Goal: Task Accomplishment & Management: Use online tool/utility

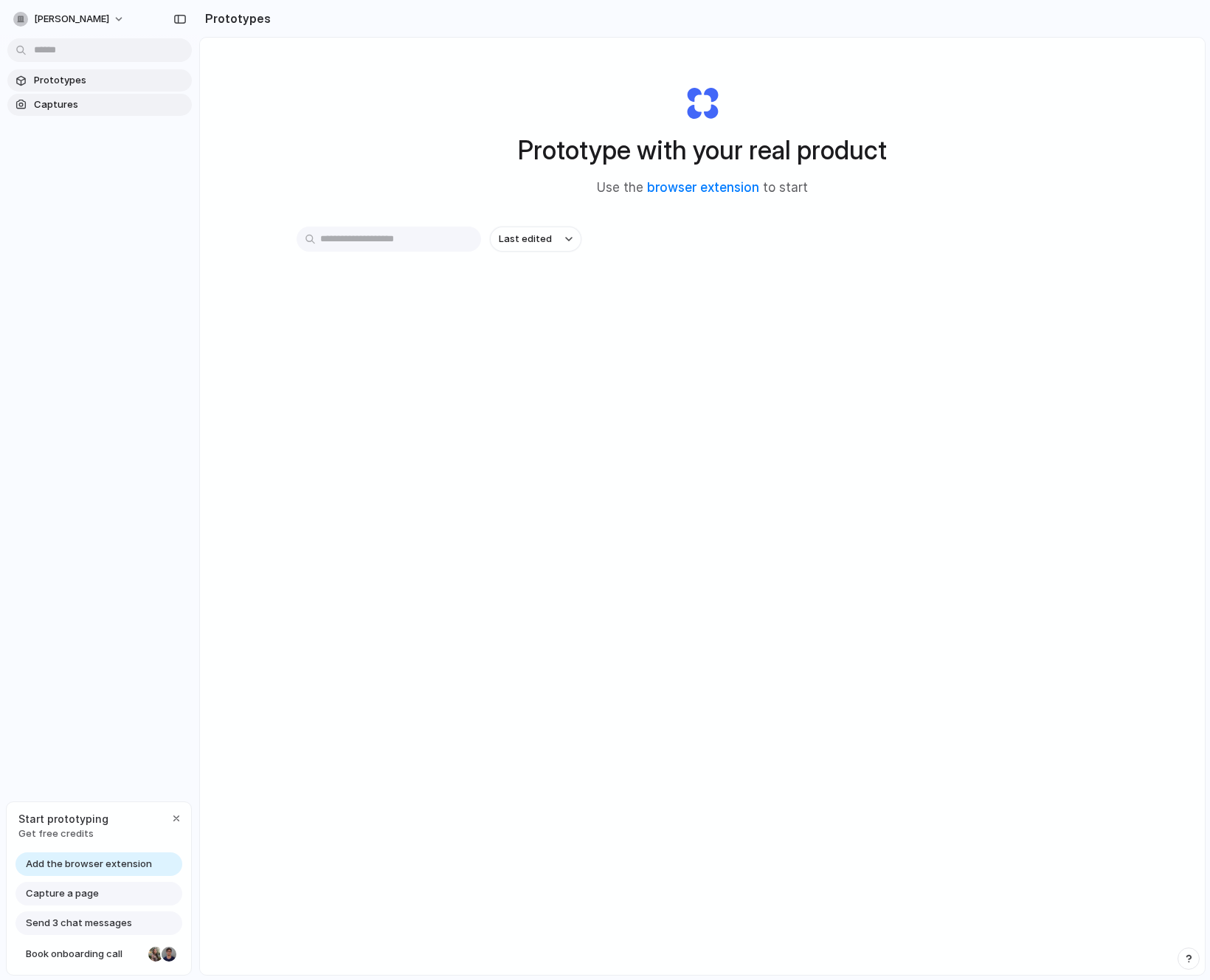
click at [42, 109] on span "Captures" at bounding box center [109, 105] width 152 height 15
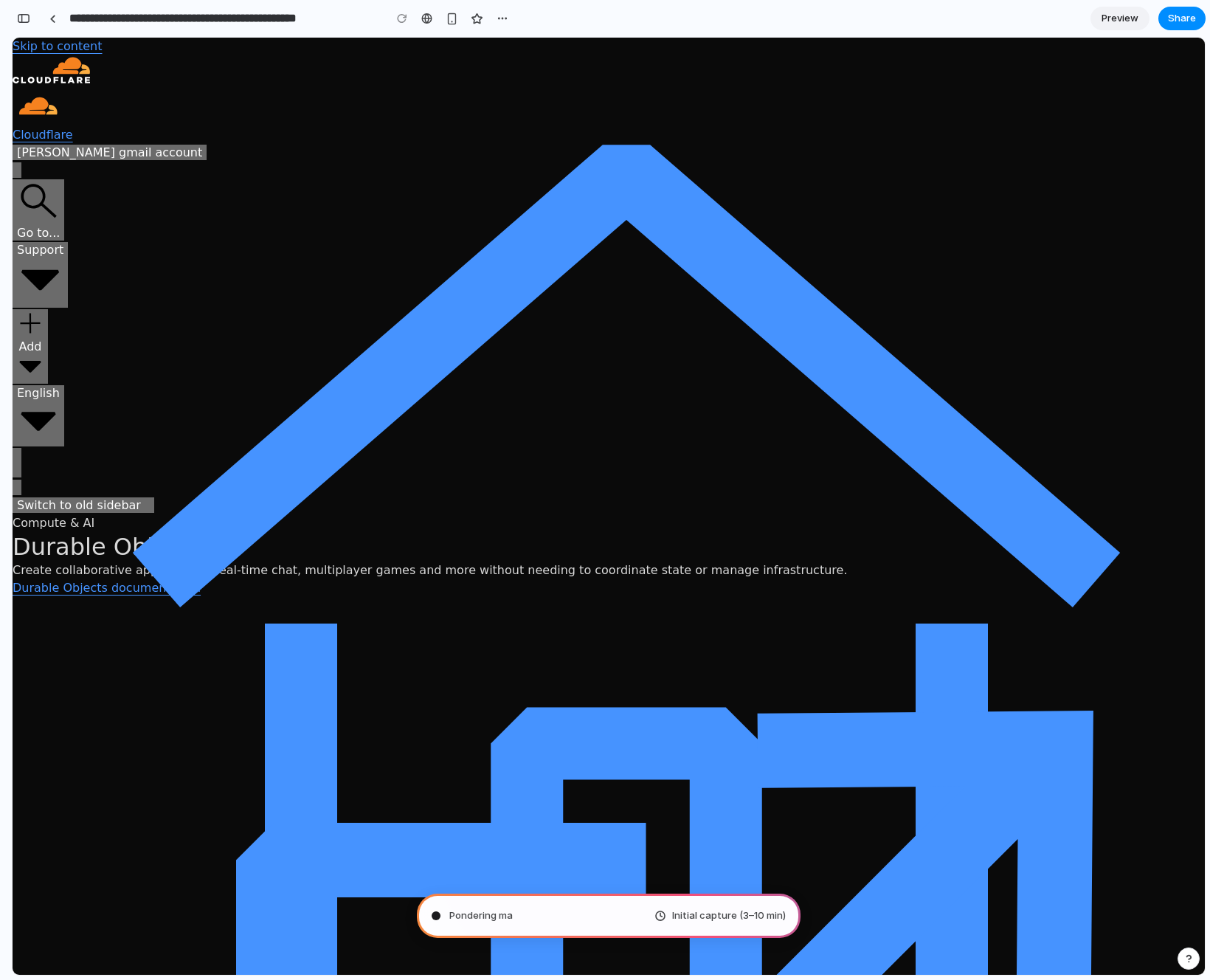
type input "**********"
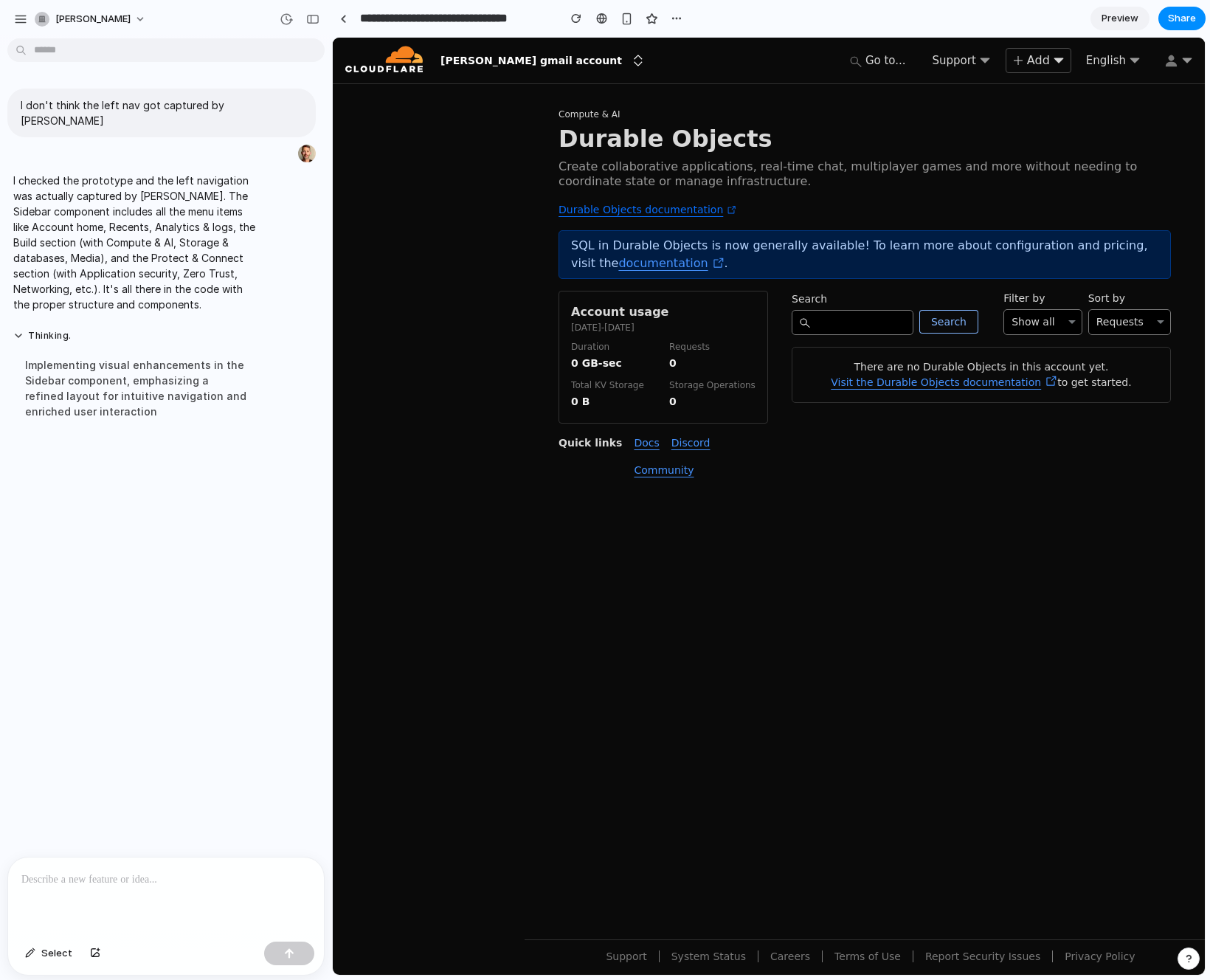
click at [153, 404] on div "Implementing visual enhancements in the Sidebar component, emphasizing a refine…" at bounding box center [136, 388] width 247 height 80
click at [448, 253] on div "Account home Recents New Durable Objects Compute & AI Queues Compute & AI Workf…" at bounding box center [769, 506] width 873 height 937
click at [456, 180] on div "Account home Recents New Durable Objects Compute & AI Queues Compute & AI Workf…" at bounding box center [769, 506] width 873 height 937
click at [496, 422] on div "Account home Recents New Durable Objects Compute & AI Queues Compute & AI Workf…" at bounding box center [769, 506] width 873 height 937
click at [698, 626] on div at bounding box center [865, 744] width 681 height 390
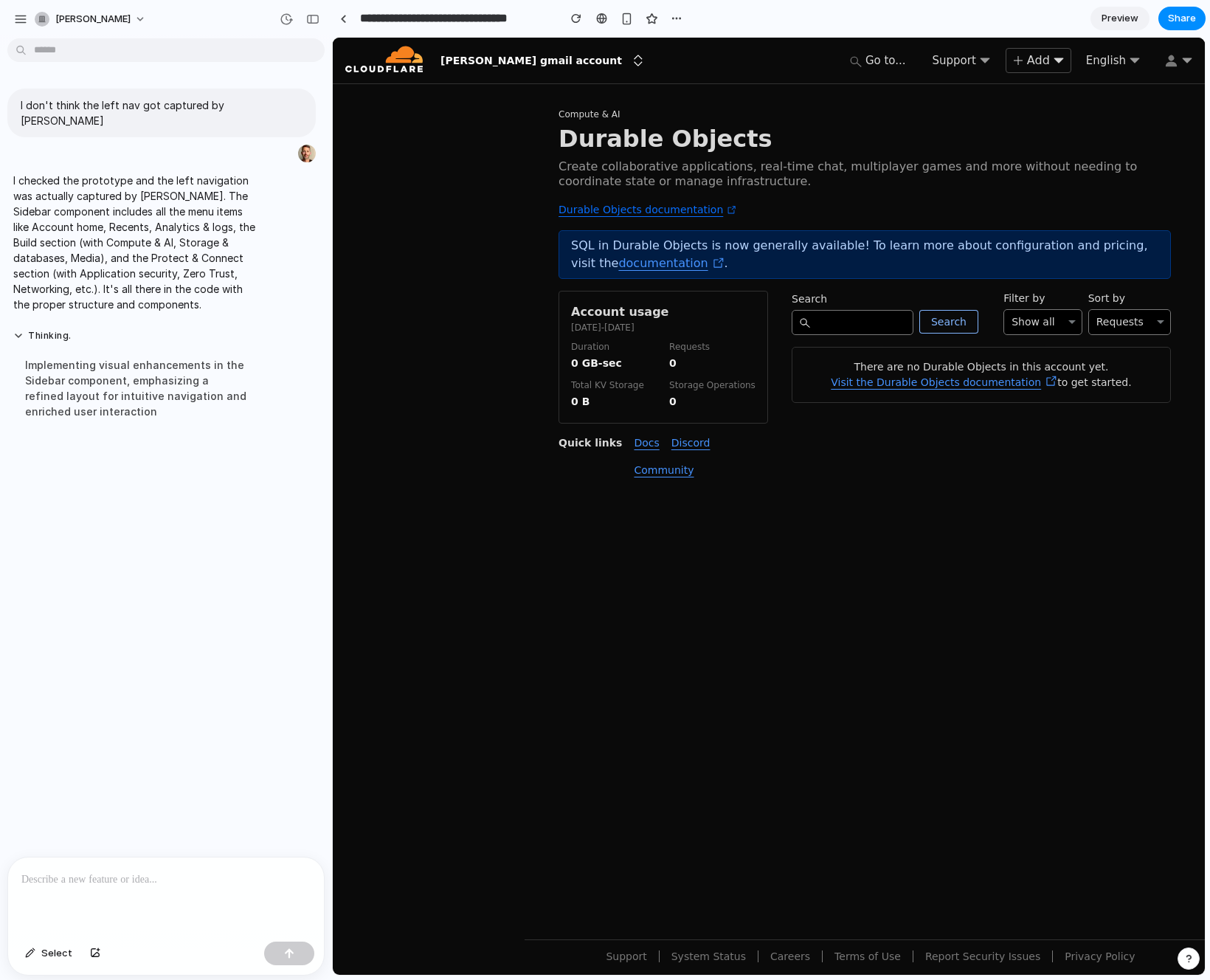
click at [454, 313] on div "Account home Recents New Durable Objects Compute & AI Queues Compute & AI Workf…" at bounding box center [769, 506] width 873 height 937
click at [677, 252] on div "SQL in Durable Objects is now generally available! To learn more about configur…" at bounding box center [865, 255] width 613 height 49
click at [744, 331] on div "Oct 1 - Today" at bounding box center [663, 328] width 184 height 13
click at [856, 336] on div "Search Search Filter by Show all Sort by Requests There are no Durable Objects …" at bounding box center [981, 347] width 379 height 112
click at [955, 204] on header "Compute & AI Durable Objects Create collaborative applications, real-time chat,…" at bounding box center [865, 163] width 613 height 111
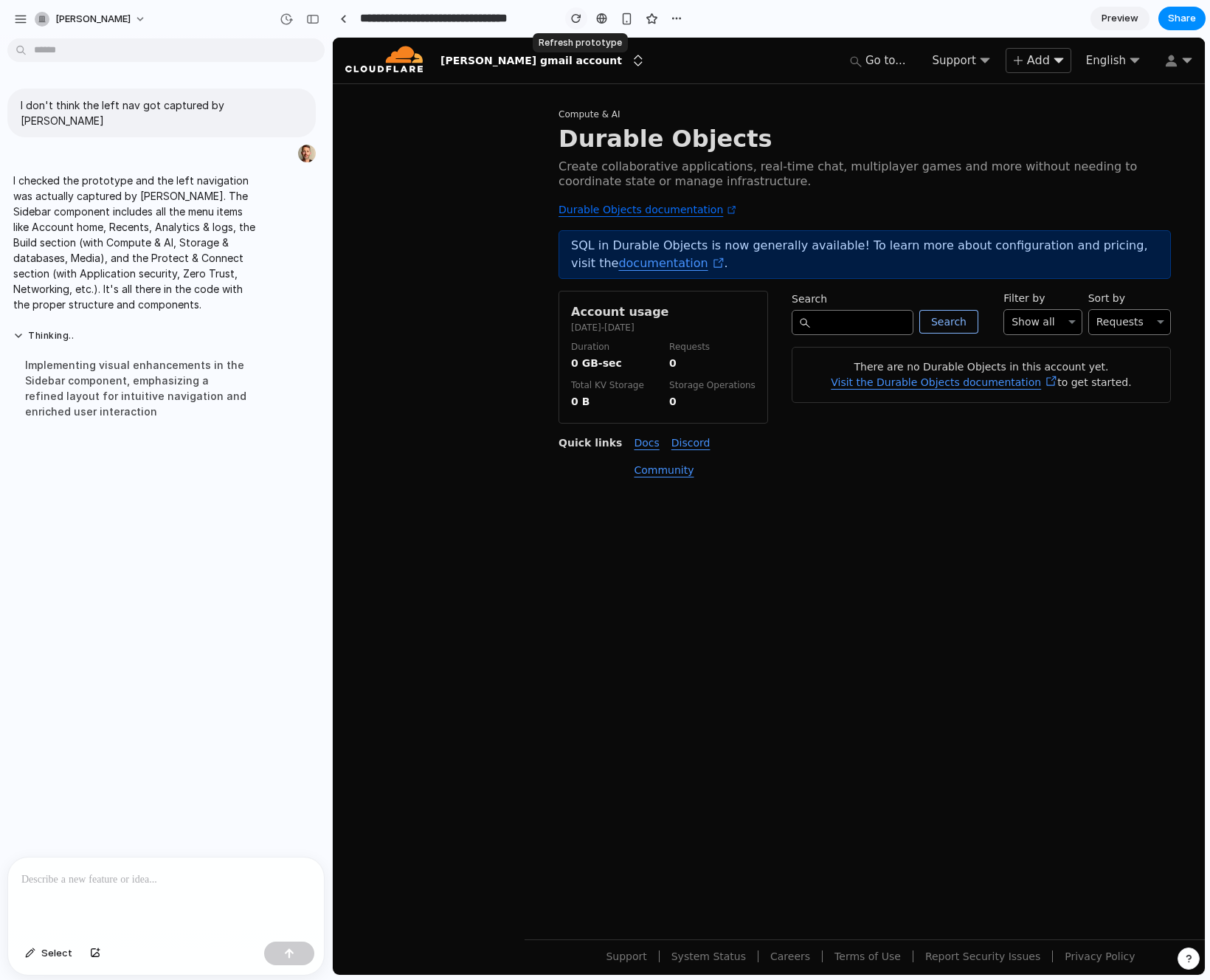
click at [574, 19] on div "button" at bounding box center [576, 19] width 10 height 10
click at [446, 310] on div "Account home Recents New Durable Objects Compute & AI Queues Compute & AI Workf…" at bounding box center [769, 506] width 873 height 937
click at [93, 879] on p at bounding box center [166, 879] width 289 height 18
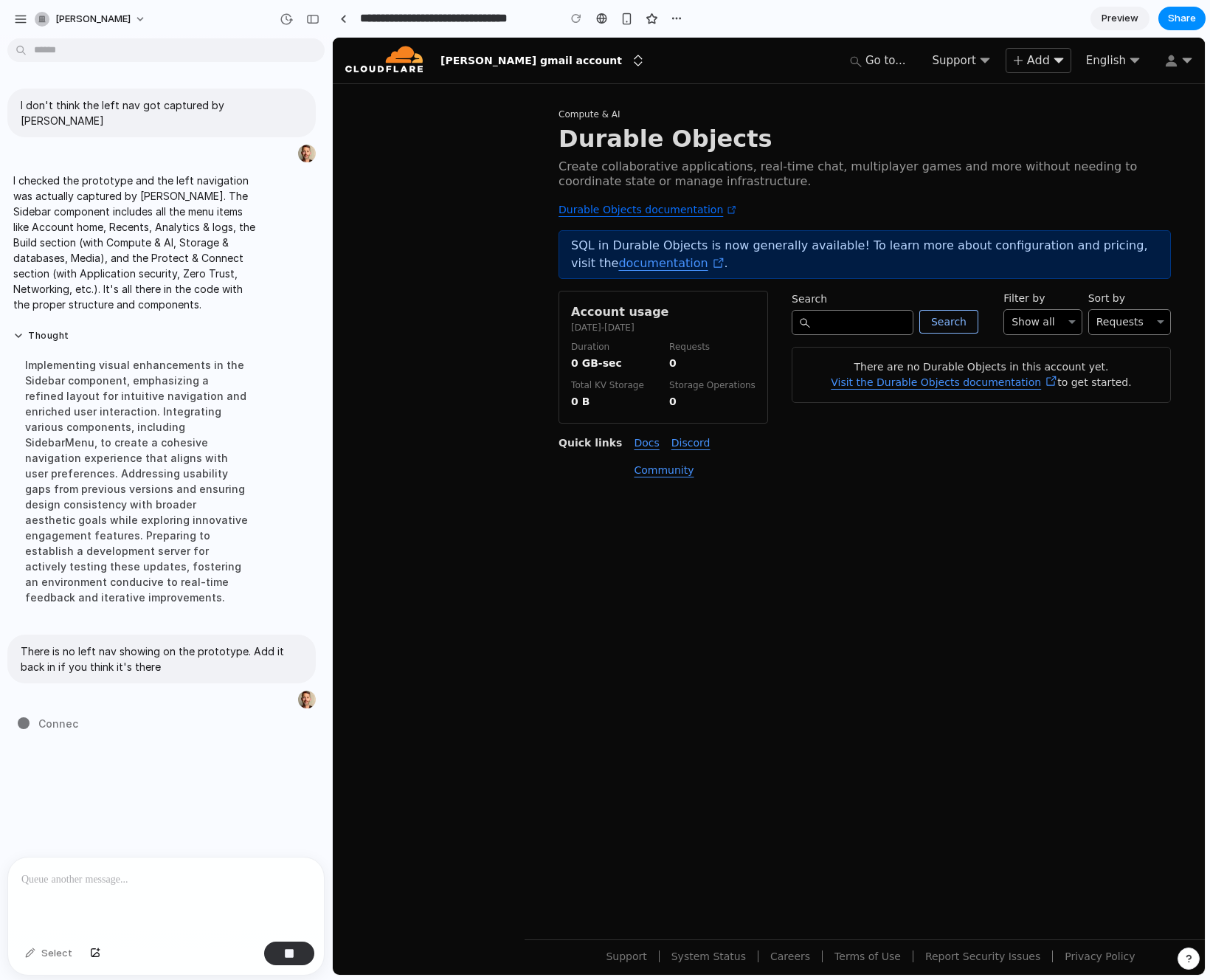
click at [958, 129] on div "Durable Objects" at bounding box center [865, 141] width 613 height 35
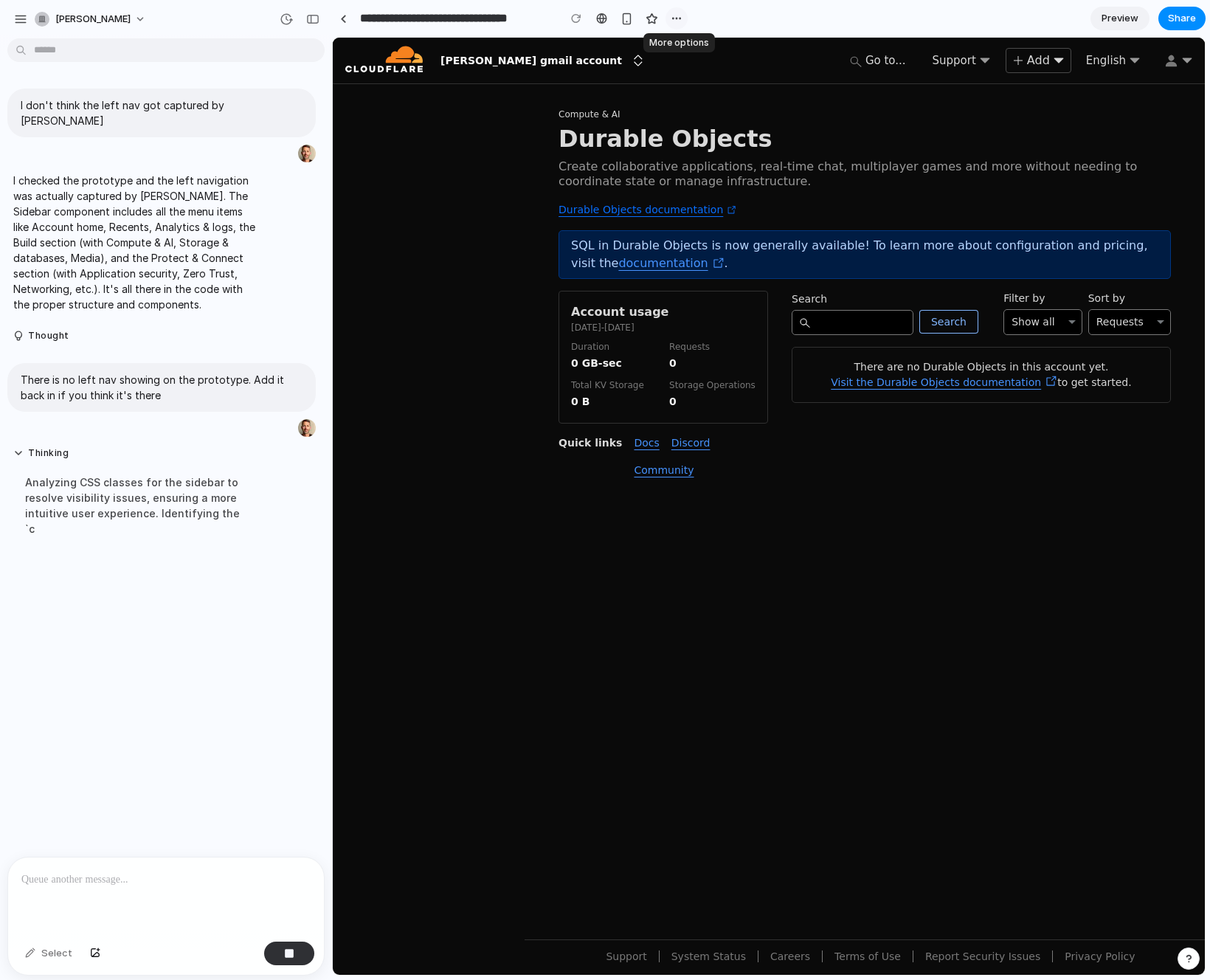
click at [676, 17] on div "button" at bounding box center [677, 19] width 12 height 12
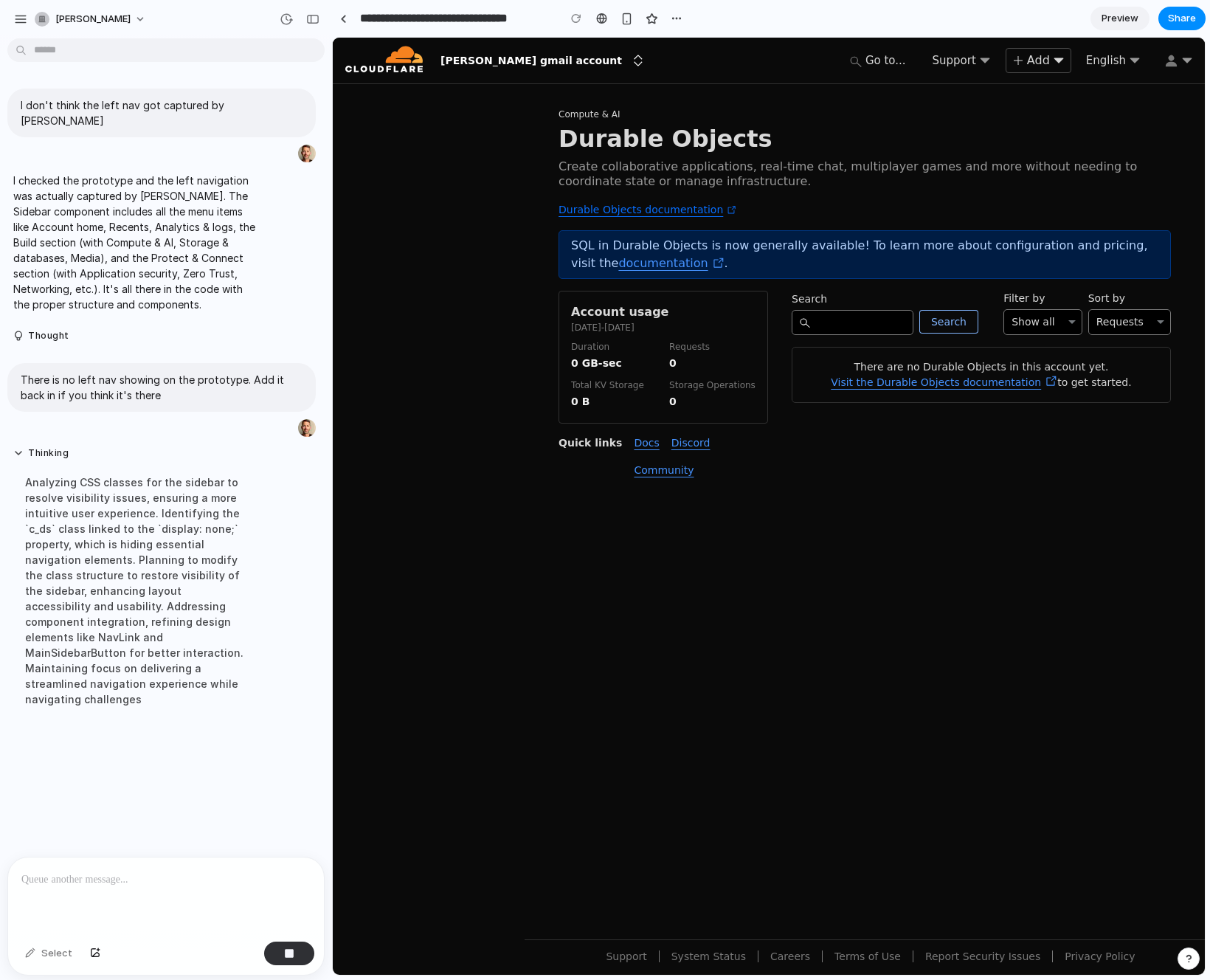
click at [740, 14] on div "Duplicate Delete" at bounding box center [605, 490] width 1210 height 980
click at [125, 17] on button "[PERSON_NAME]" at bounding box center [91, 19] width 125 height 24
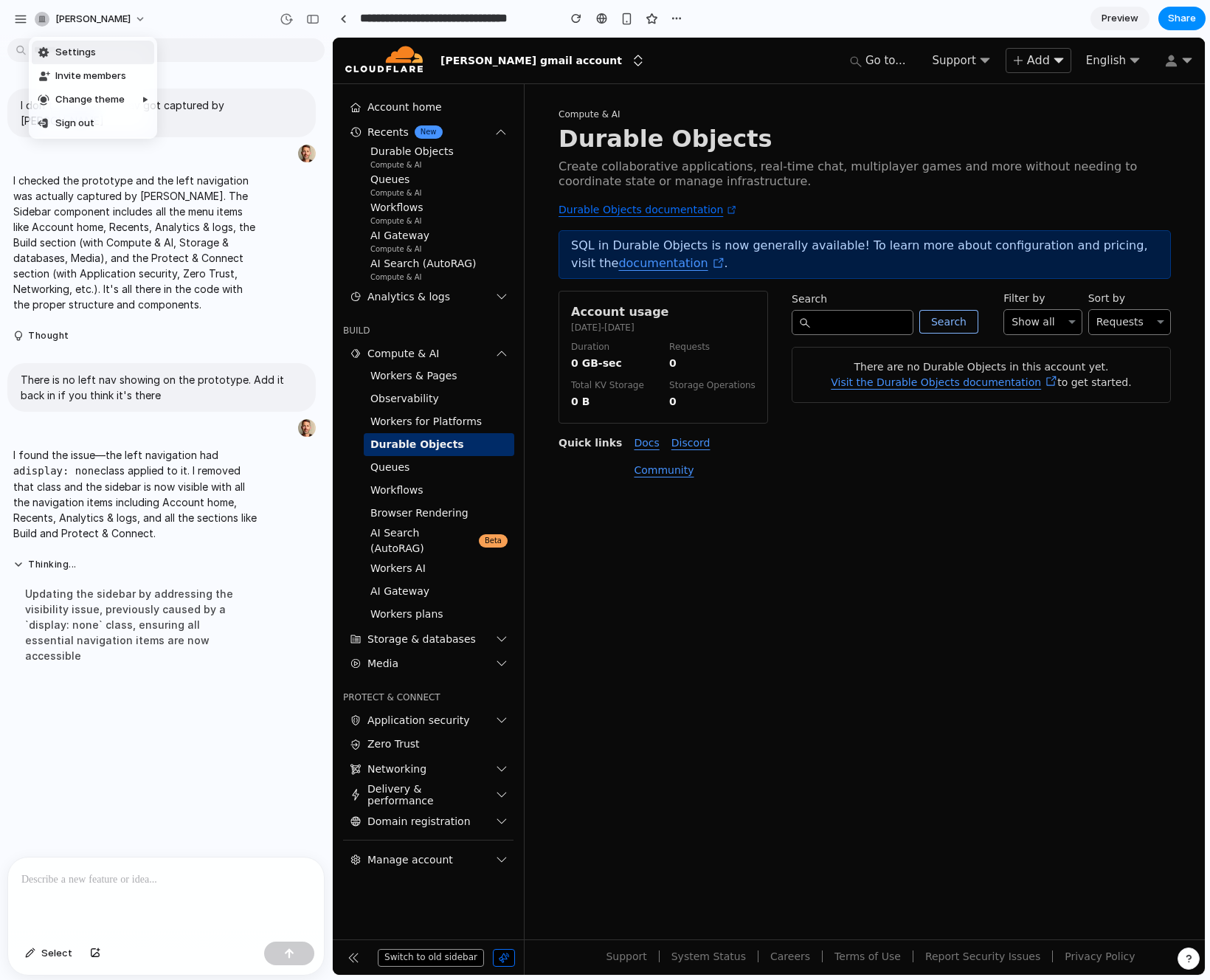
click at [208, 17] on div "Settings Invite members Change theme Sign out" at bounding box center [605, 490] width 1210 height 980
click at [119, 20] on button "[PERSON_NAME]" at bounding box center [91, 19] width 125 height 24
click at [178, 18] on div "Settings Invite members Change theme Sign out" at bounding box center [605, 490] width 1210 height 980
click at [21, 19] on div "button" at bounding box center [21, 19] width 13 height 13
click at [50, 882] on p at bounding box center [166, 879] width 289 height 18
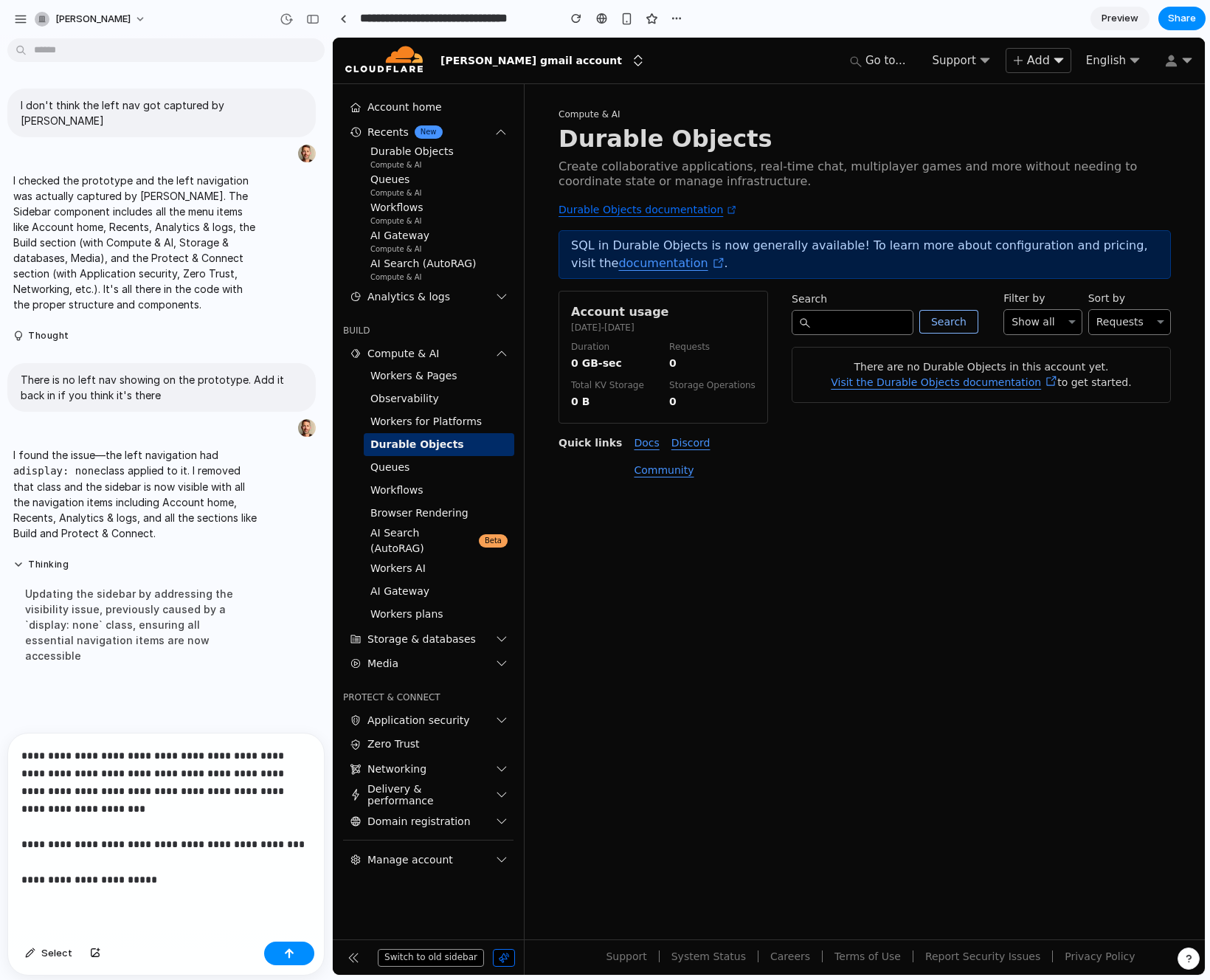
click at [96, 880] on p "**********" at bounding box center [166, 818] width 289 height 141
click at [199, 880] on p "**********" at bounding box center [166, 818] width 289 height 141
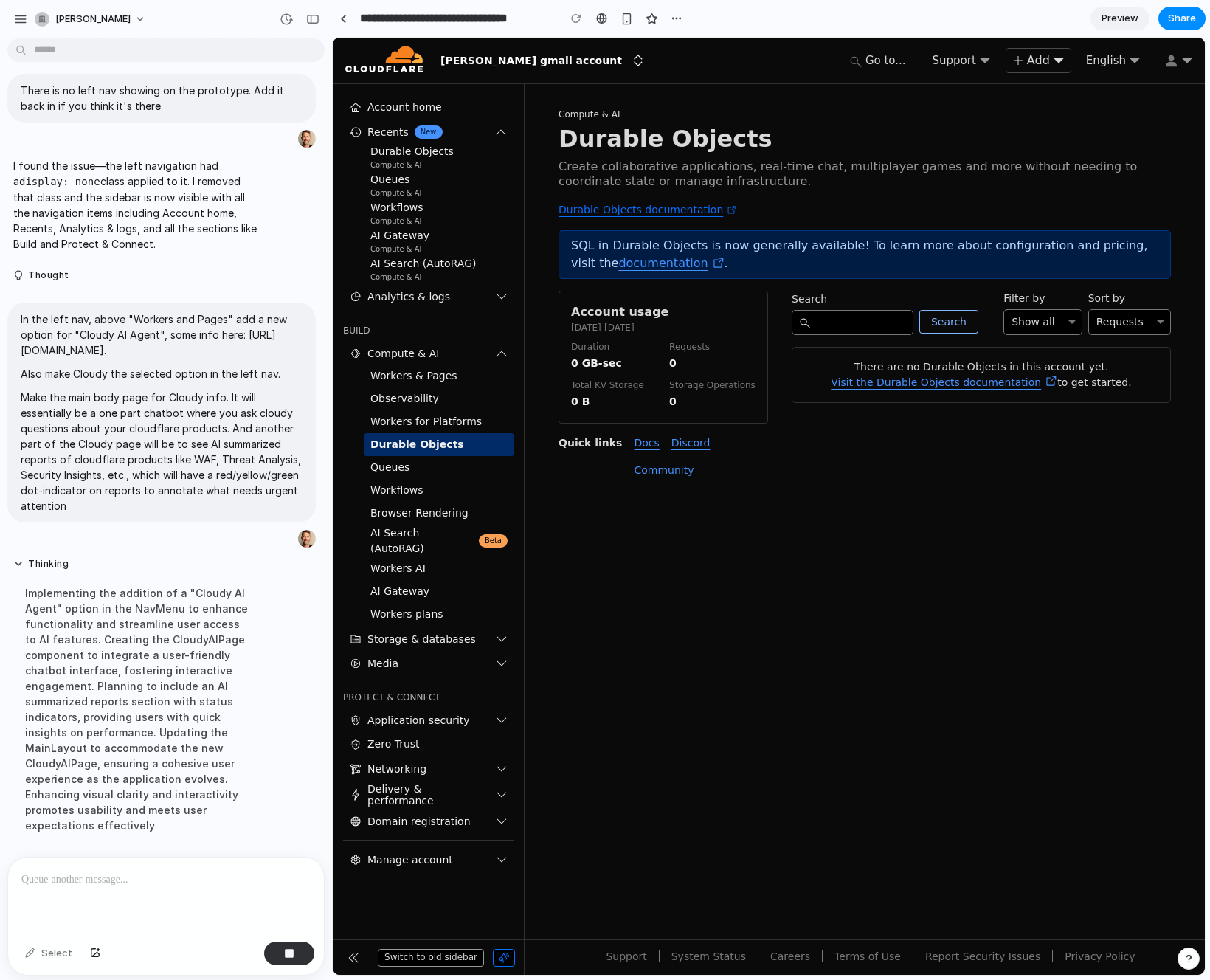
scroll to position [322, 0]
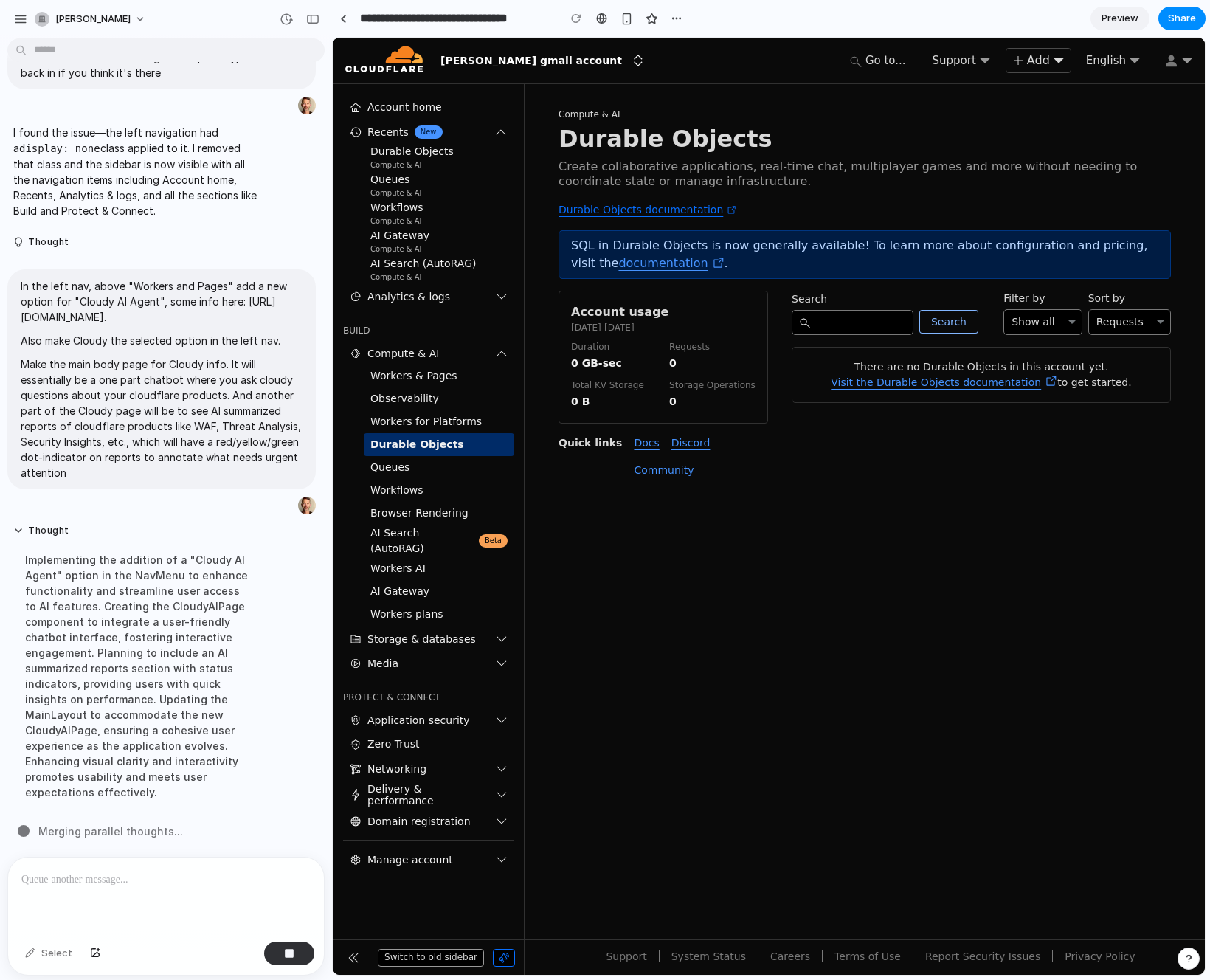
click at [772, 604] on div at bounding box center [865, 744] width 681 height 390
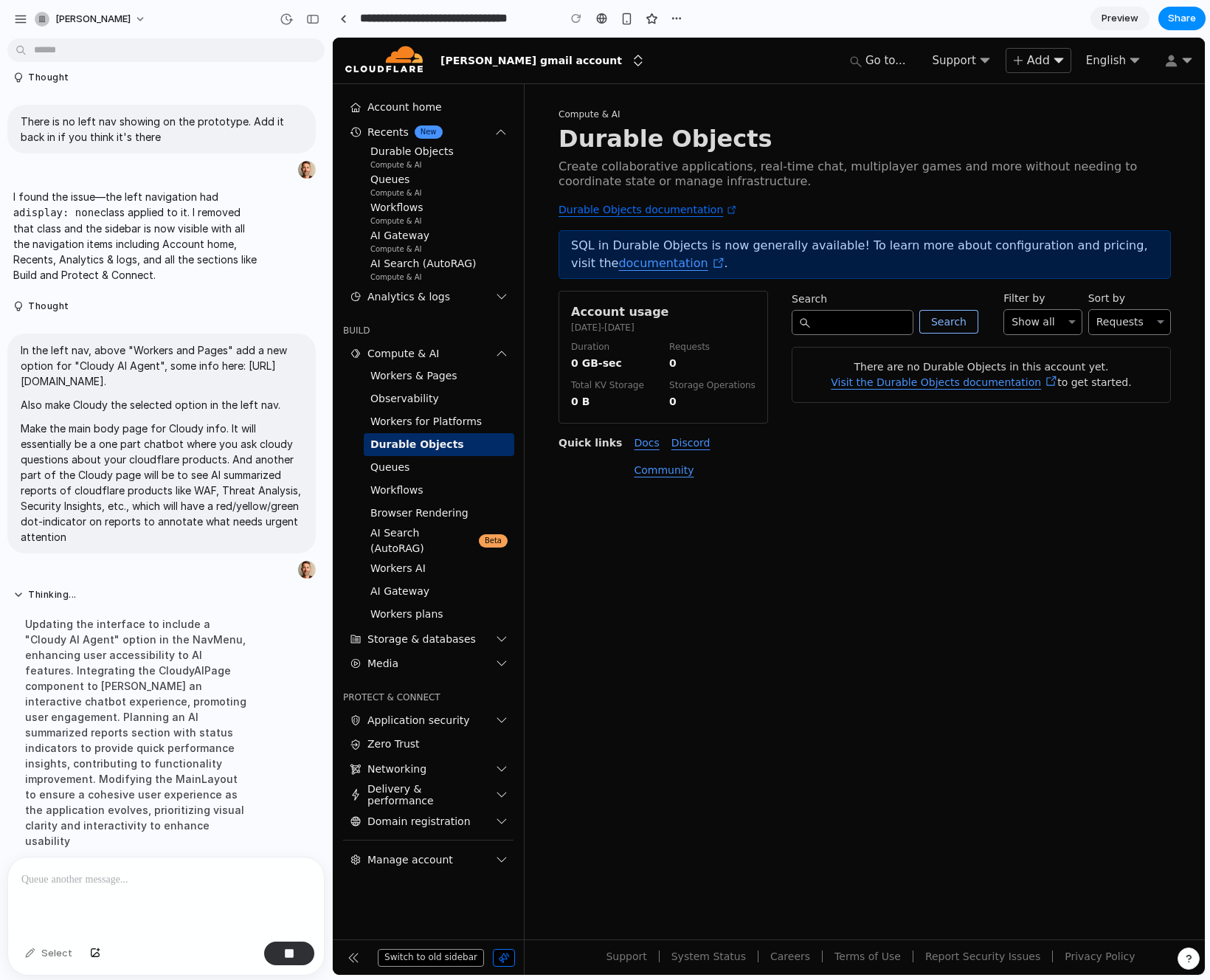
scroll to position [291, 0]
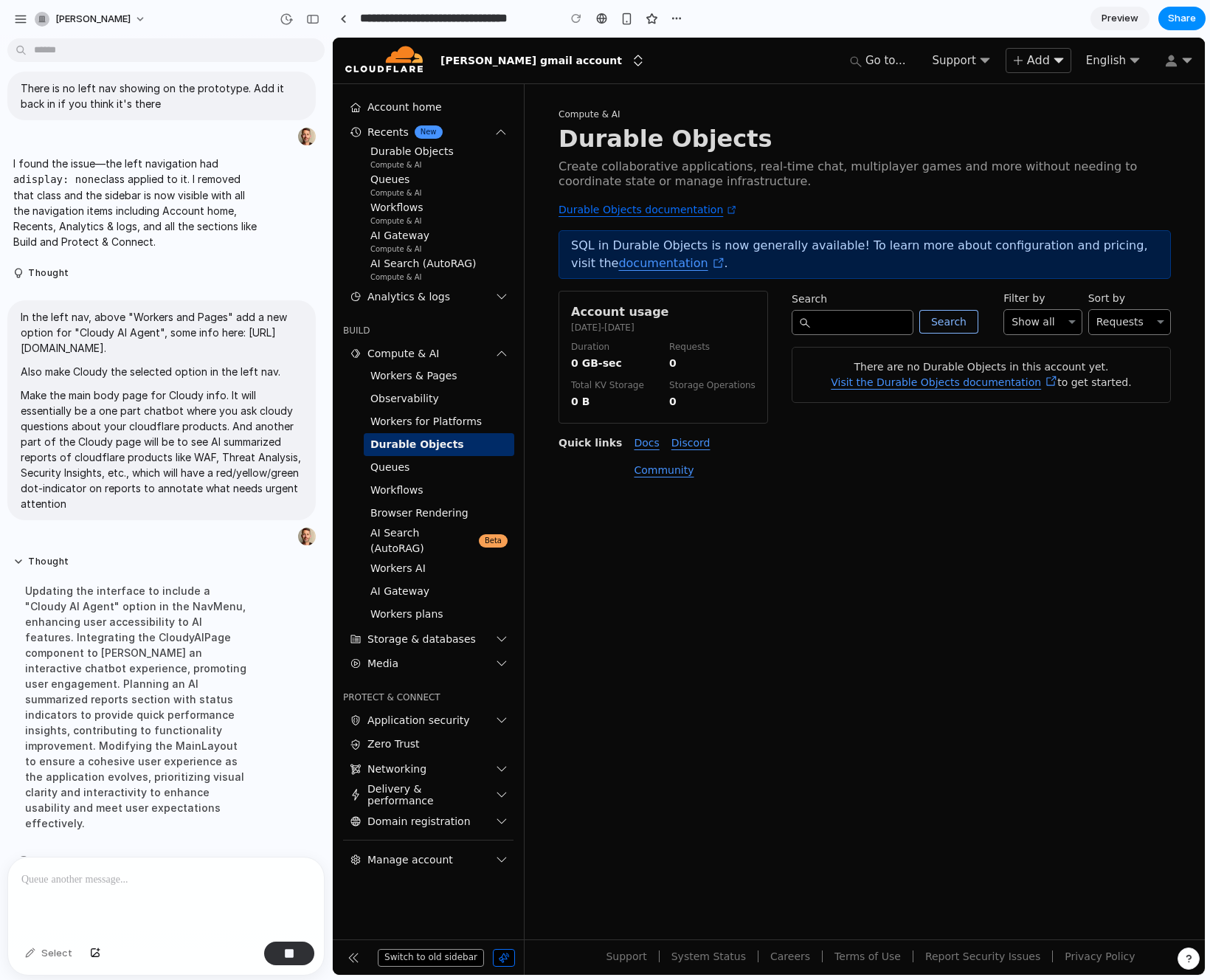
click at [502, 718] on icon at bounding box center [501, 720] width 9 height 5
click at [426, 421] on span "Workers for Platforms" at bounding box center [426, 421] width 111 height 15
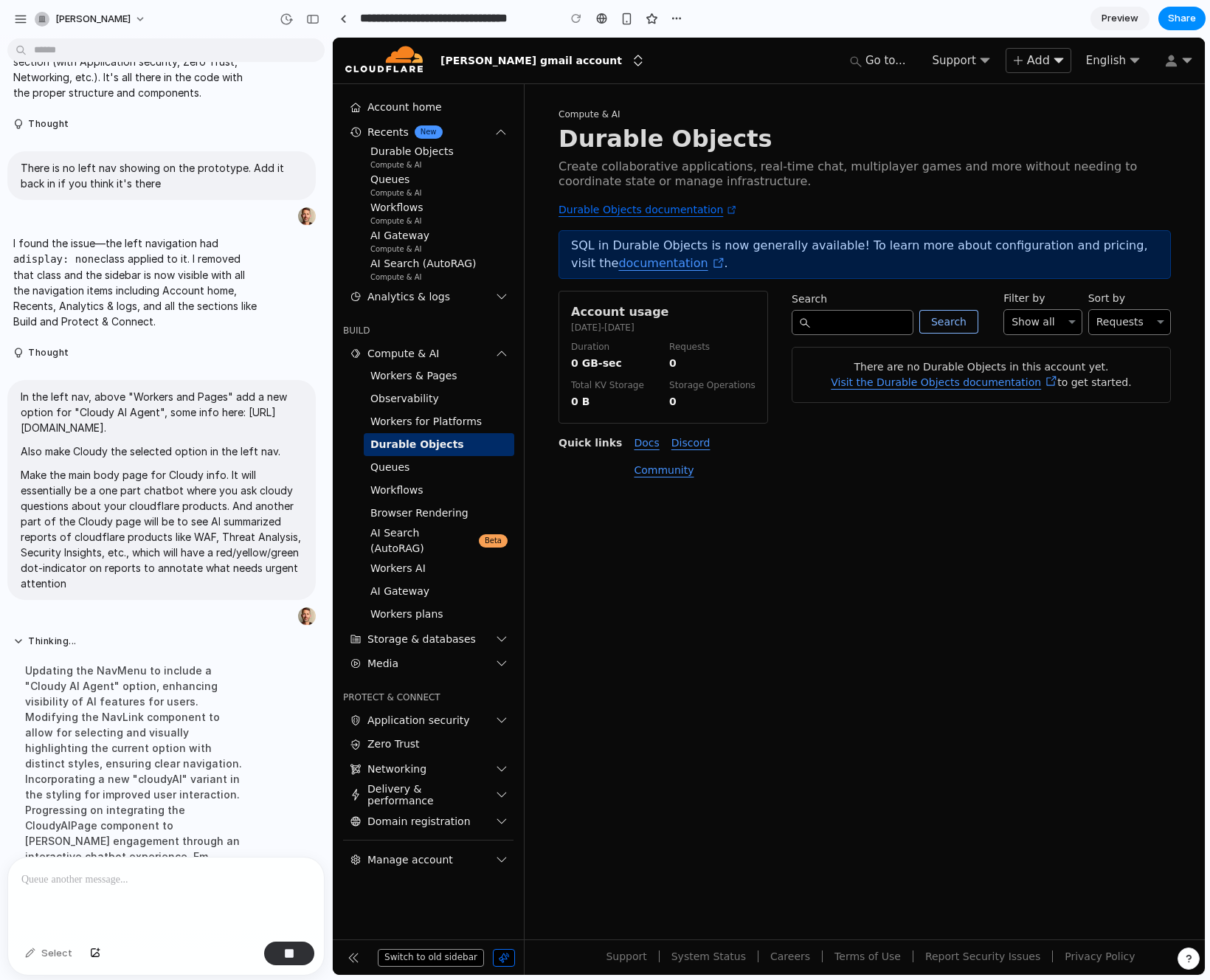
click at [687, 446] on link "Discord" at bounding box center [691, 442] width 39 height 12
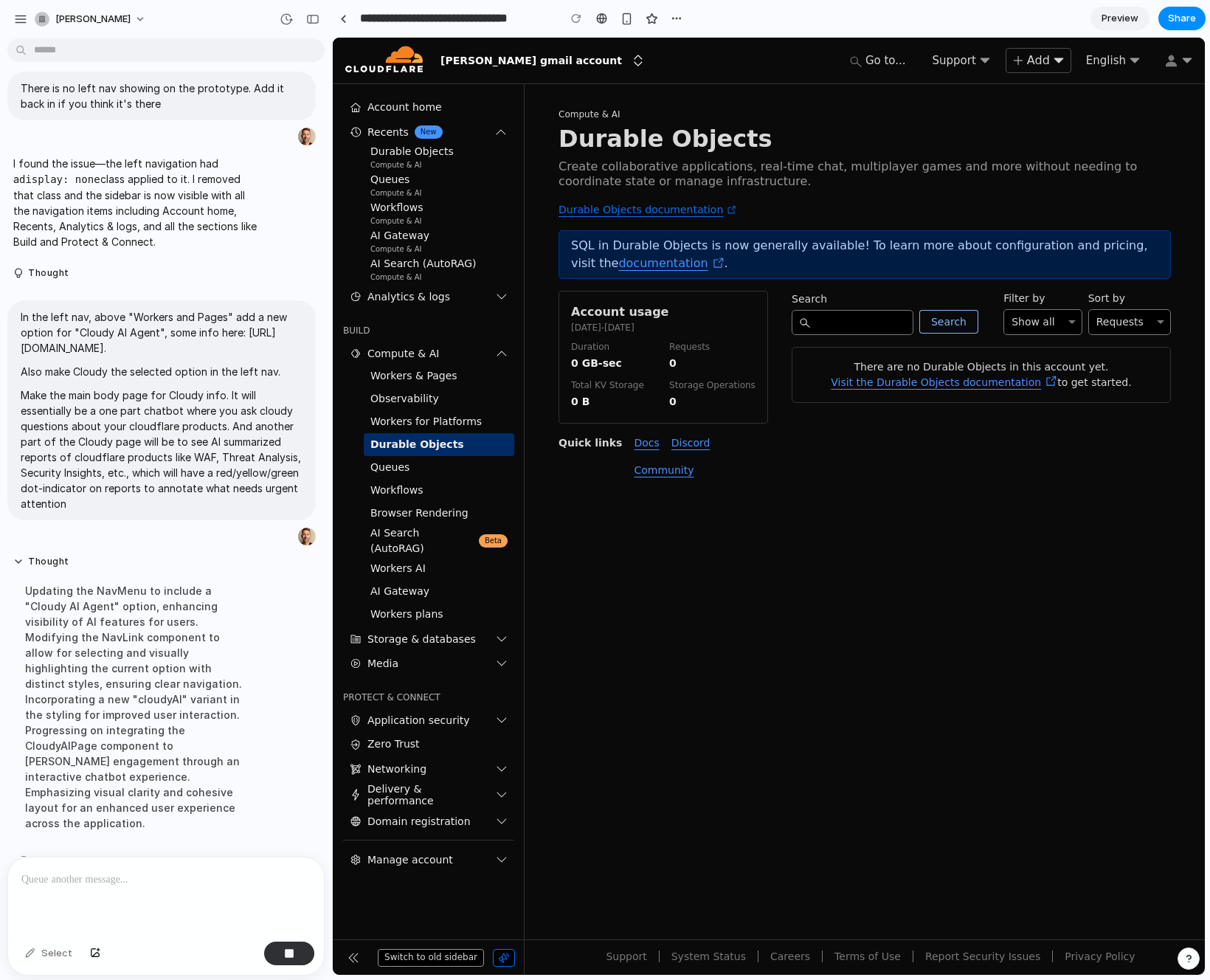
click at [935, 315] on button "Search" at bounding box center [949, 321] width 59 height 24
click at [868, 322] on input "Search" at bounding box center [852, 322] width 122 height 25
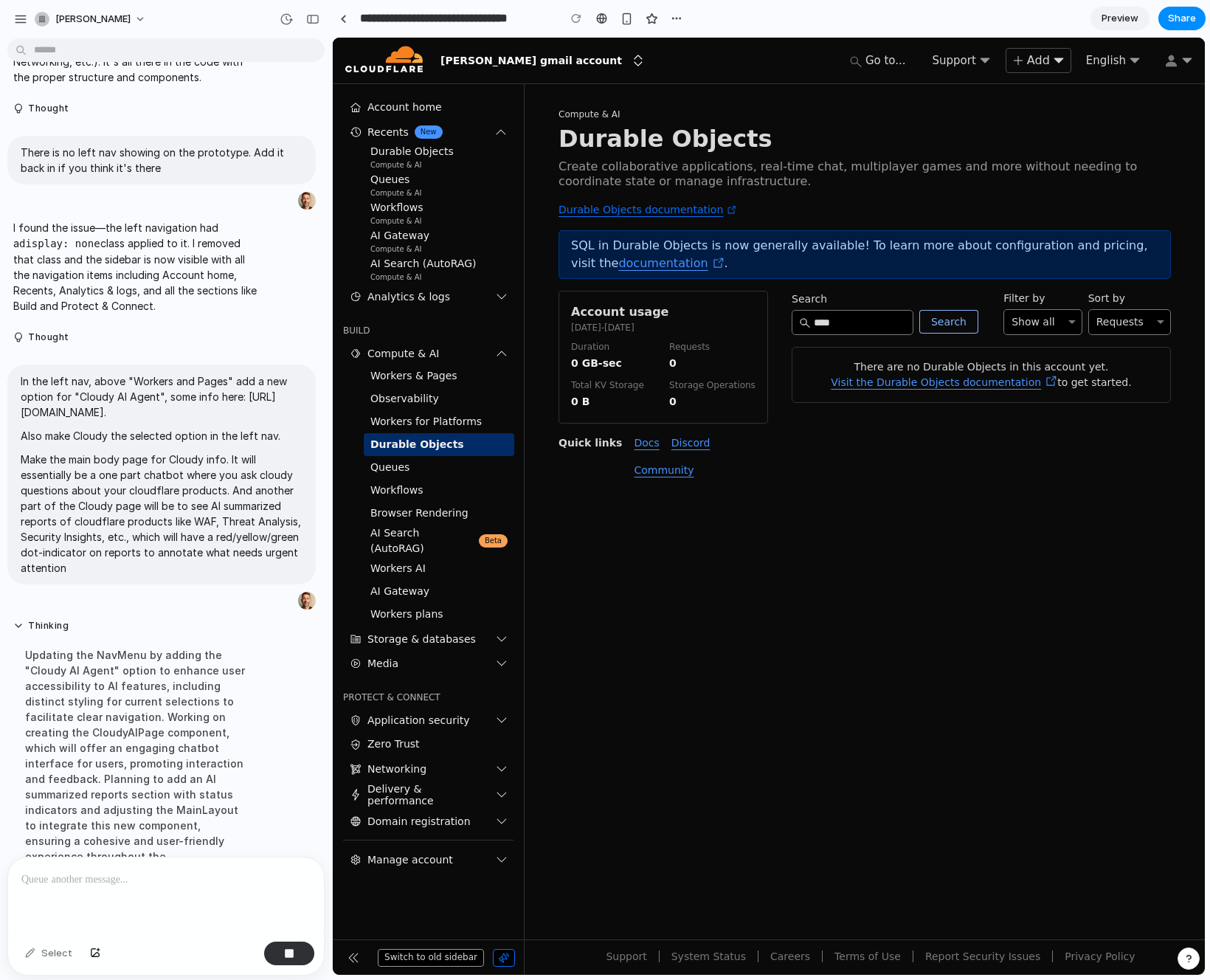
scroll to position [291, 0]
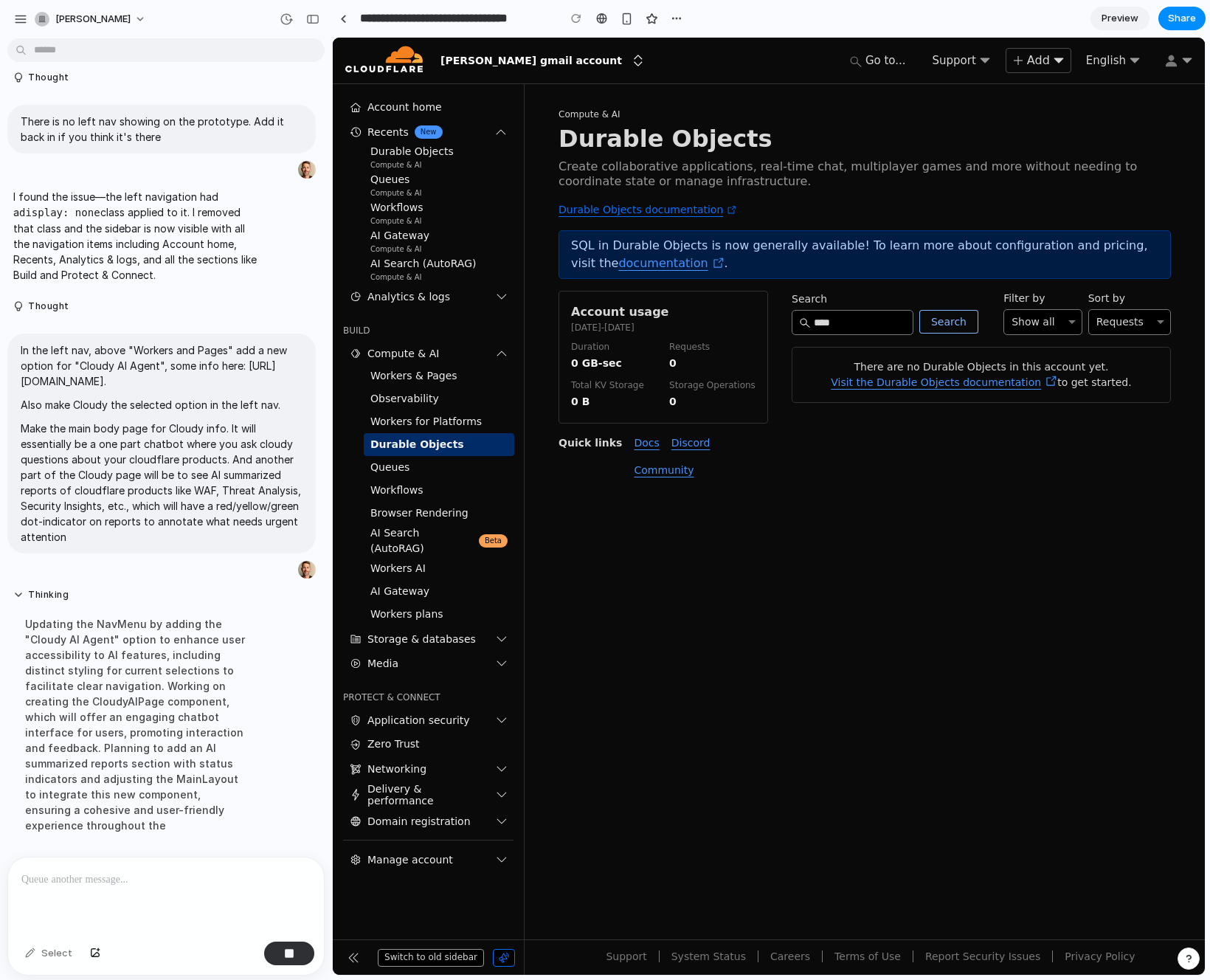
type input "***"
click at [953, 327] on button "Search" at bounding box center [949, 321] width 59 height 24
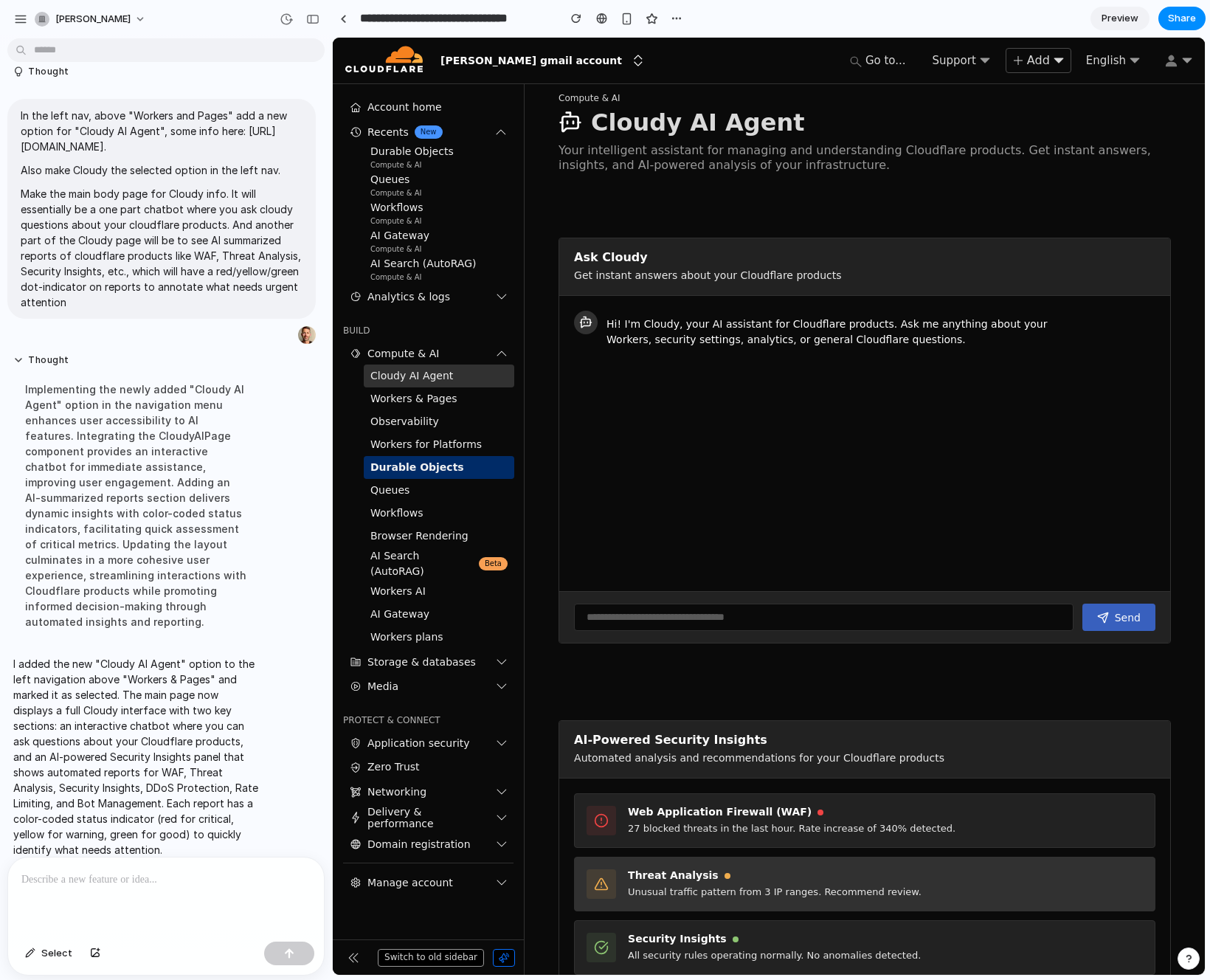
scroll to position [0, 0]
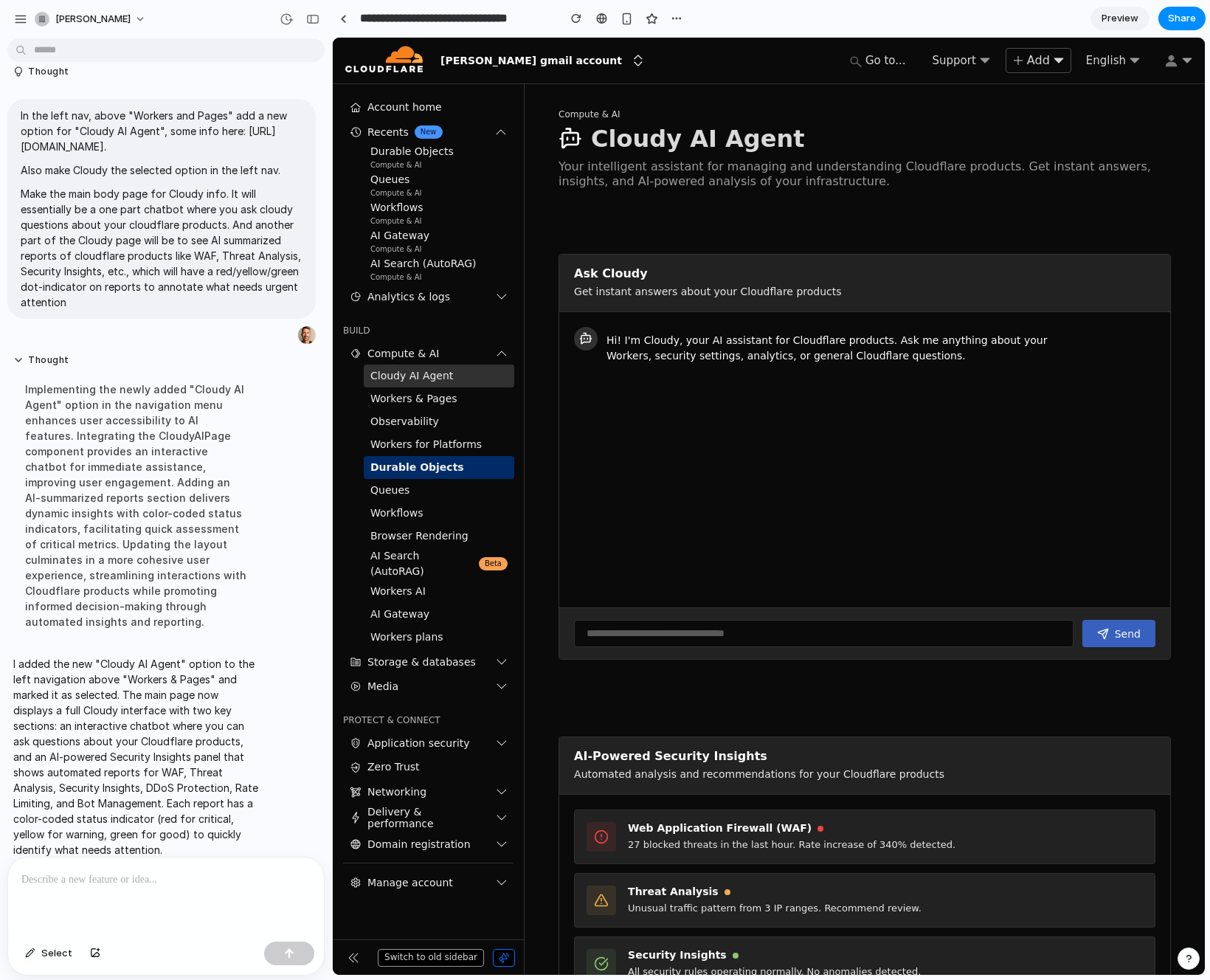
click at [829, 634] on input "text" at bounding box center [824, 633] width 500 height 27
click at [796, 552] on div "Hi! I'm Cloudy, your AI assistant for Cloudflare products. Ask me anything abou…" at bounding box center [865, 459] width 611 height 295
click at [688, 249] on div "Ask Cloudy Get instant answers about your Cloudflare products Hi! I'm Cloudy, y…" at bounding box center [865, 725] width 613 height 1037
click at [682, 200] on div "Compute & AI Cloudy AI Agent Your intelligent assistant for managing and unders…" at bounding box center [865, 675] width 613 height 1136
click at [447, 376] on span "Cloudy AI Agent" at bounding box center [411, 376] width 82 height 15
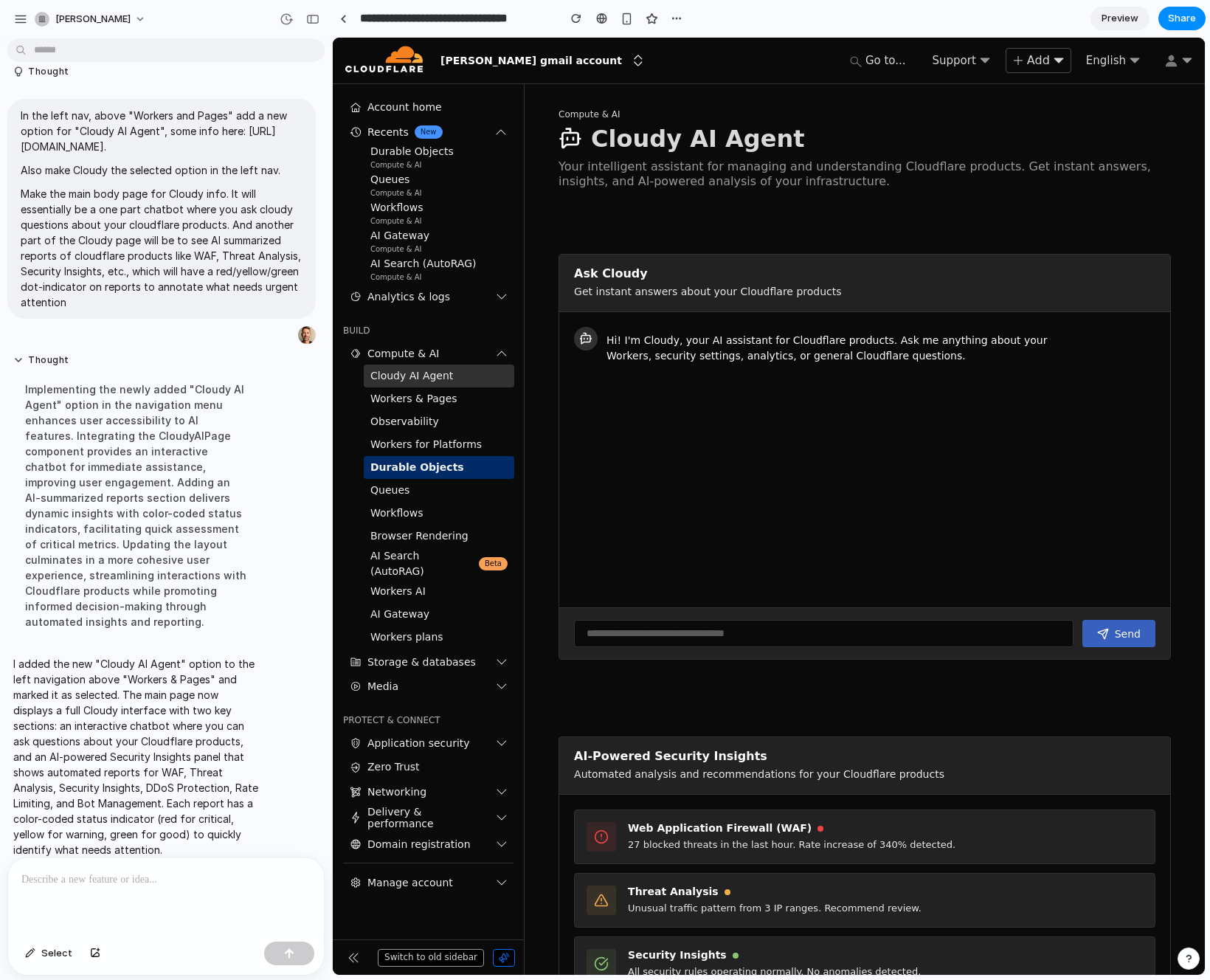
click at [86, 881] on p at bounding box center [166, 879] width 289 height 18
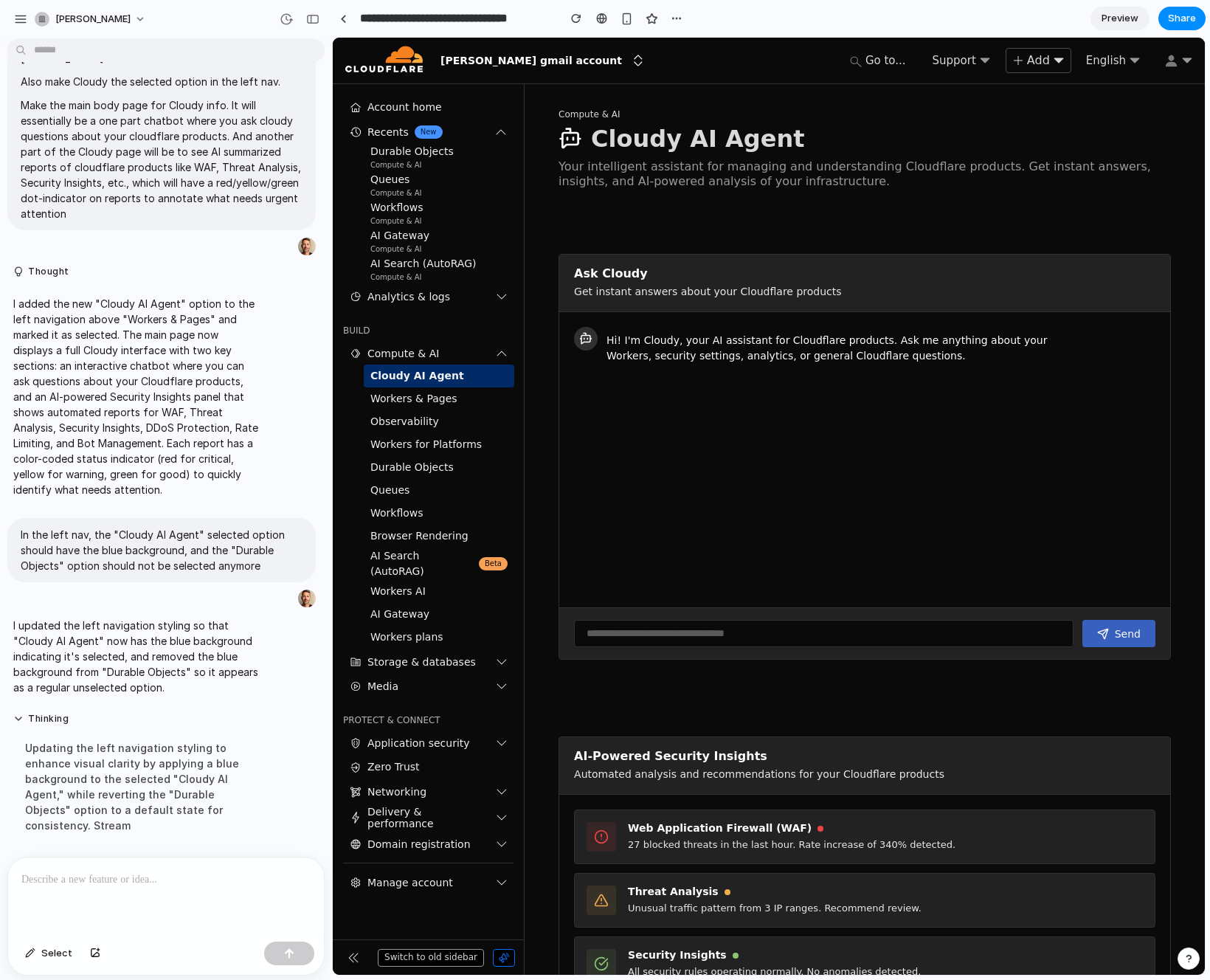
click at [92, 878] on p at bounding box center [166, 879] width 289 height 18
click at [101, 879] on p "**********" at bounding box center [166, 879] width 289 height 18
click at [272, 879] on p "**********" at bounding box center [166, 879] width 289 height 18
click at [281, 879] on p "**********" at bounding box center [166, 879] width 289 height 18
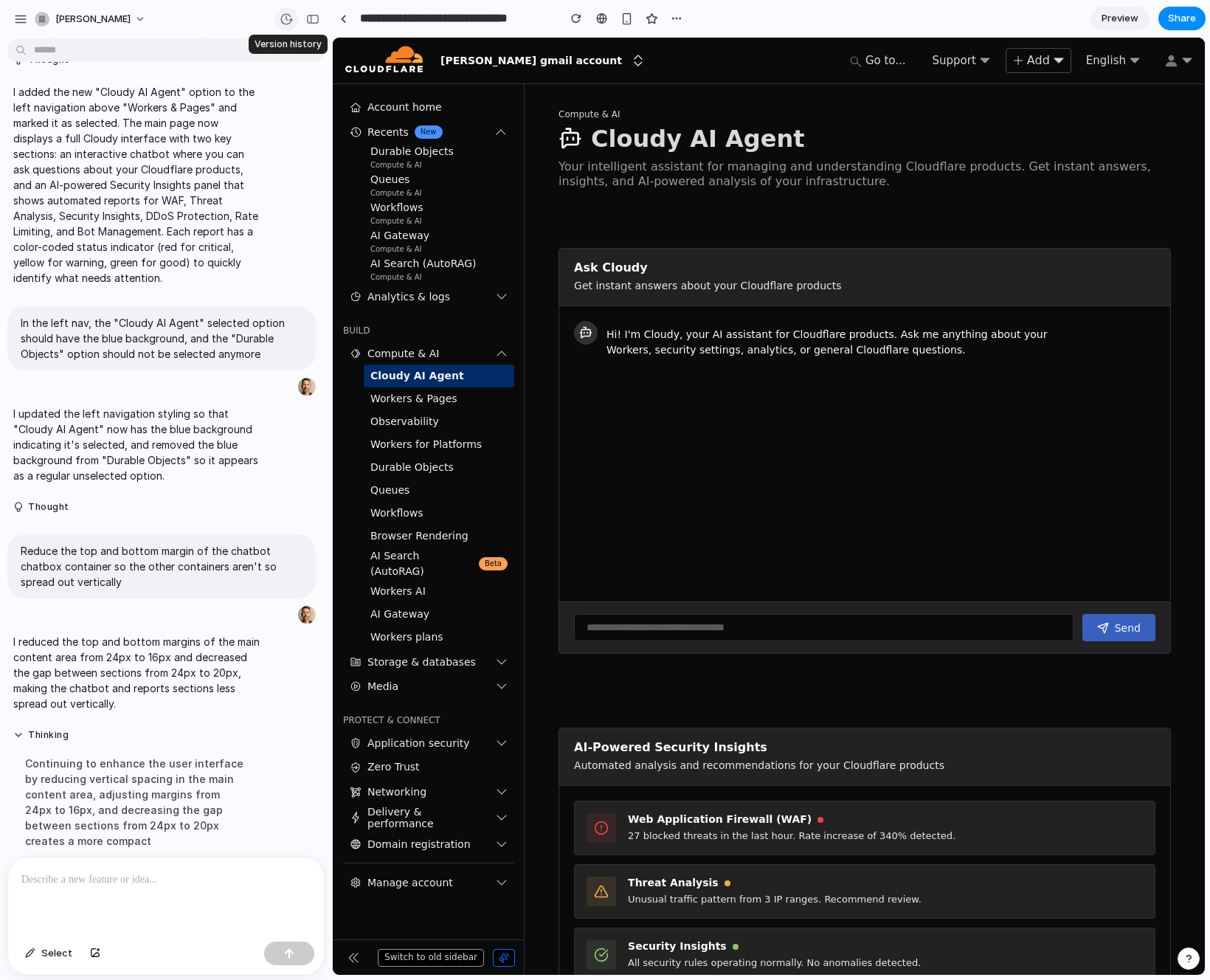
click at [284, 20] on div "button" at bounding box center [286, 19] width 13 height 13
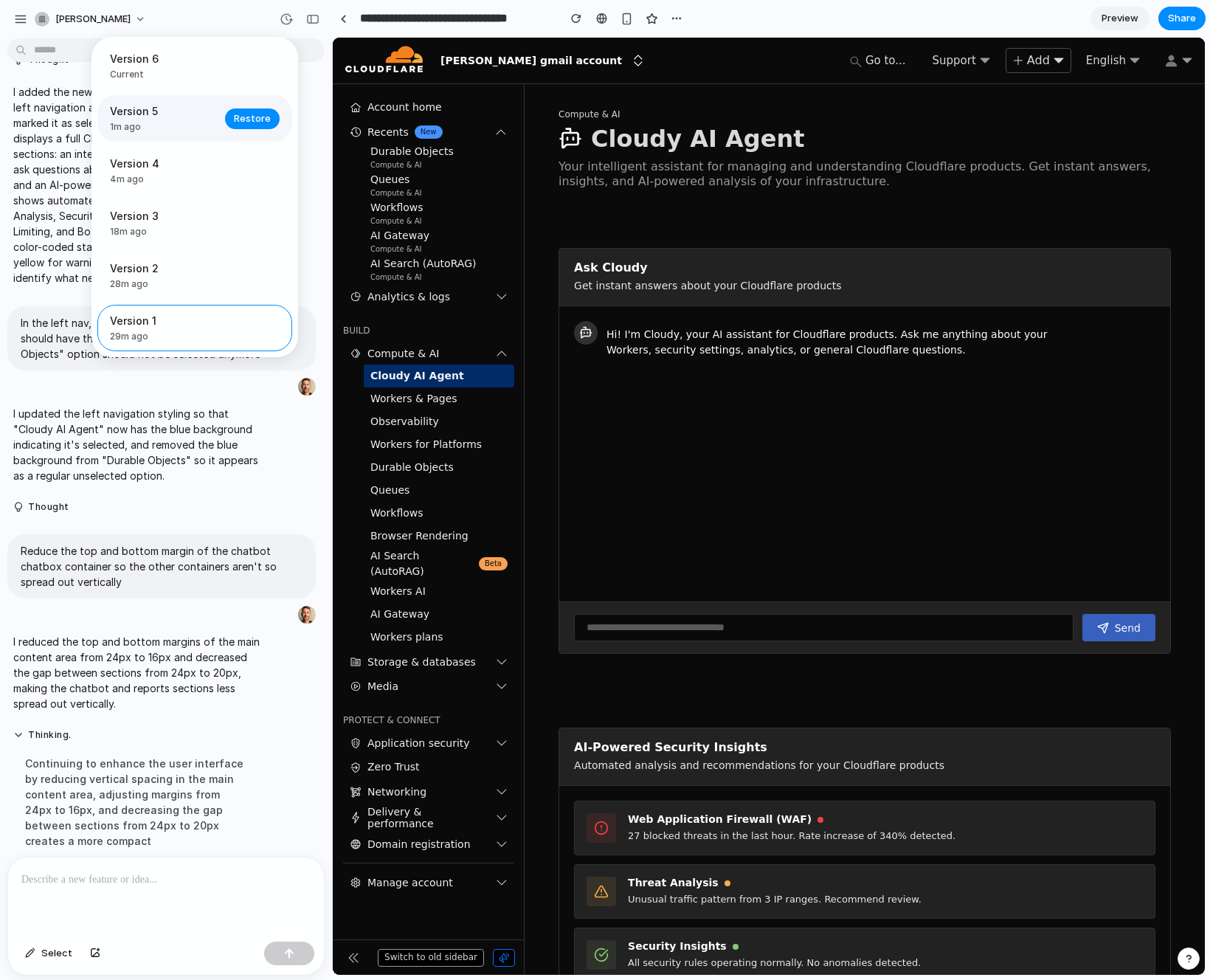
click at [142, 124] on span "1m ago" at bounding box center [163, 127] width 106 height 13
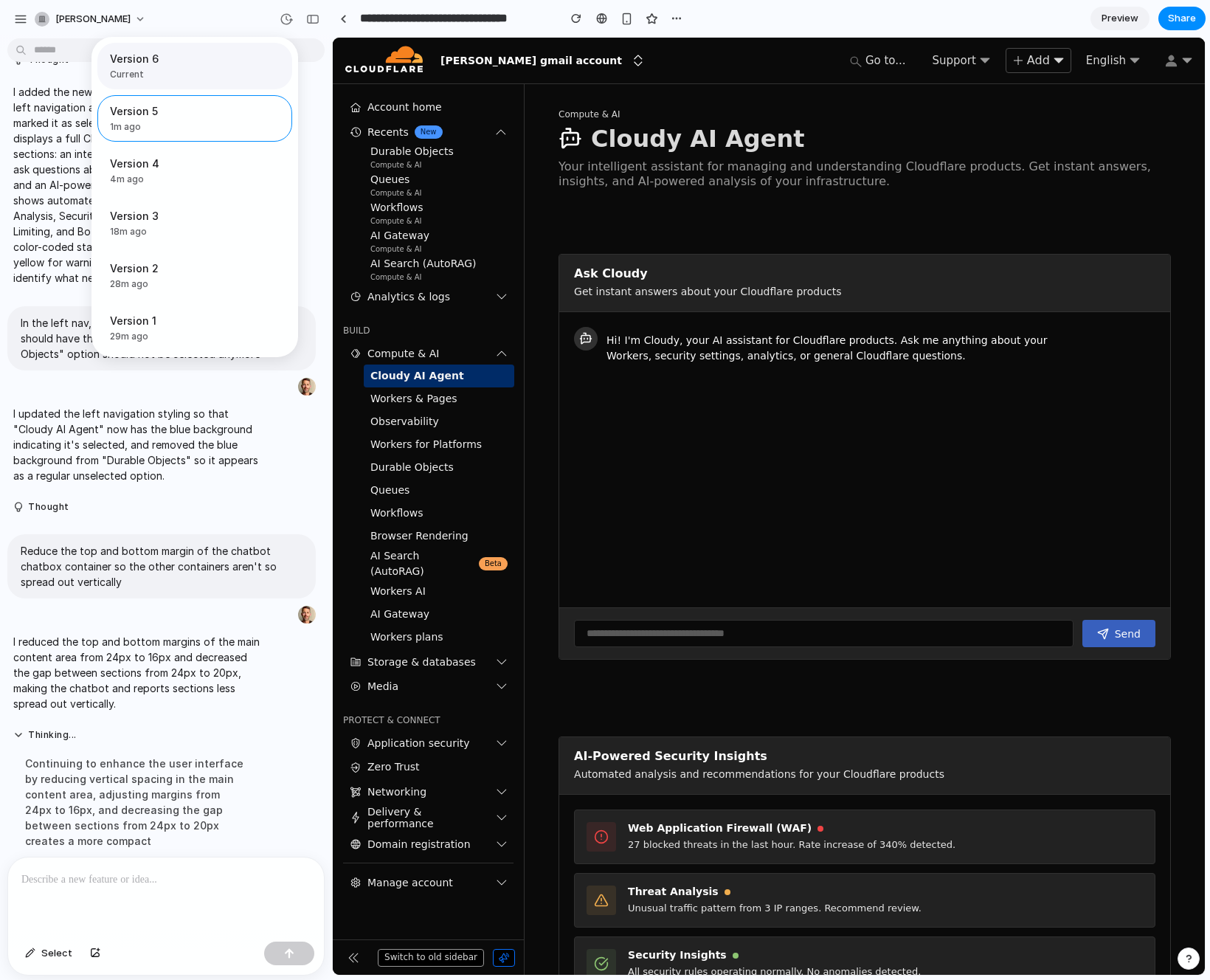
click at [146, 63] on span "Version 6" at bounding box center [190, 59] width 161 height 15
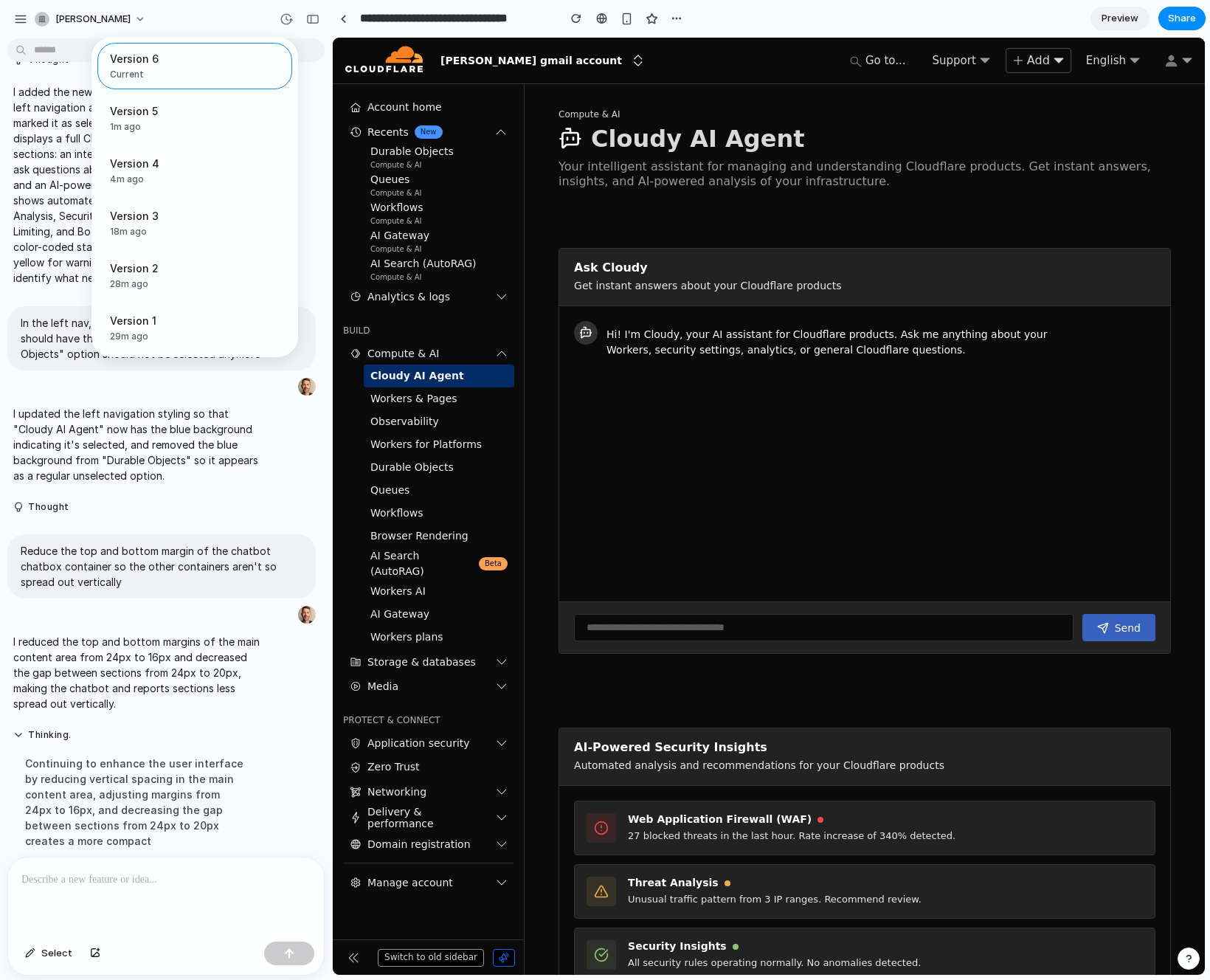
click at [205, 9] on div "Version 6 Current Version 5 1m ago Restore Version 4 4m ago Restore Version 3 1…" at bounding box center [605, 490] width 1210 height 980
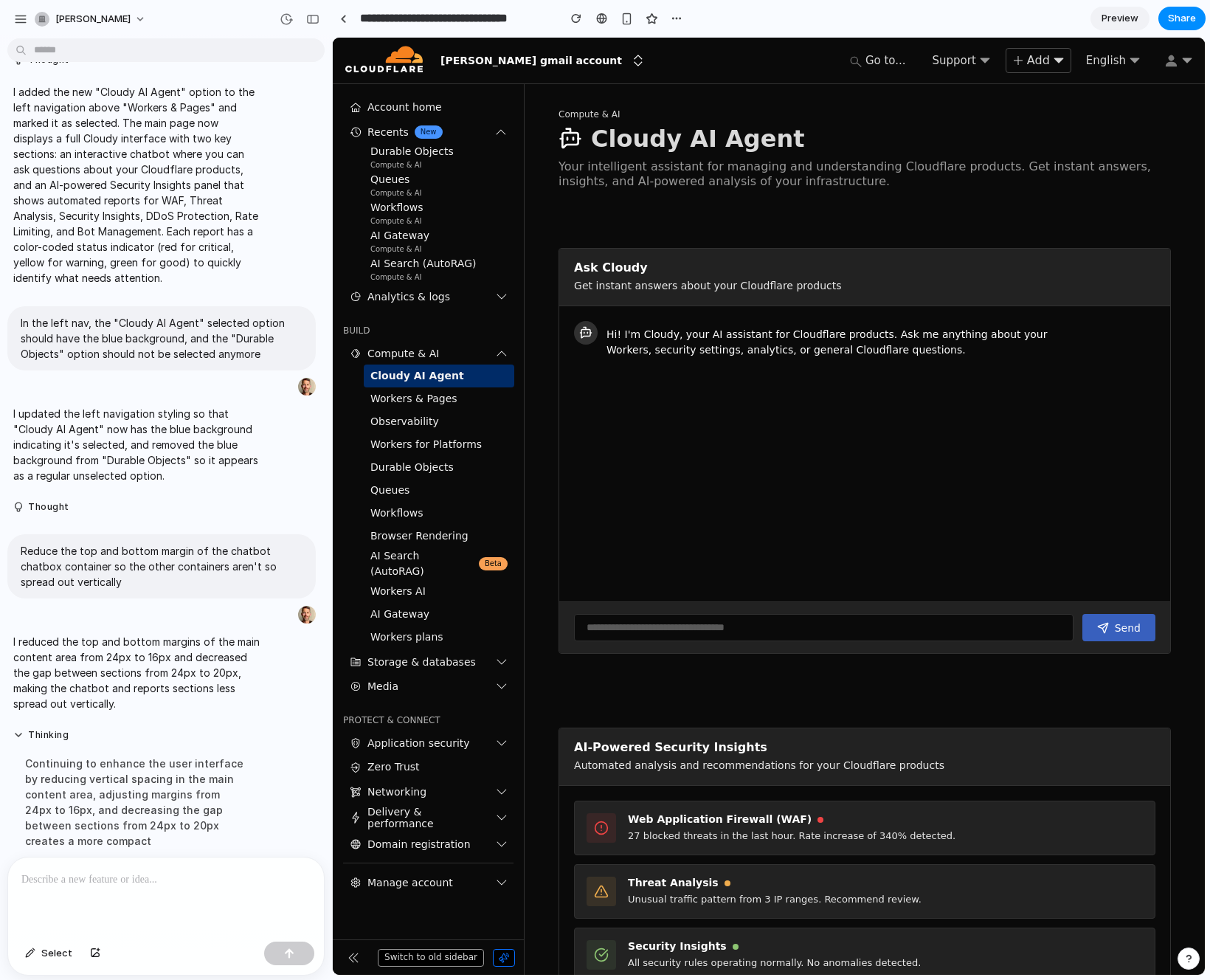
click at [93, 872] on p at bounding box center [166, 879] width 289 height 18
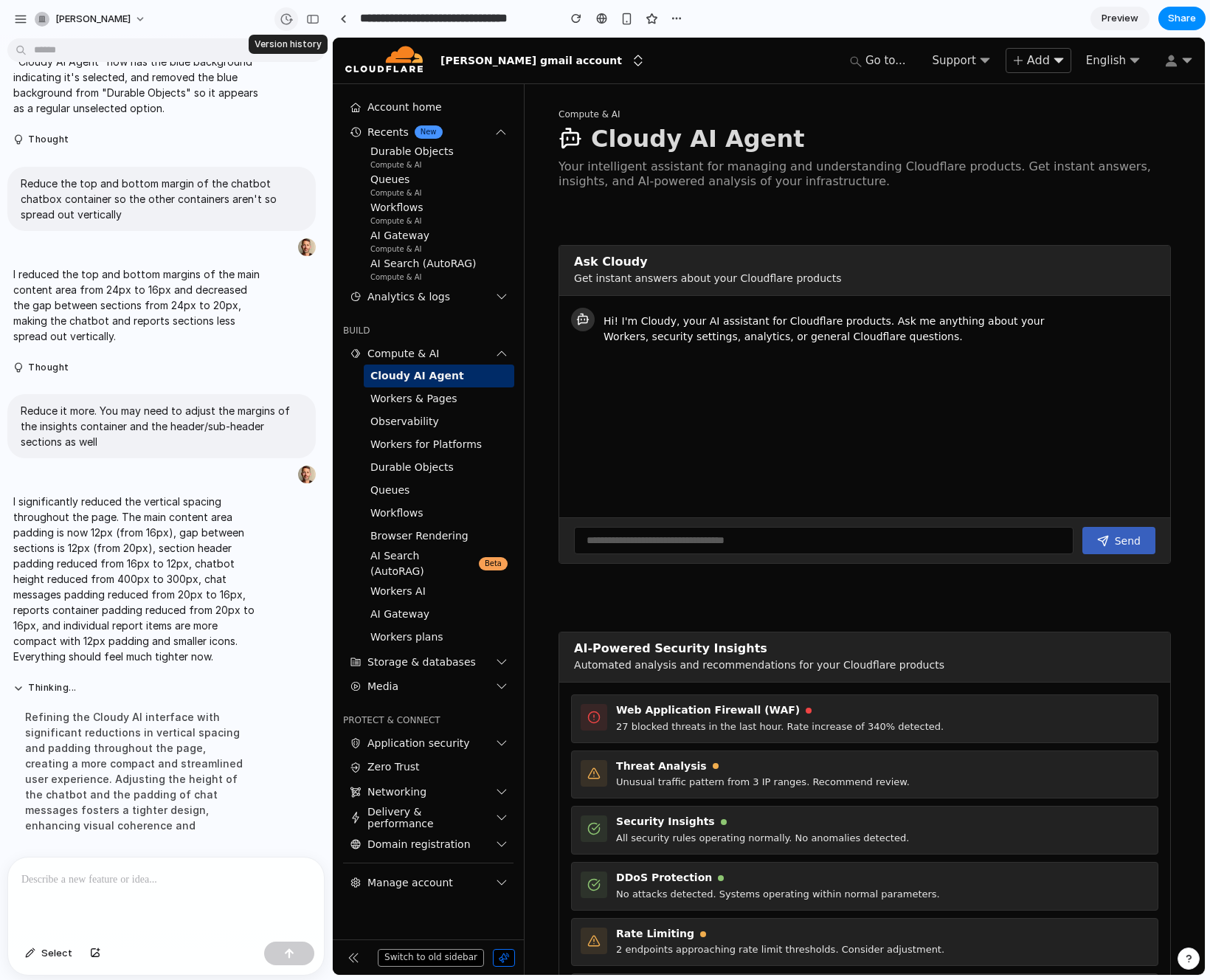
click at [288, 23] on div "button" at bounding box center [286, 19] width 13 height 13
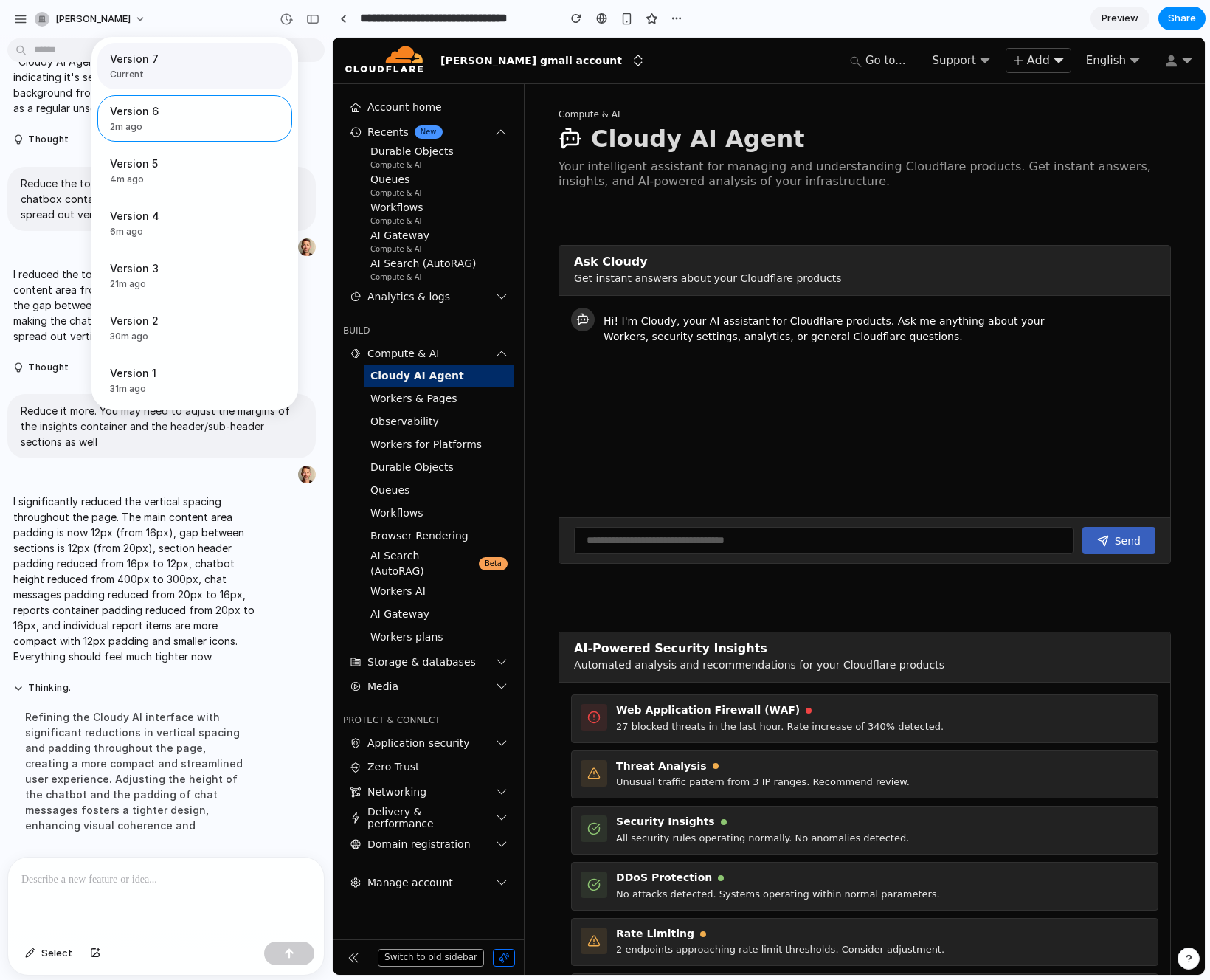
click at [176, 78] on span "Current" at bounding box center [190, 75] width 161 height 13
click at [163, 123] on span "2m ago" at bounding box center [163, 127] width 106 height 13
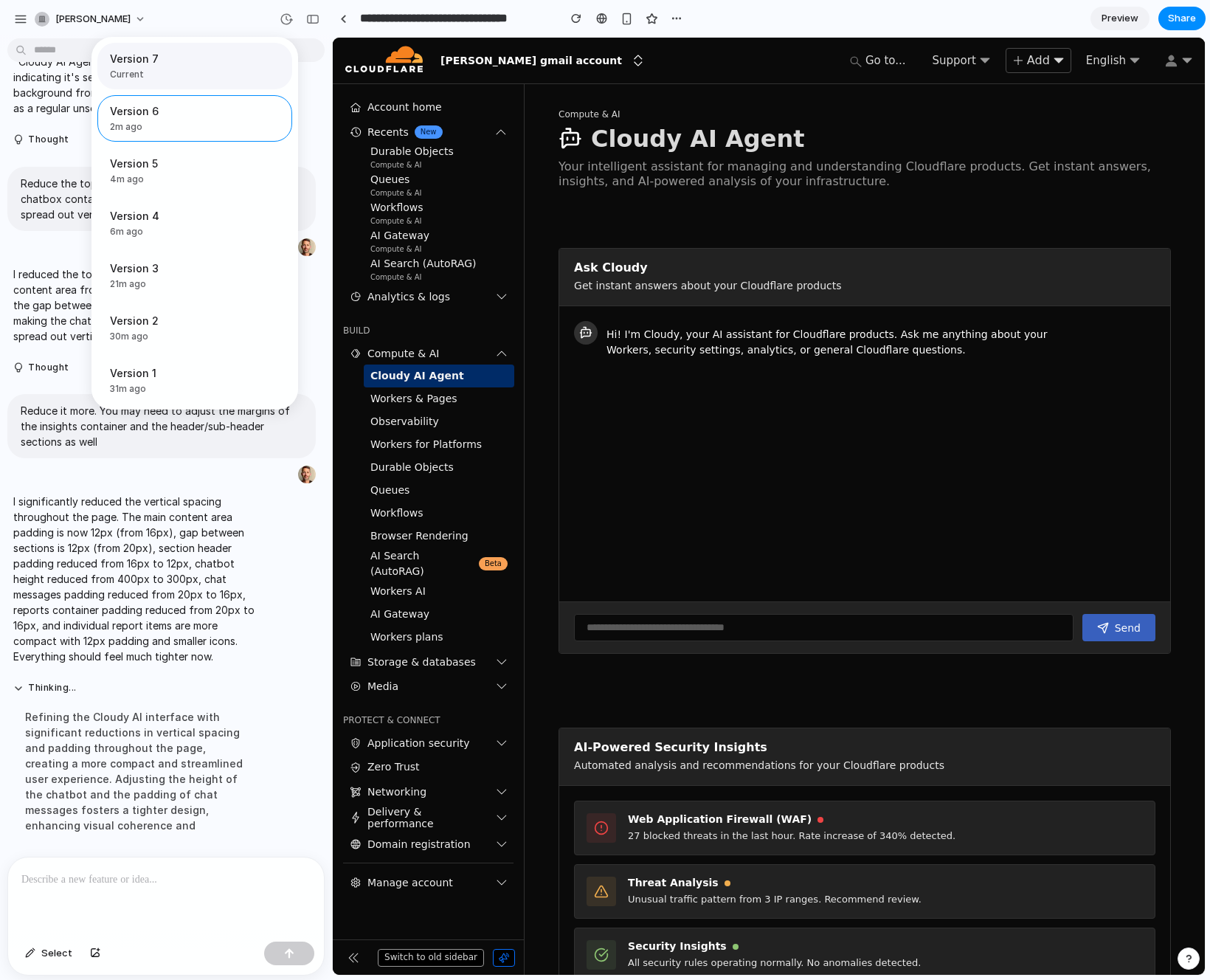
click at [165, 69] on span "Current" at bounding box center [190, 75] width 161 height 13
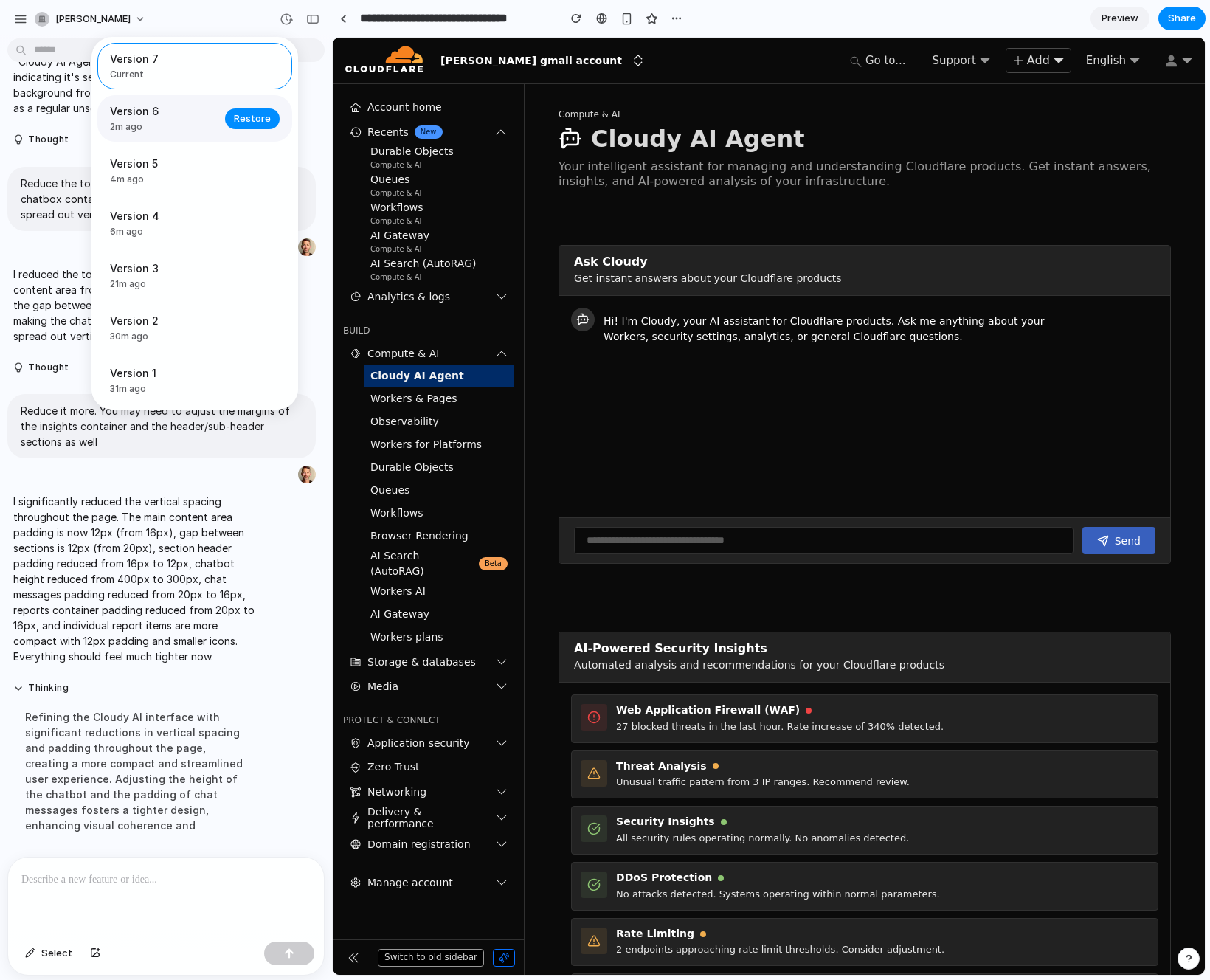
click at [154, 135] on div "Version 6 2m ago Restore" at bounding box center [195, 118] width 195 height 46
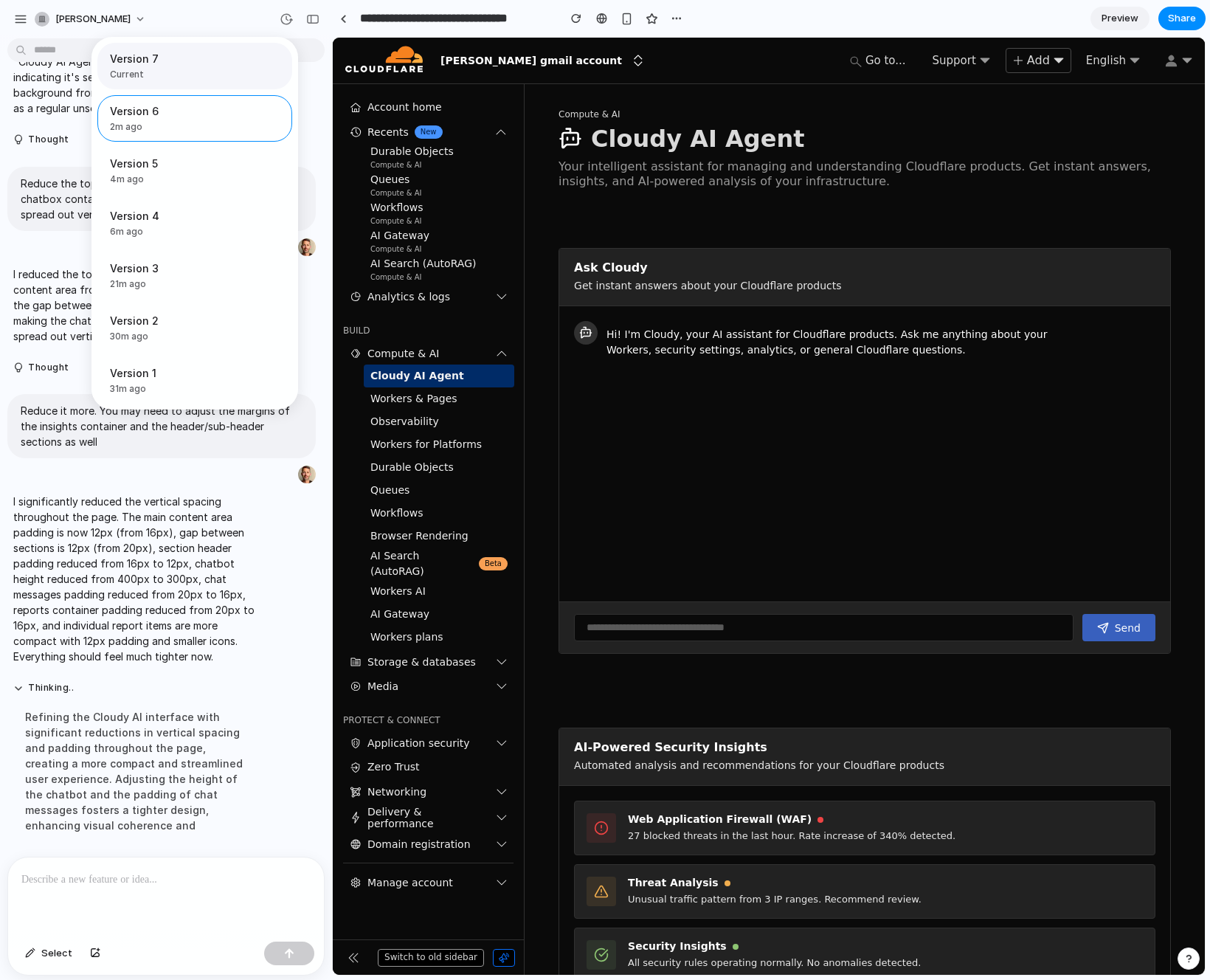
click at [157, 73] on span "Current" at bounding box center [190, 75] width 161 height 13
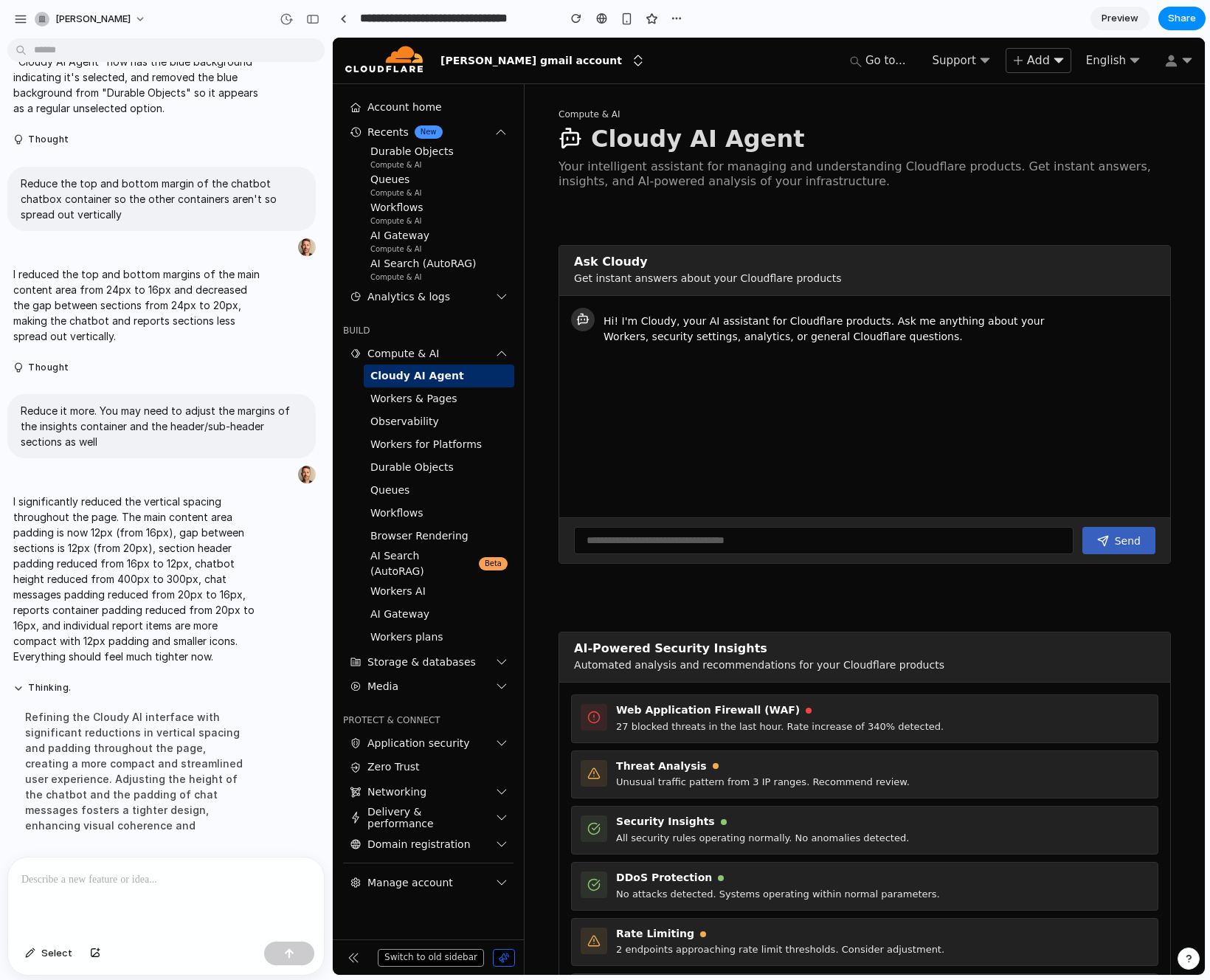
click at [189, 17] on div "Version 7 Current Version 6 2m ago Restore Version 5 4m ago Restore Version 4 6…" at bounding box center [605, 490] width 1210 height 980
click at [77, 894] on div at bounding box center [166, 896] width 316 height 78
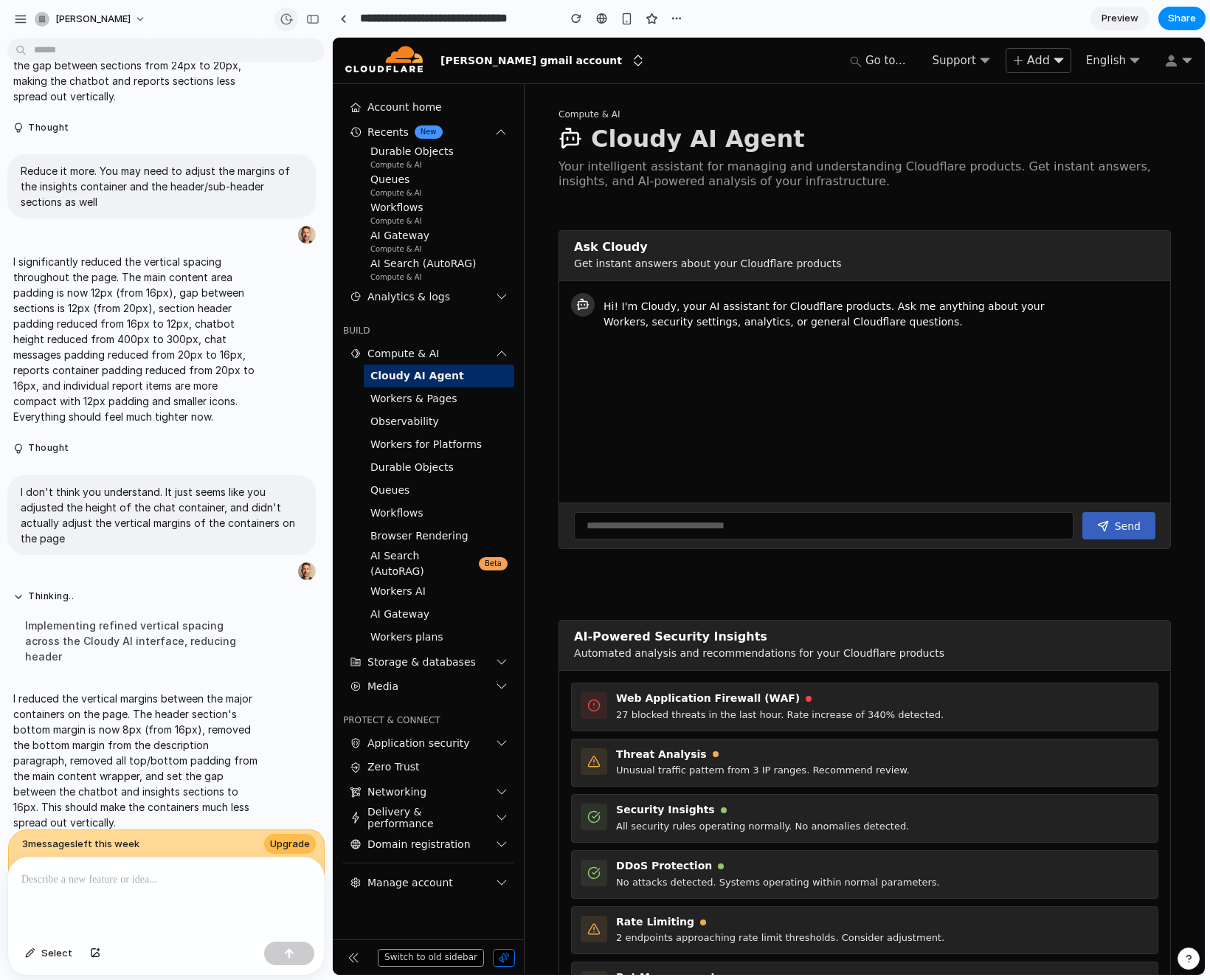
click at [294, 19] on button "button" at bounding box center [286, 19] width 24 height 24
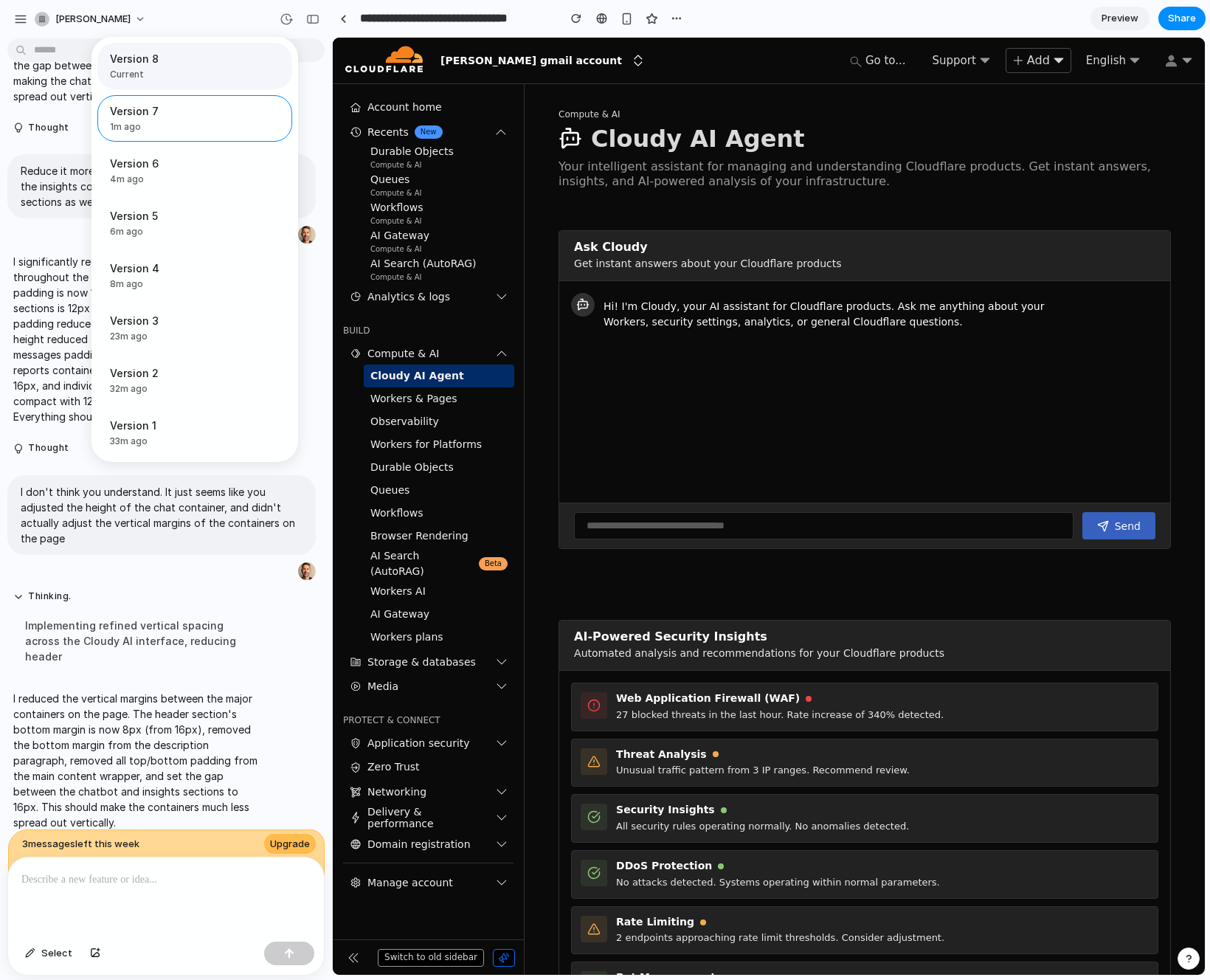
click at [207, 71] on span "Current" at bounding box center [190, 75] width 161 height 13
click at [173, 124] on span "1m ago" at bounding box center [163, 127] width 106 height 13
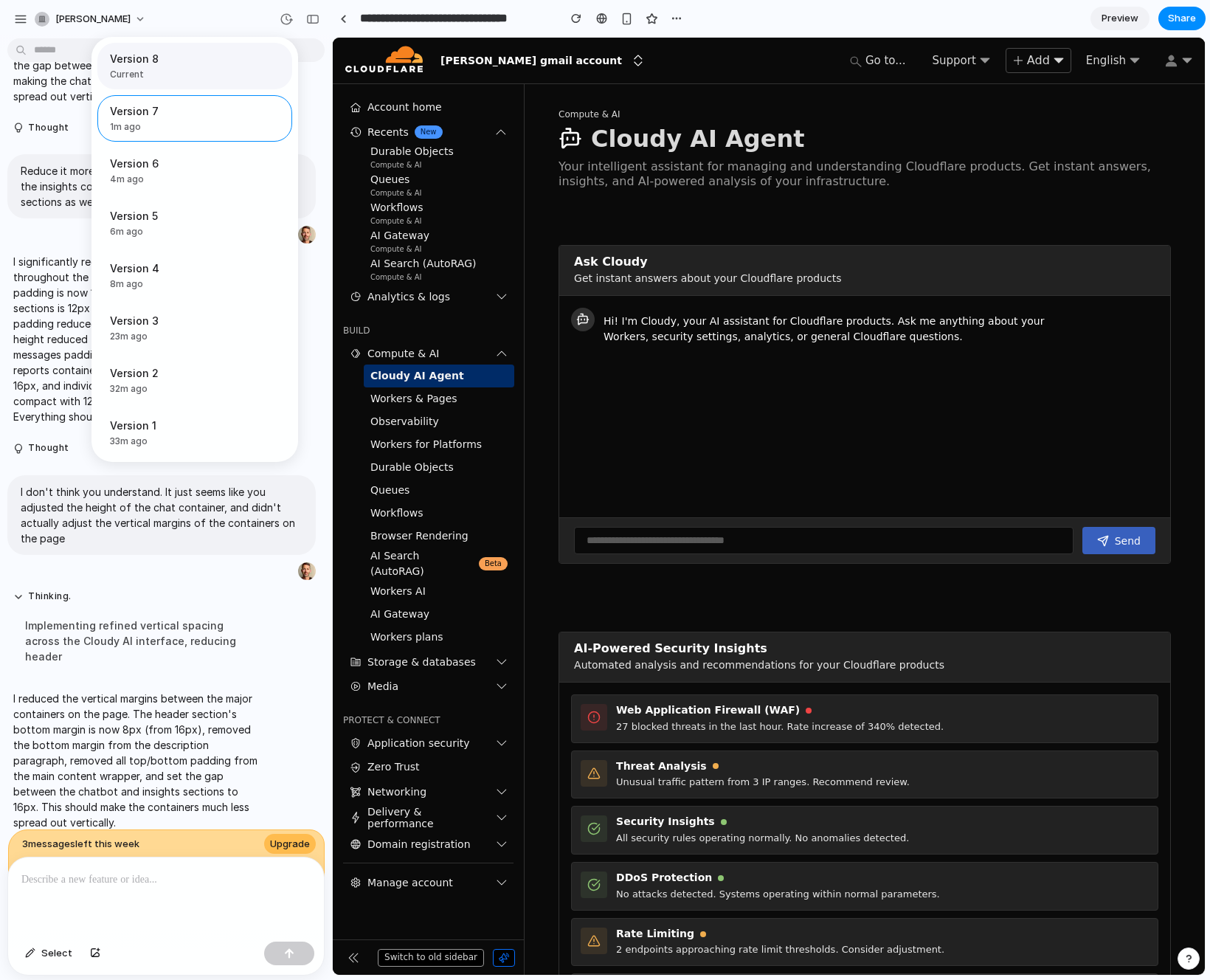
click at [181, 66] on div "Version 8 Current" at bounding box center [190, 66] width 161 height 30
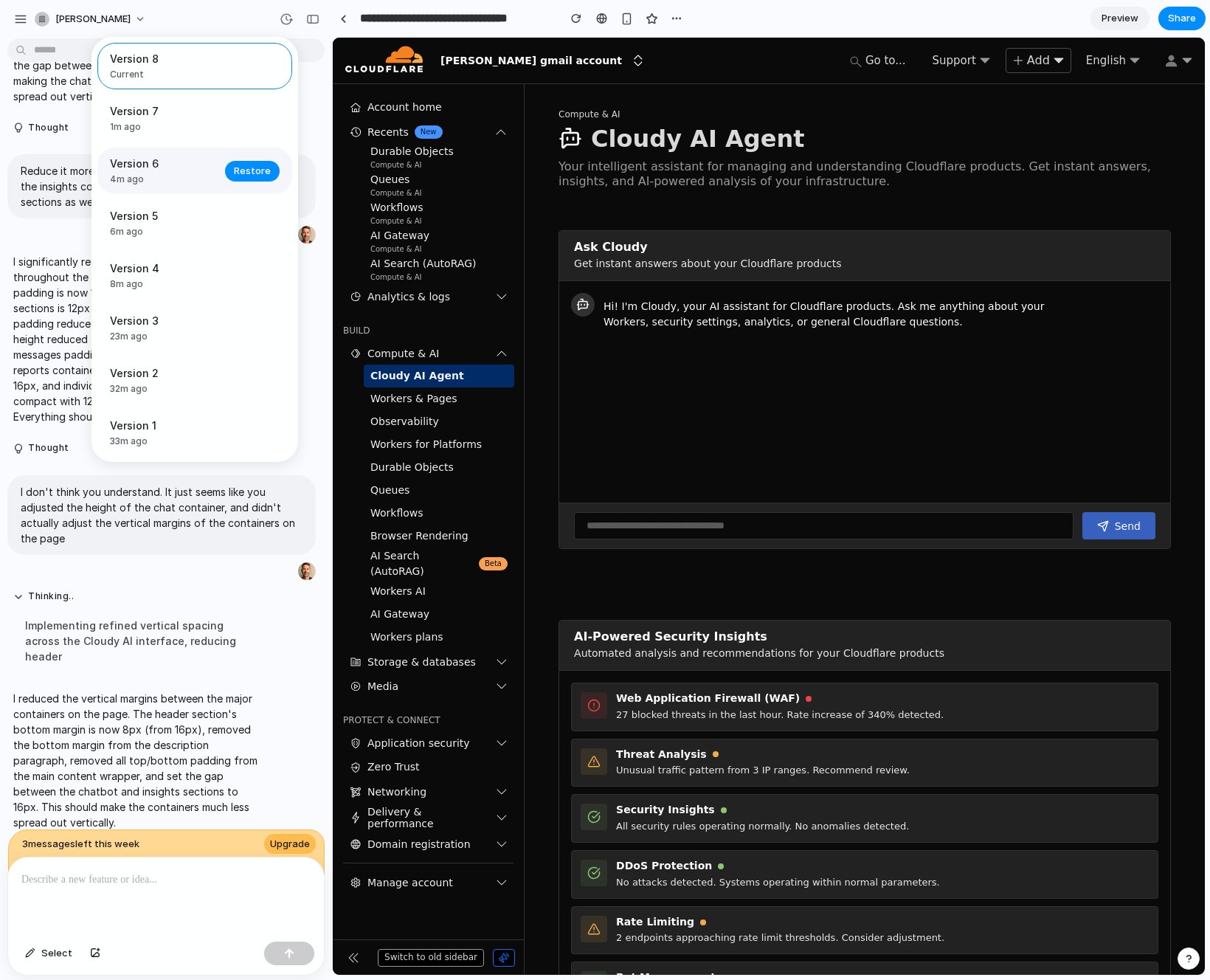
click at [166, 176] on span "4m ago" at bounding box center [163, 179] width 106 height 13
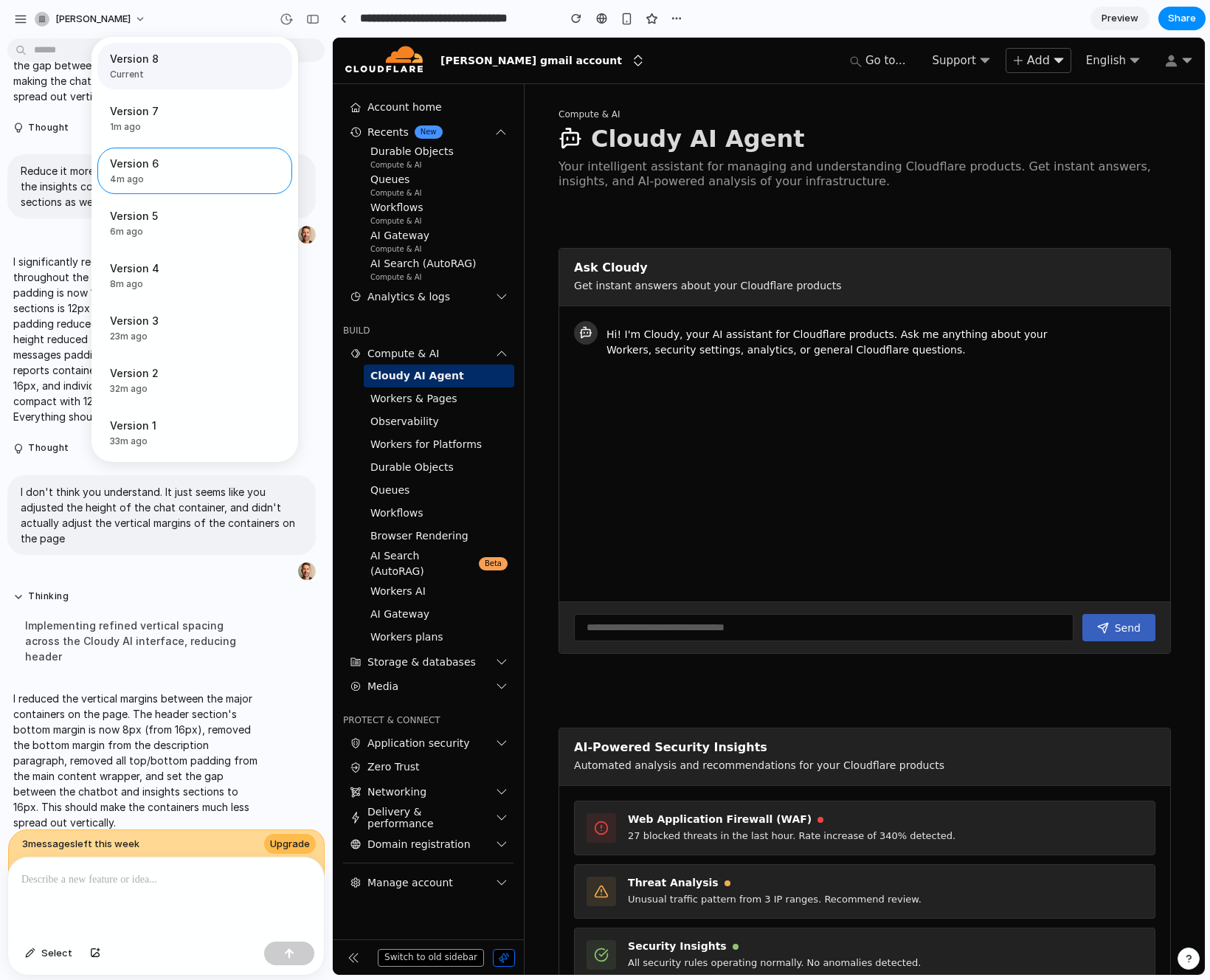
click at [171, 77] on span "Current" at bounding box center [190, 75] width 161 height 13
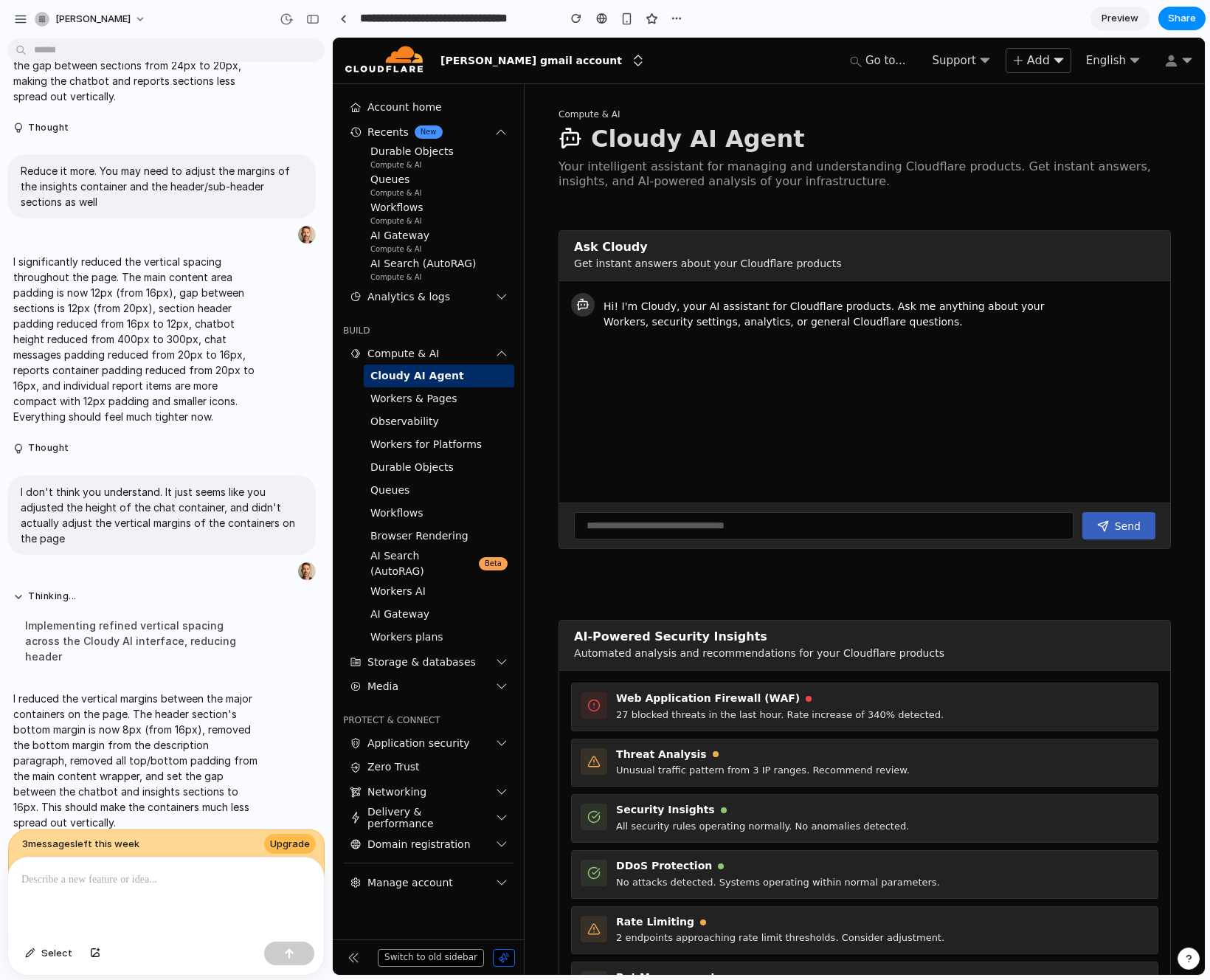
click at [198, 9] on div "Version 8 Current Version 7 1m ago Restore Version 6 4m ago Restore Version 5 6…" at bounding box center [605, 490] width 1210 height 980
click at [645, 587] on div "Ask Cloudy Get instant answers about your Cloudflare products Hi! I'm Cloudy, y…" at bounding box center [865, 627] width 613 height 851
click at [41, 956] on span "Select" at bounding box center [56, 953] width 31 height 15
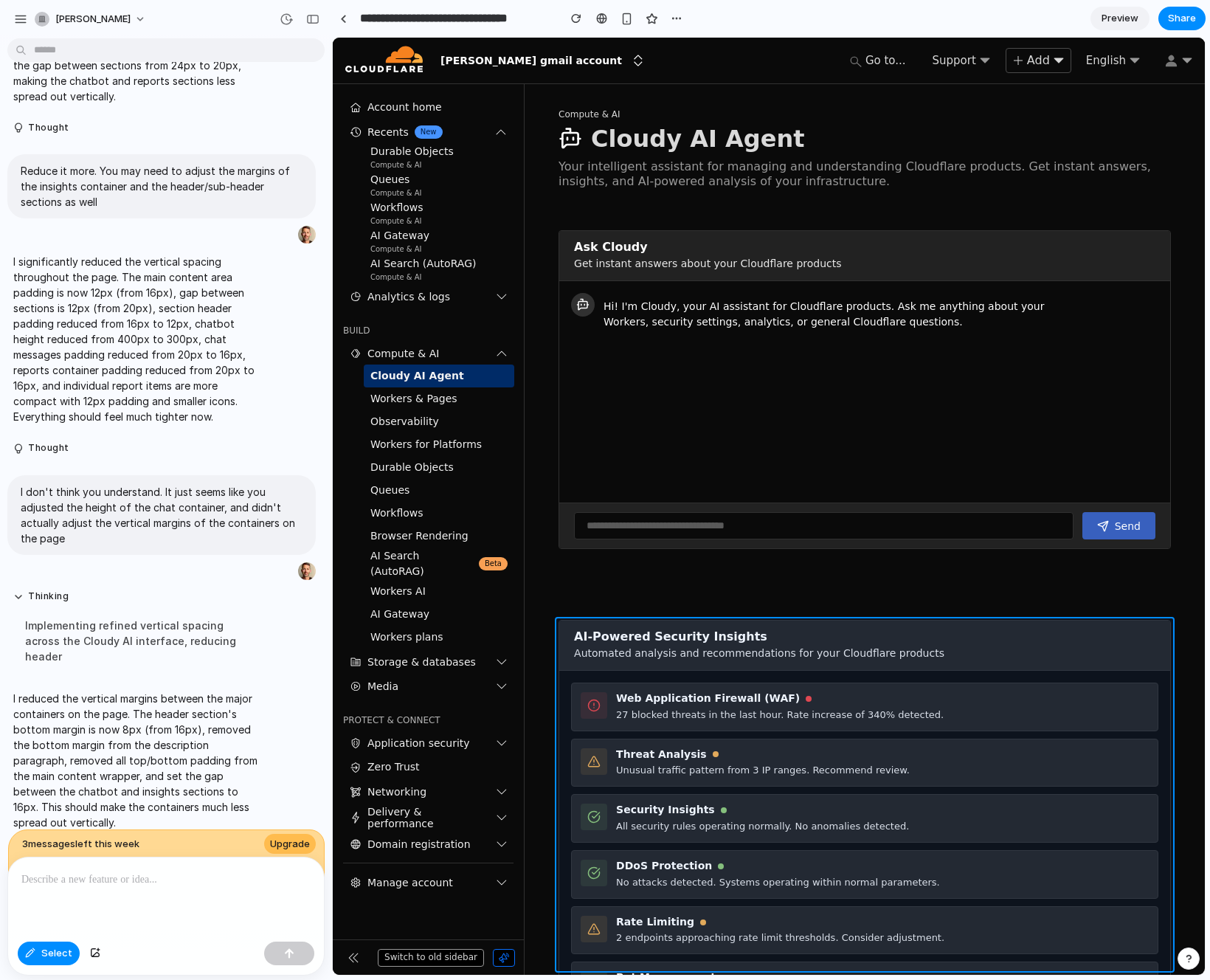
click at [559, 673] on div at bounding box center [769, 506] width 873 height 937
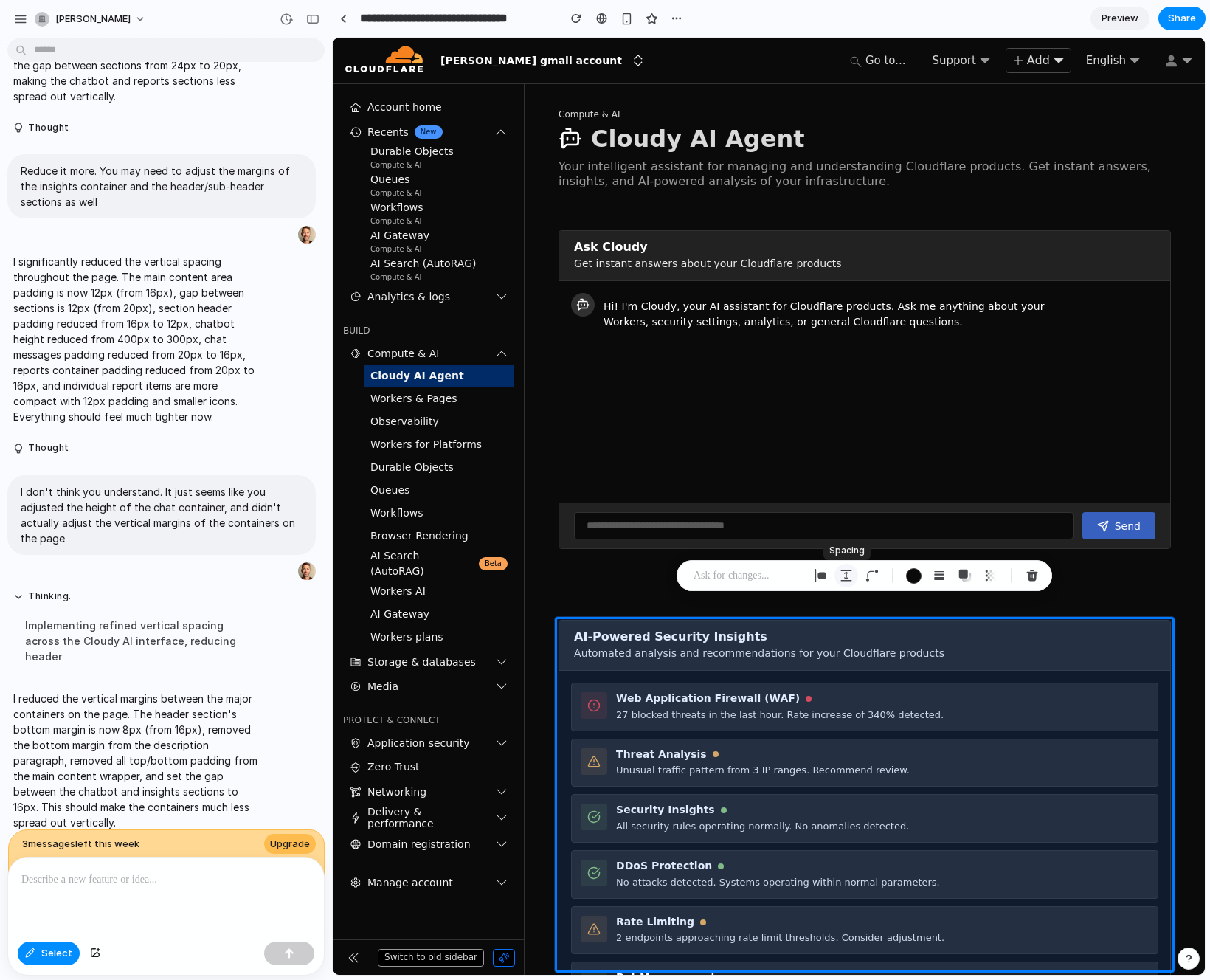
click at [849, 573] on div "button" at bounding box center [846, 575] width 13 height 13
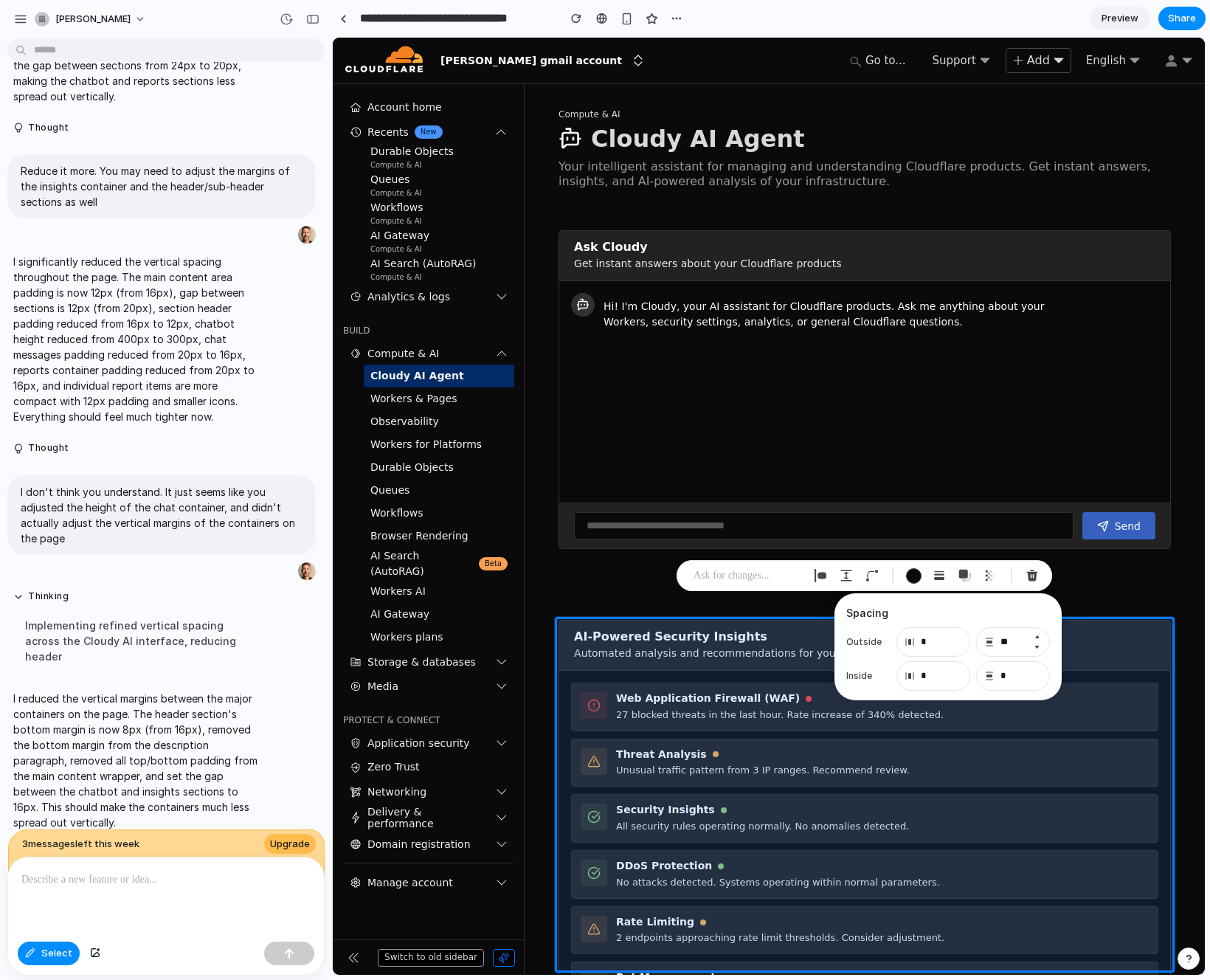
click at [1038, 646] on button "Decrement" at bounding box center [1038, 647] width 15 height 12
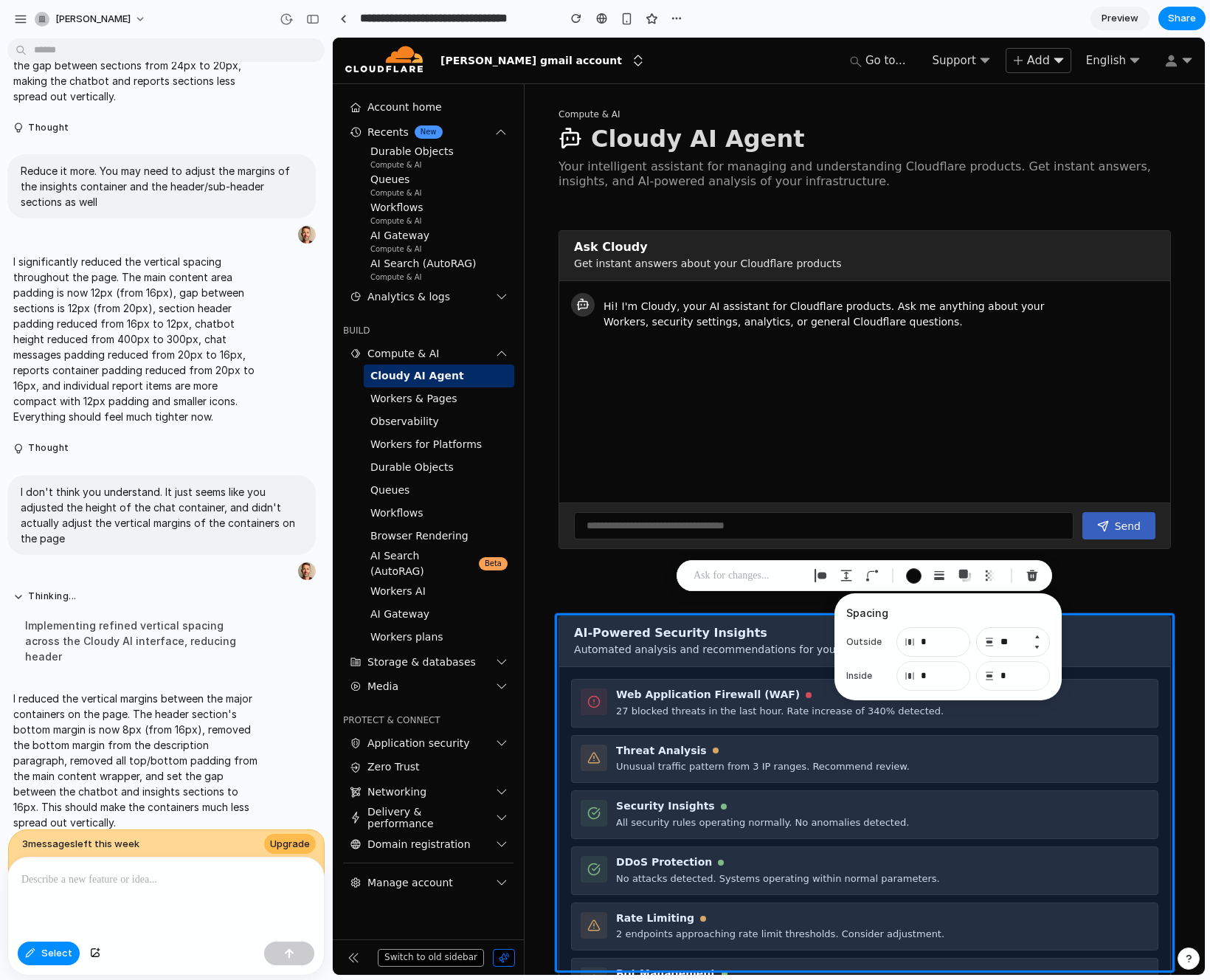
click at [1038, 646] on button "Decrement" at bounding box center [1038, 647] width 15 height 12
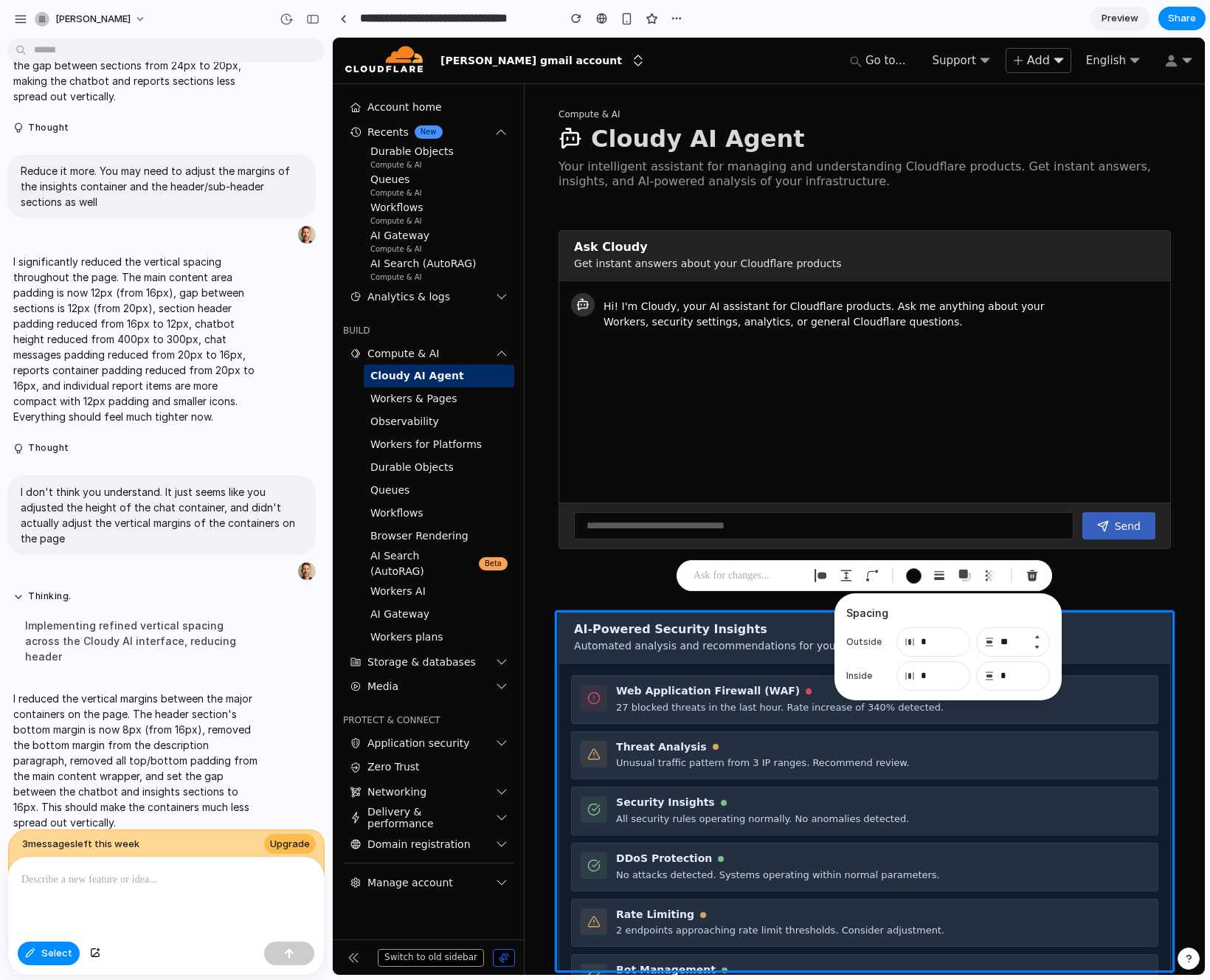
click at [1038, 646] on button "Decrement" at bounding box center [1038, 647] width 15 height 12
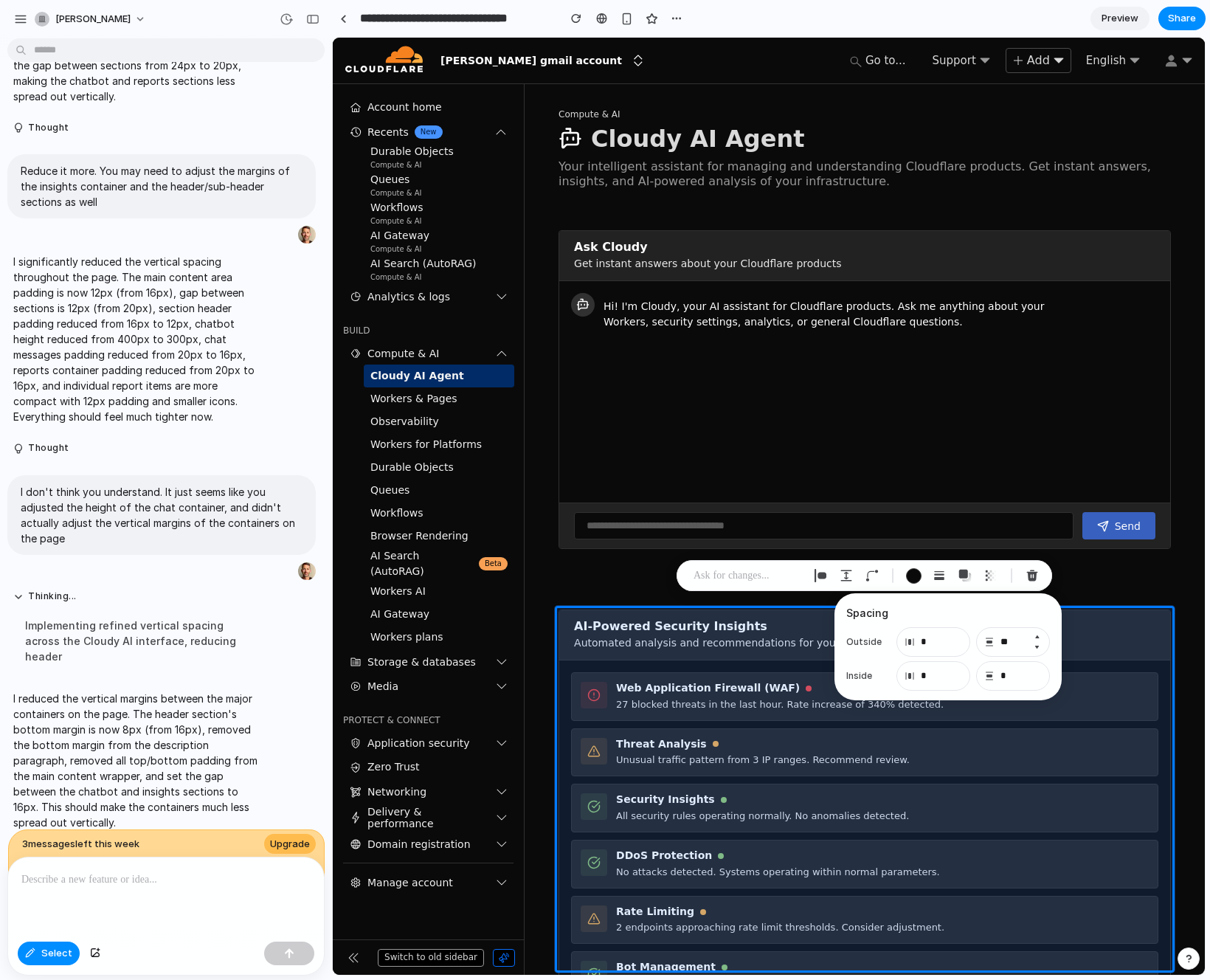
click at [1038, 646] on button "Decrement" at bounding box center [1038, 647] width 15 height 12
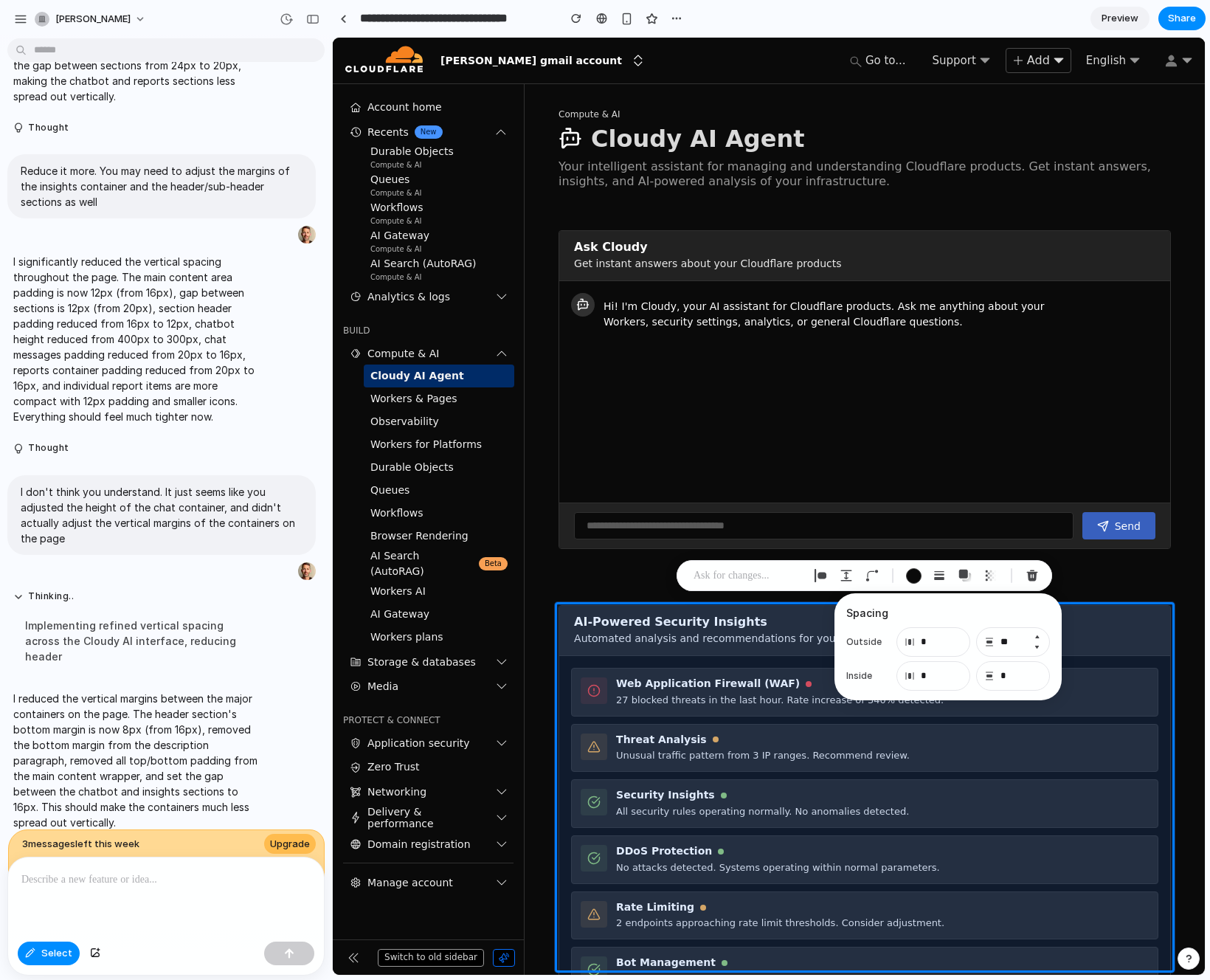
click at [1038, 646] on button "Decrement" at bounding box center [1038, 647] width 15 height 12
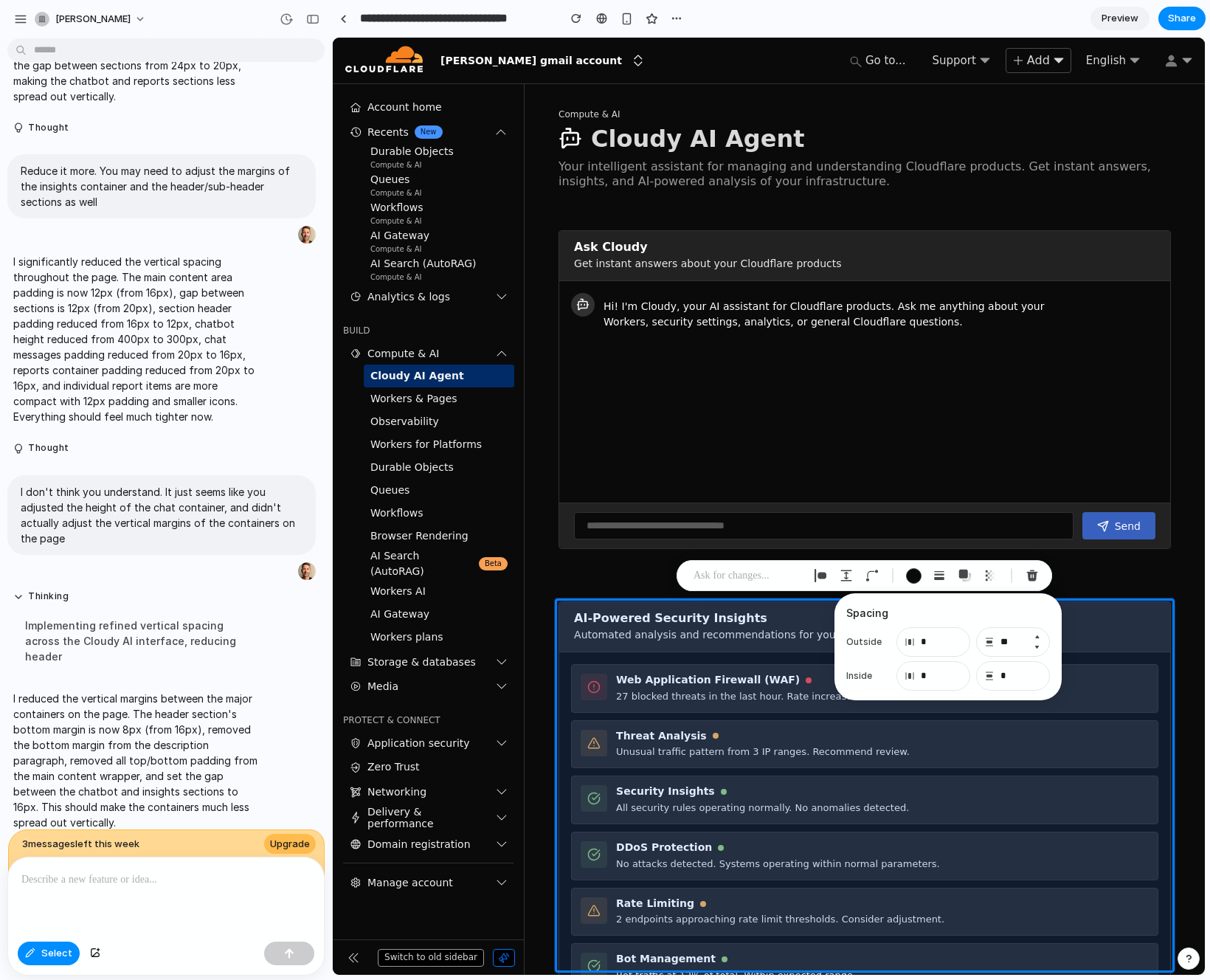
click at [1038, 646] on button "Decrement" at bounding box center [1038, 647] width 15 height 12
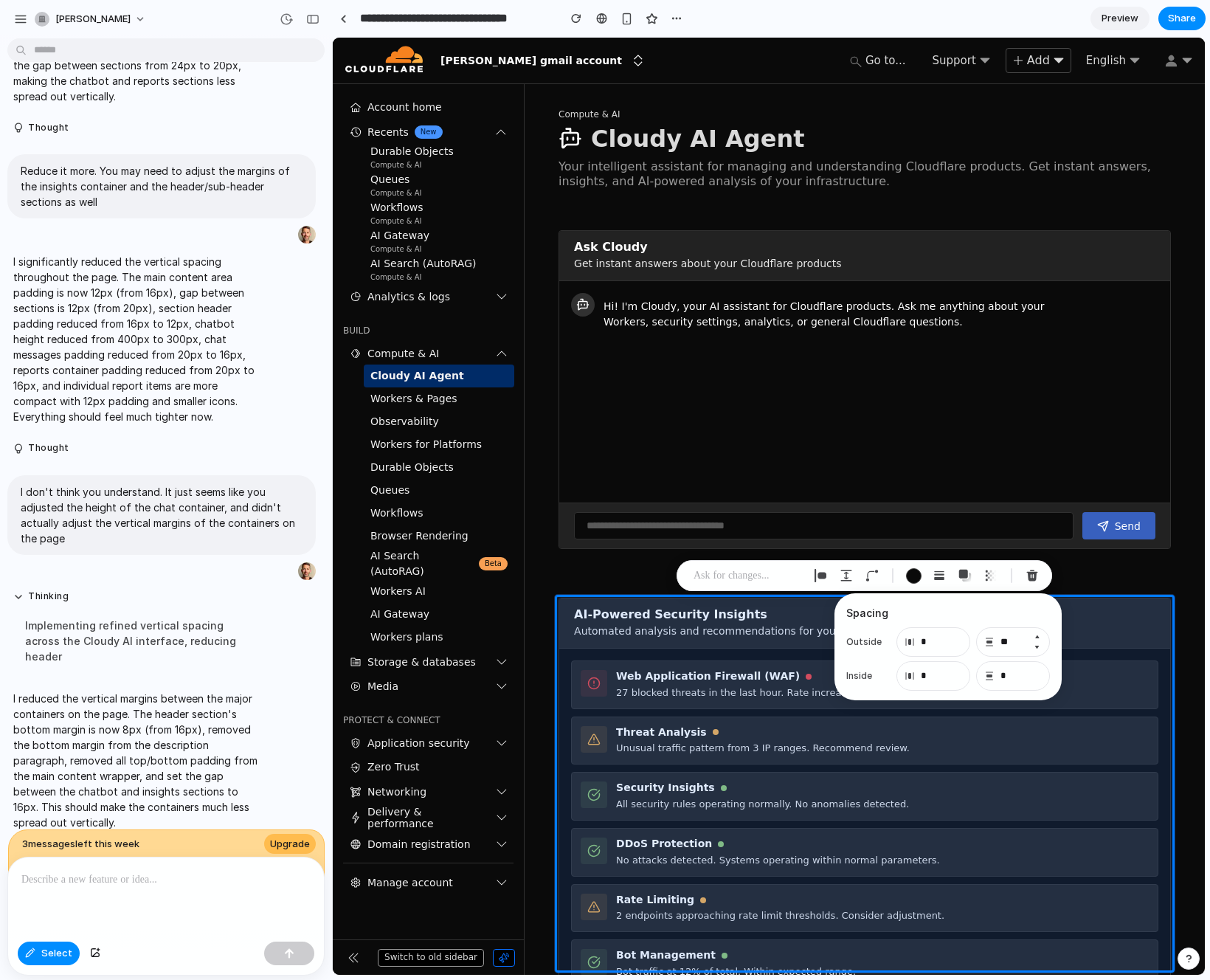
click at [1038, 646] on button "Decrement" at bounding box center [1038, 647] width 15 height 12
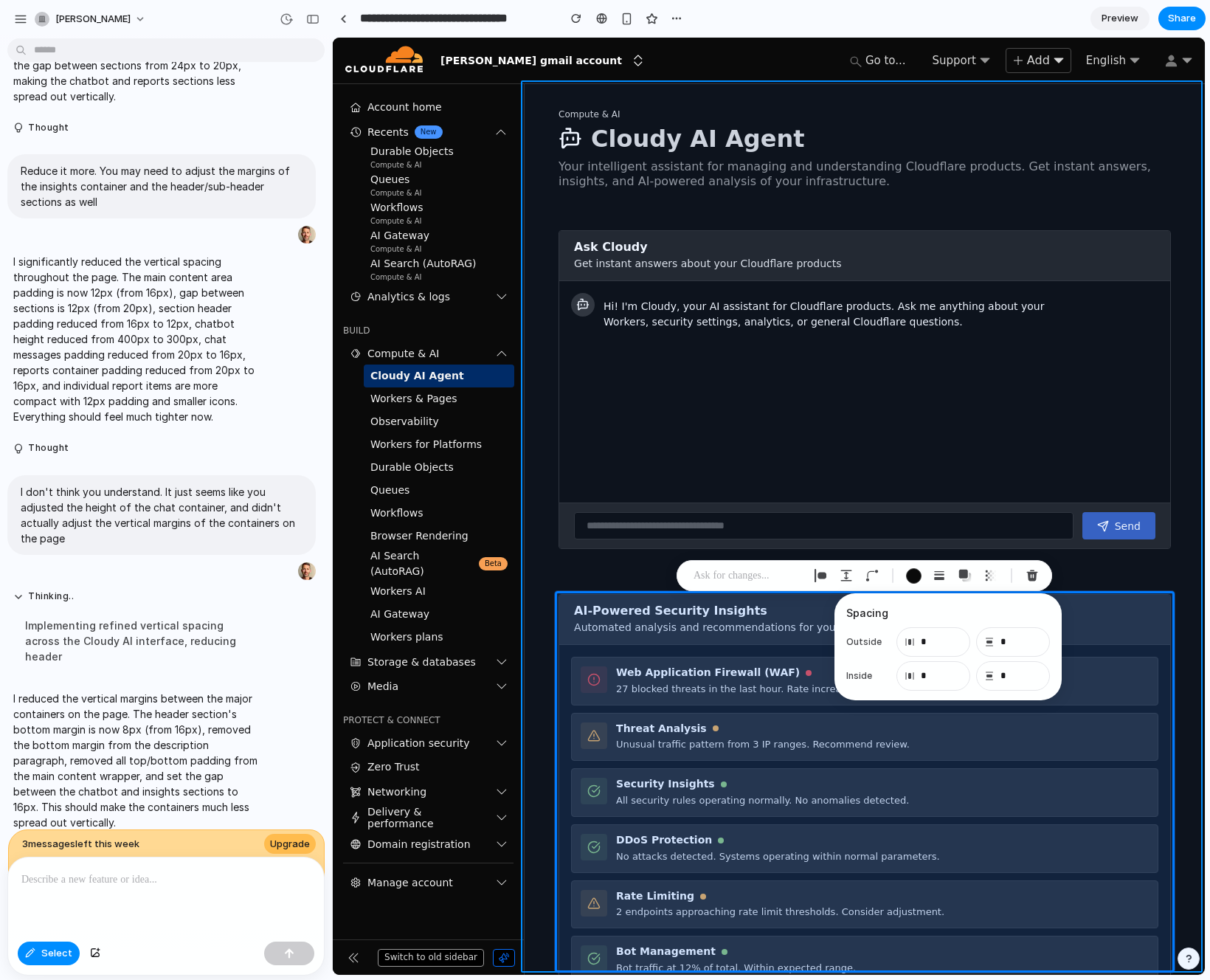
click at [542, 564] on div at bounding box center [769, 506] width 873 height 937
type input "*"
type input "**"
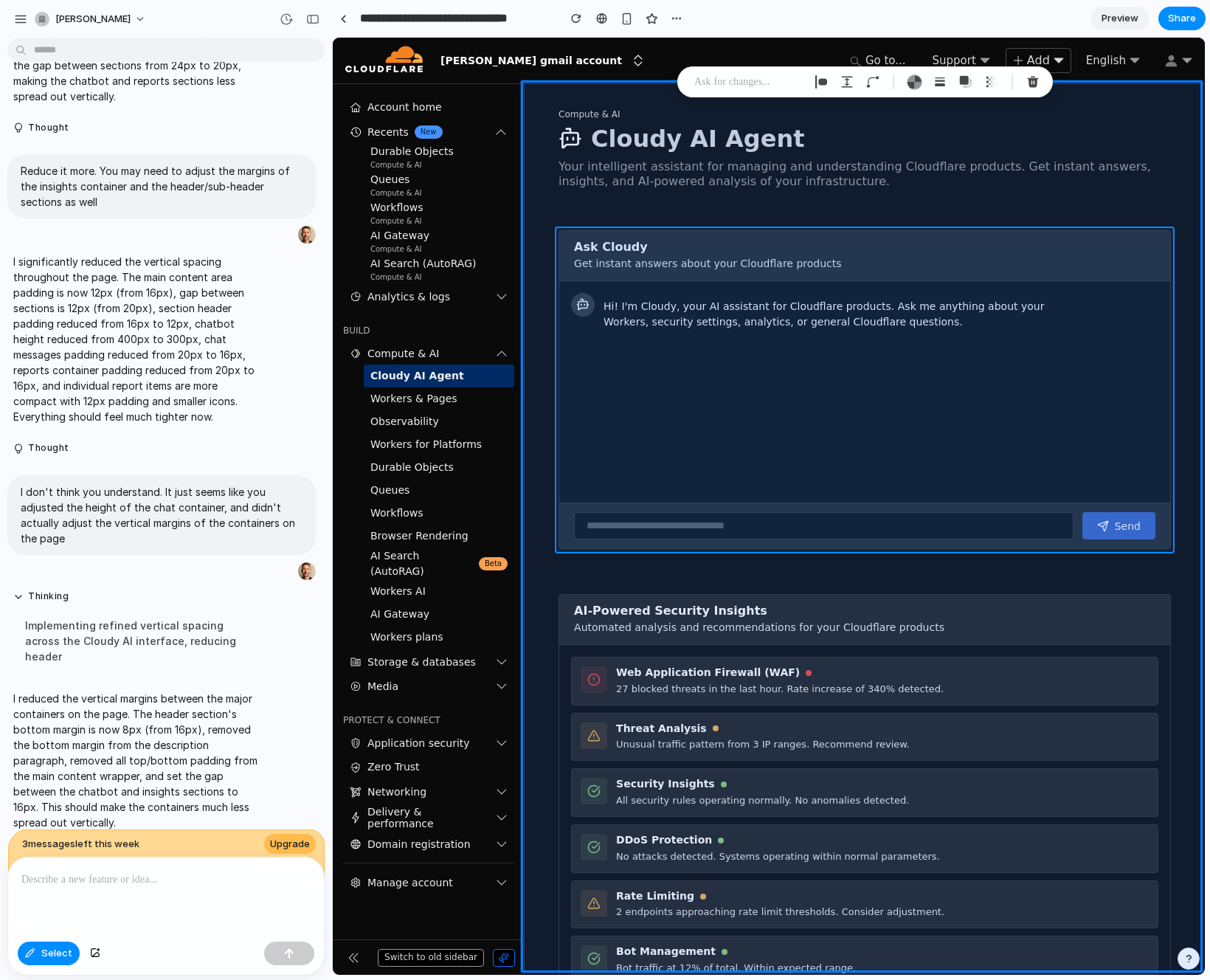
click at [650, 230] on div at bounding box center [769, 506] width 873 height 937
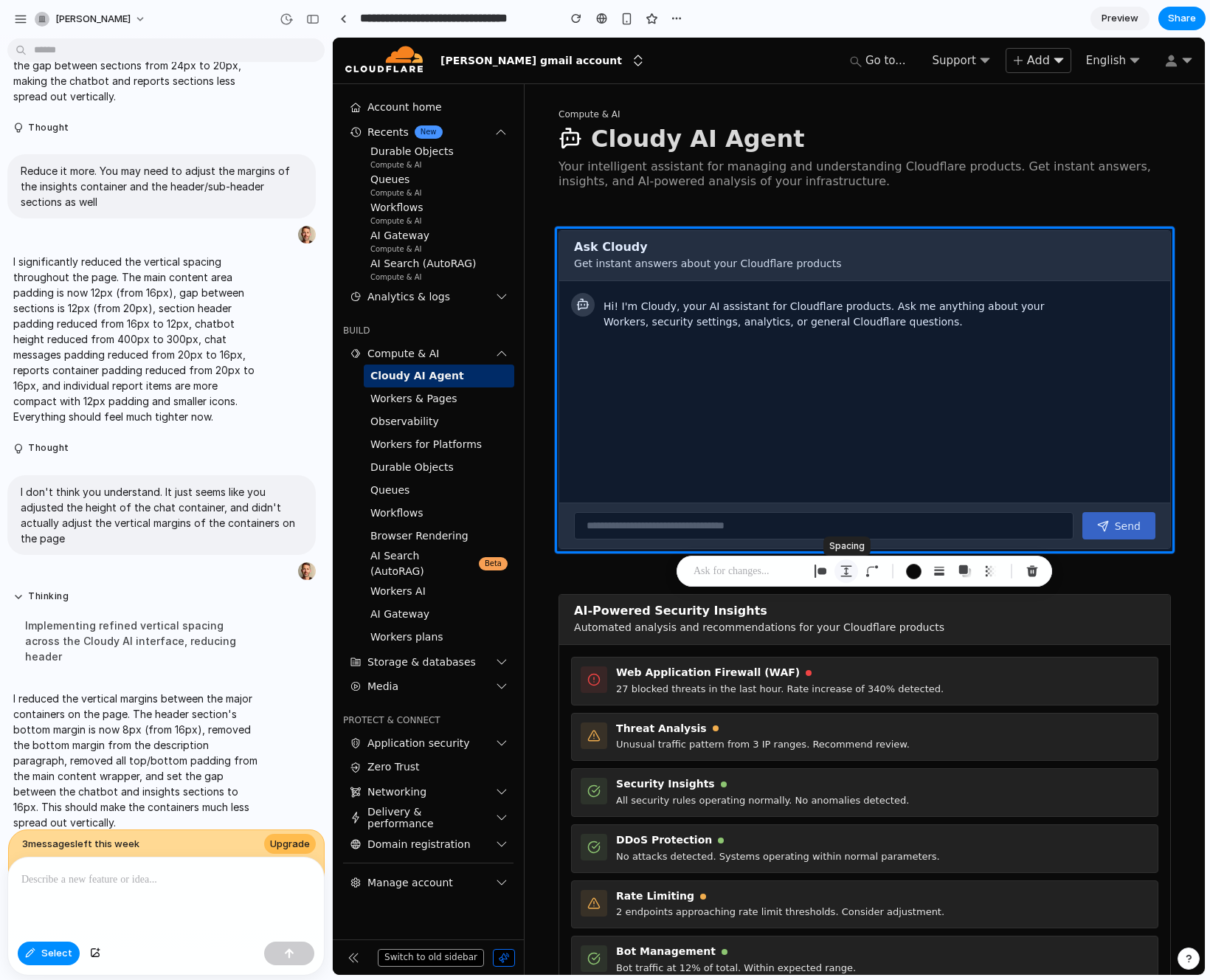
click at [846, 568] on div "button" at bounding box center [846, 571] width 13 height 13
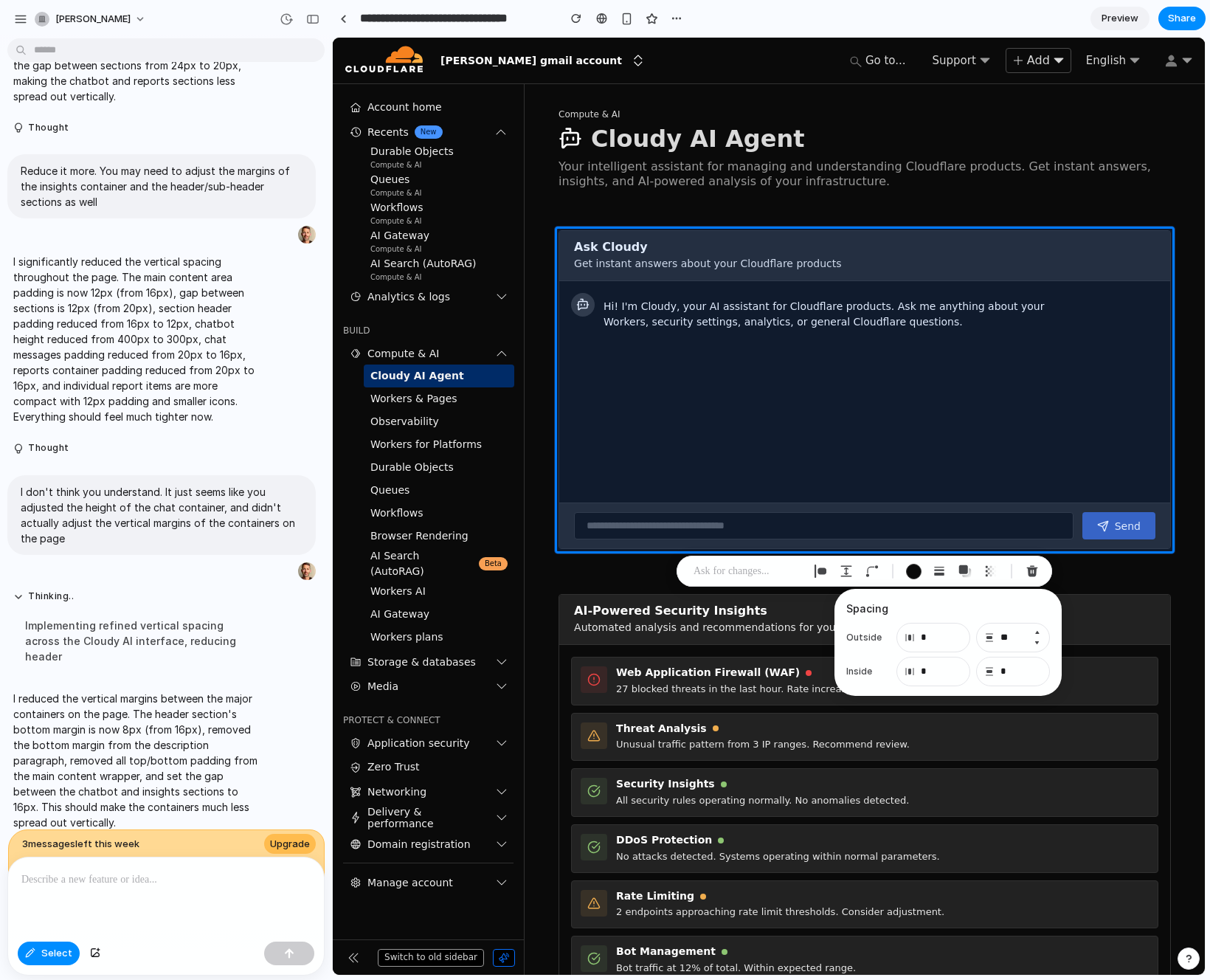
click at [1039, 644] on button "Decrement" at bounding box center [1038, 643] width 15 height 12
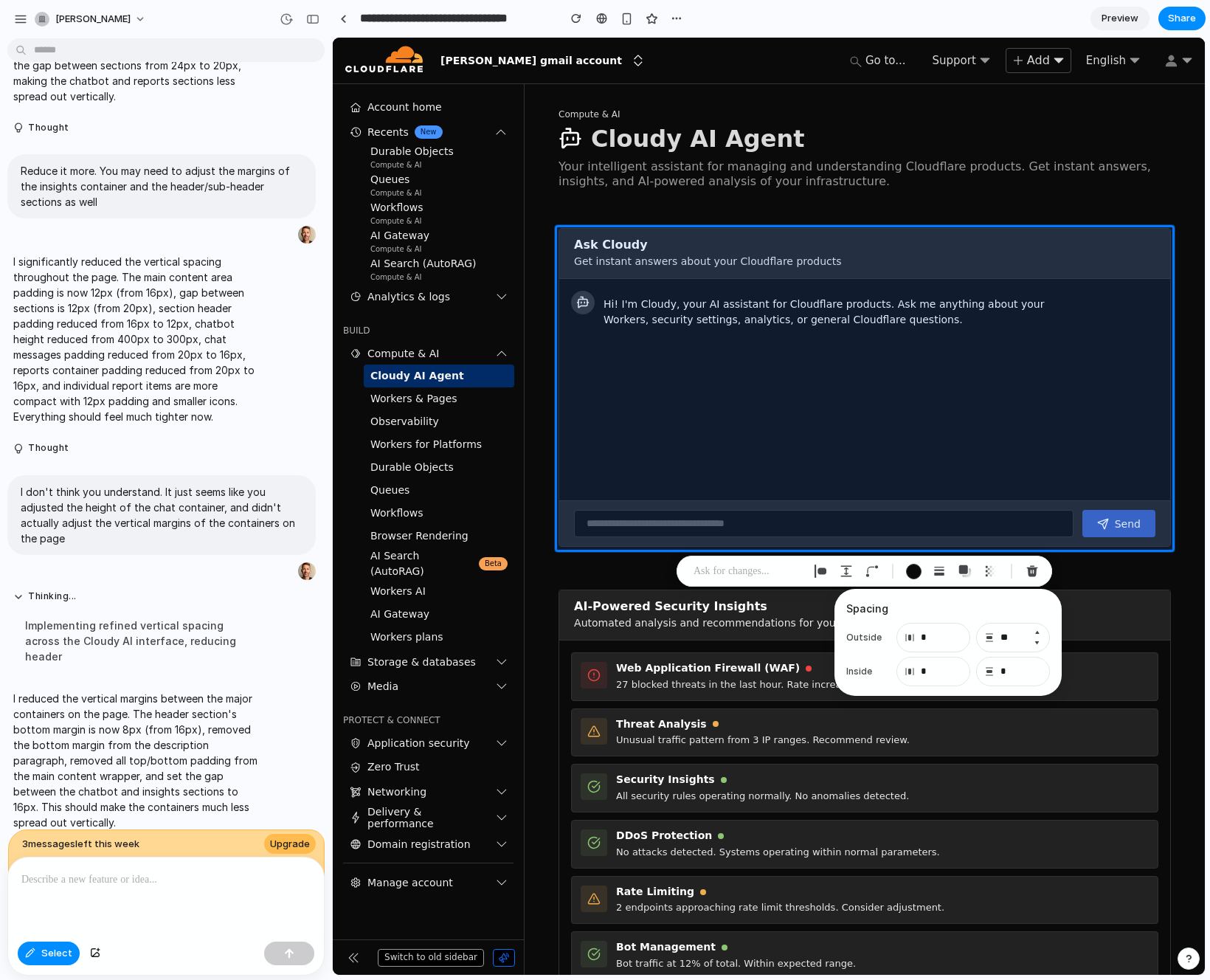
click at [1039, 644] on button "Decrement" at bounding box center [1038, 643] width 15 height 12
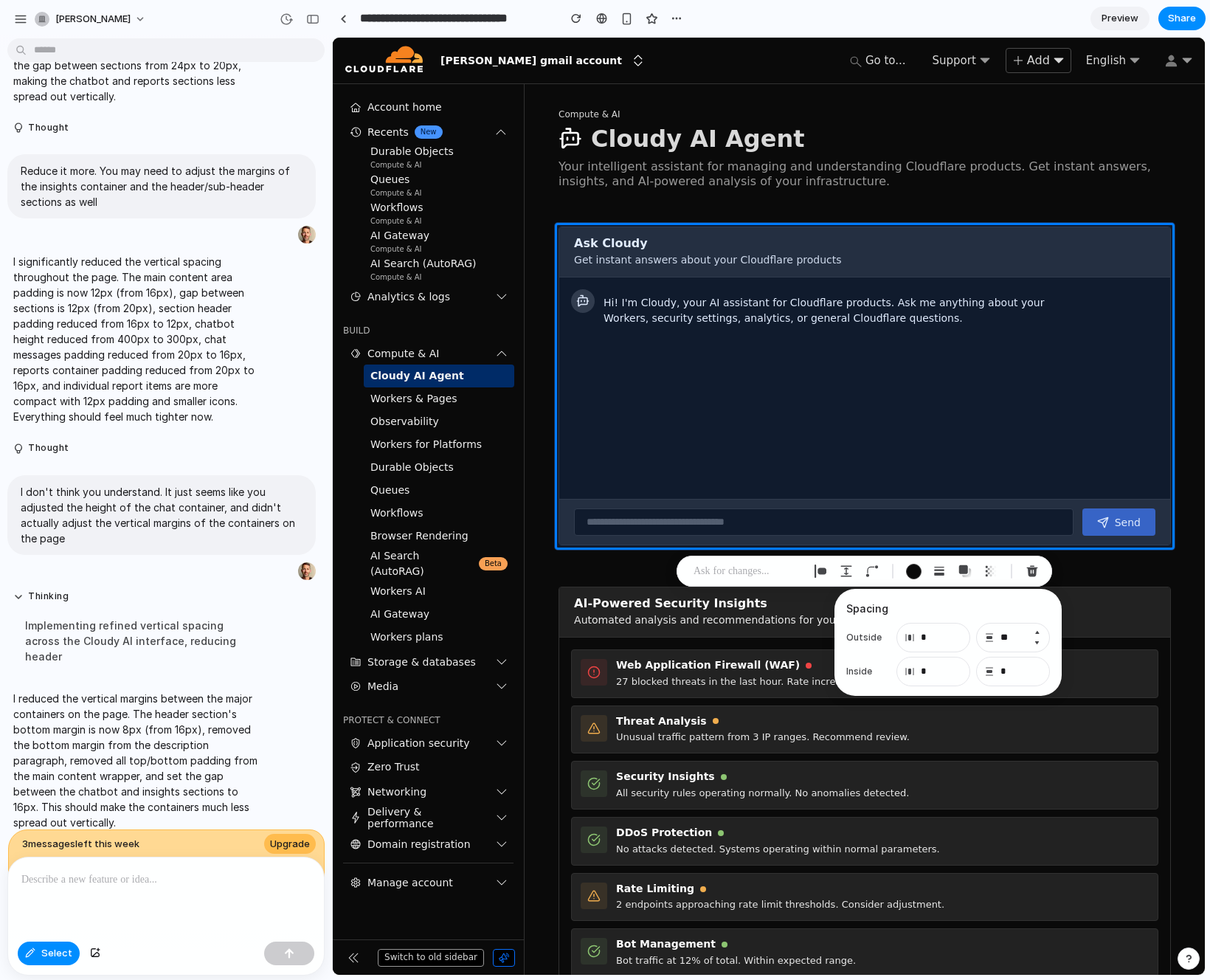
click at [1039, 644] on button "Decrement" at bounding box center [1038, 643] width 15 height 12
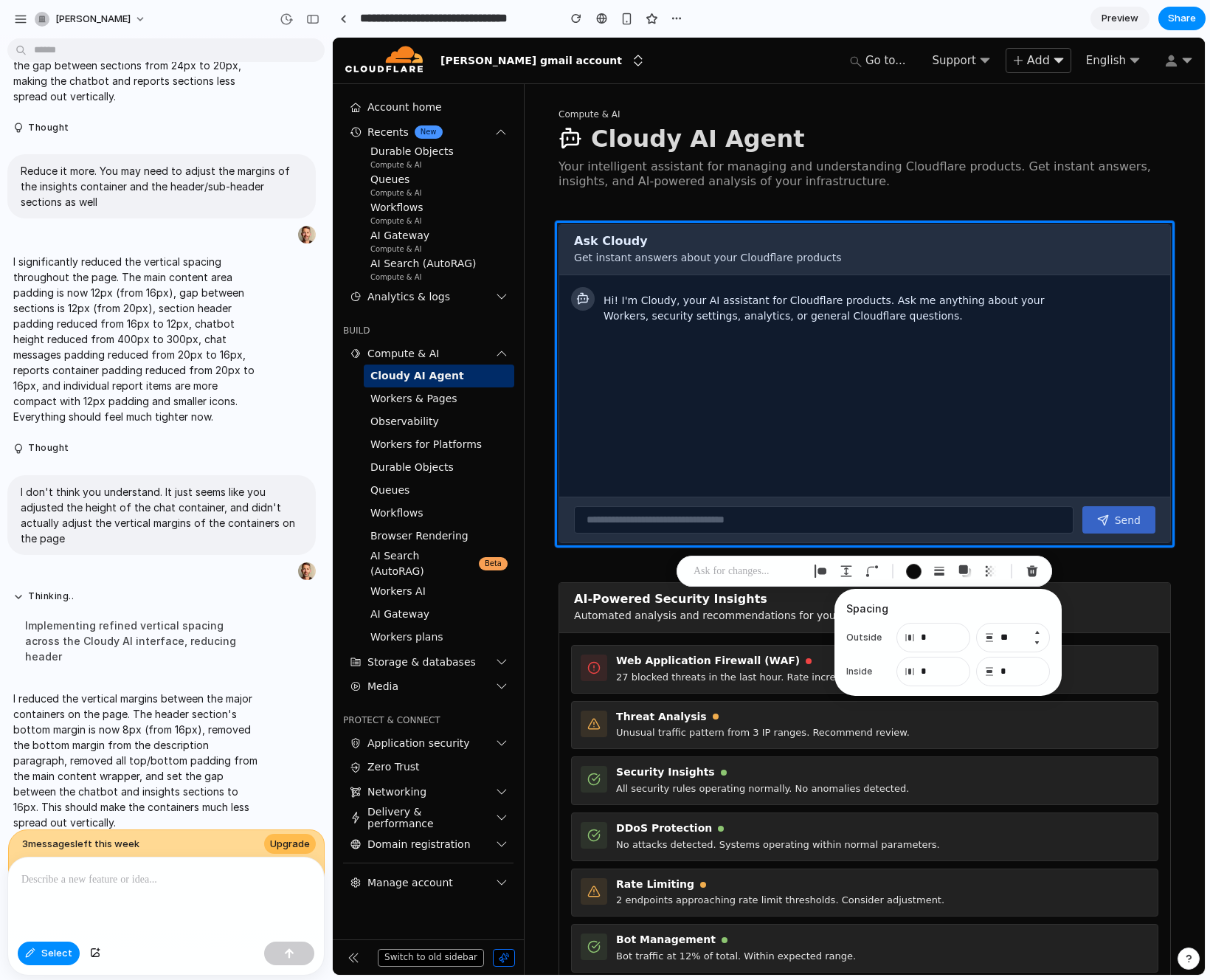
click at [1039, 644] on button "Decrement" at bounding box center [1038, 643] width 15 height 12
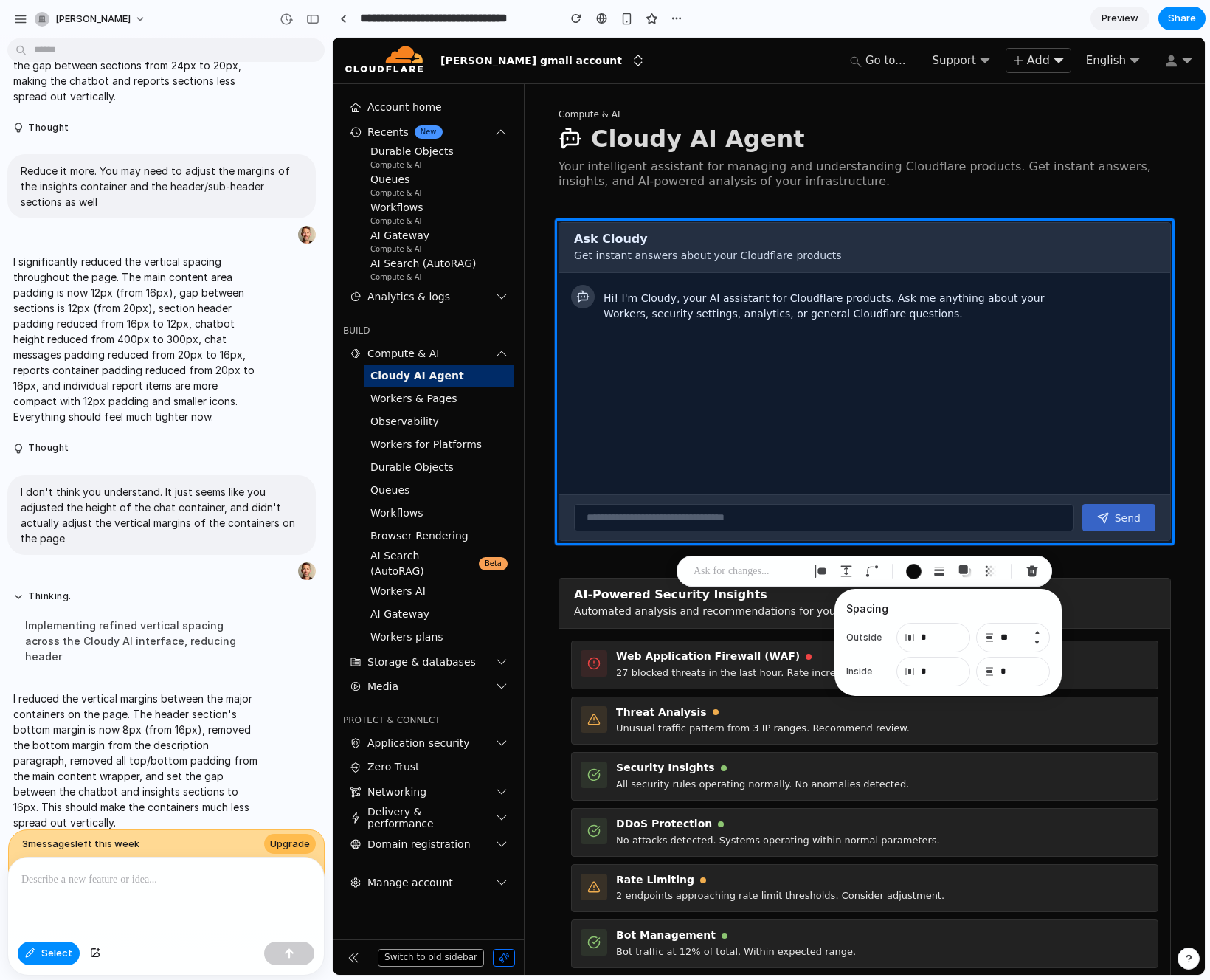
click at [1039, 644] on button "Decrement" at bounding box center [1038, 643] width 15 height 12
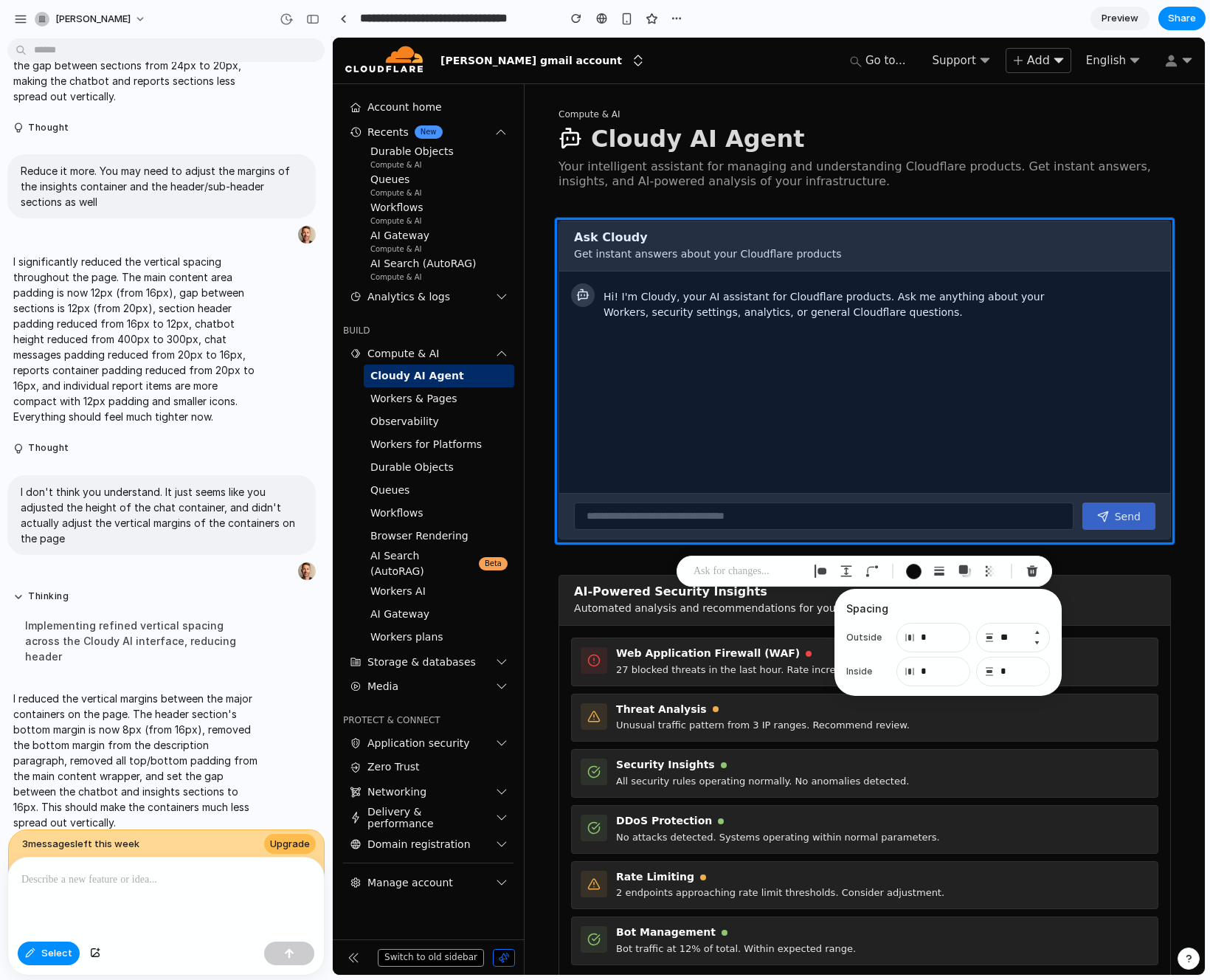
click at [1039, 644] on button "Decrement" at bounding box center [1038, 643] width 15 height 12
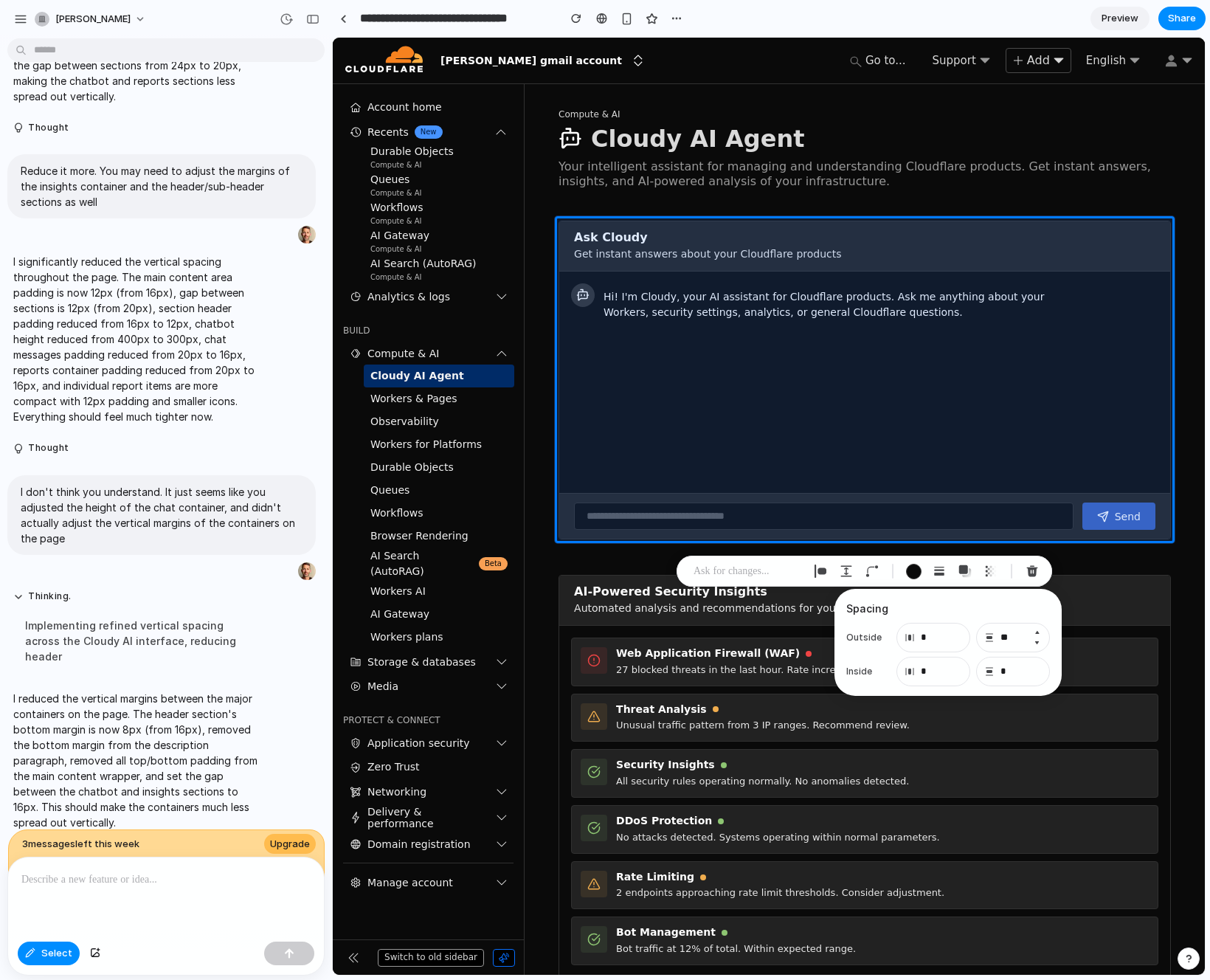
click at [1039, 644] on button "Decrement" at bounding box center [1038, 643] width 15 height 12
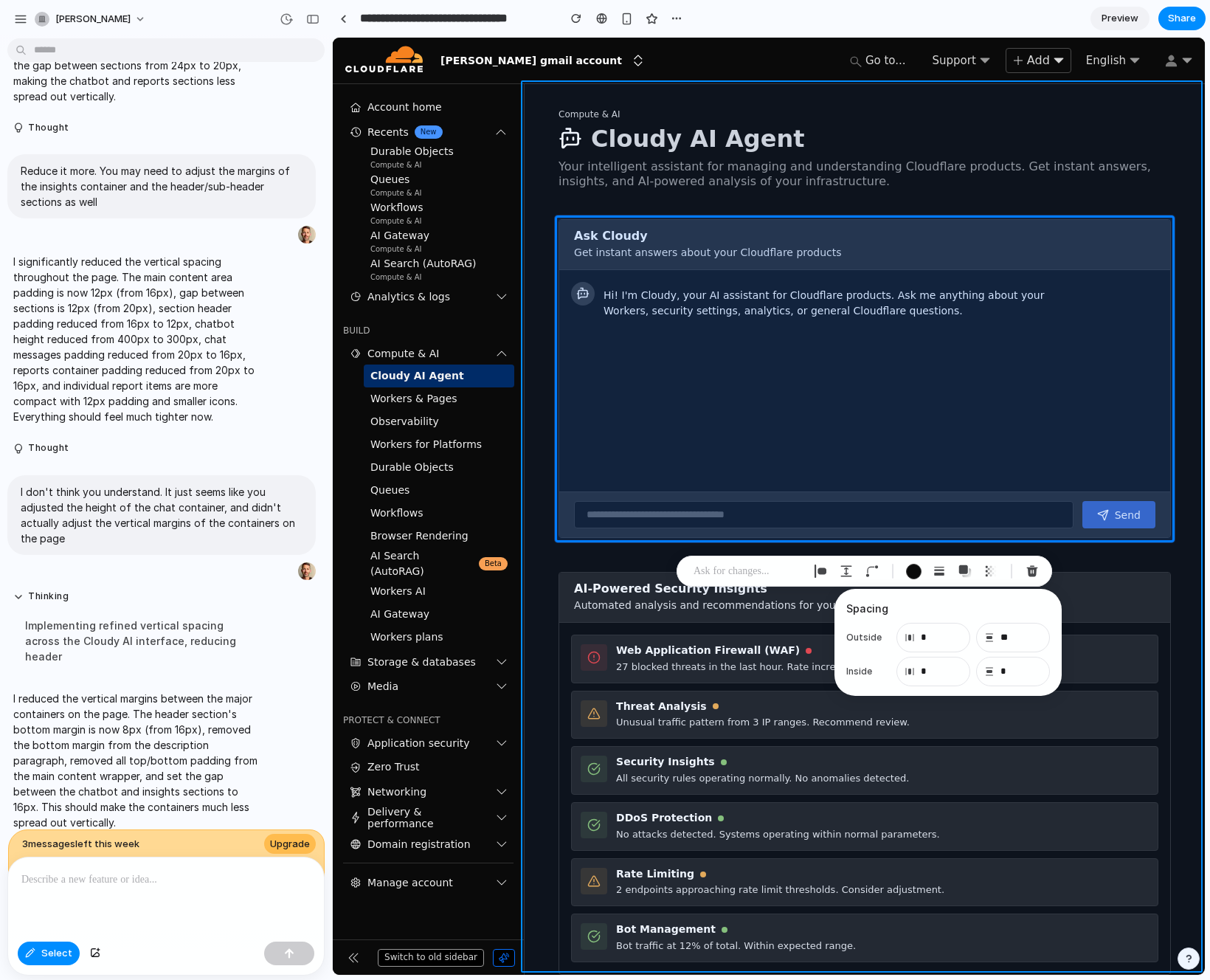
click at [1191, 609] on div at bounding box center [769, 506] width 873 height 937
type input "*"
type input "**"
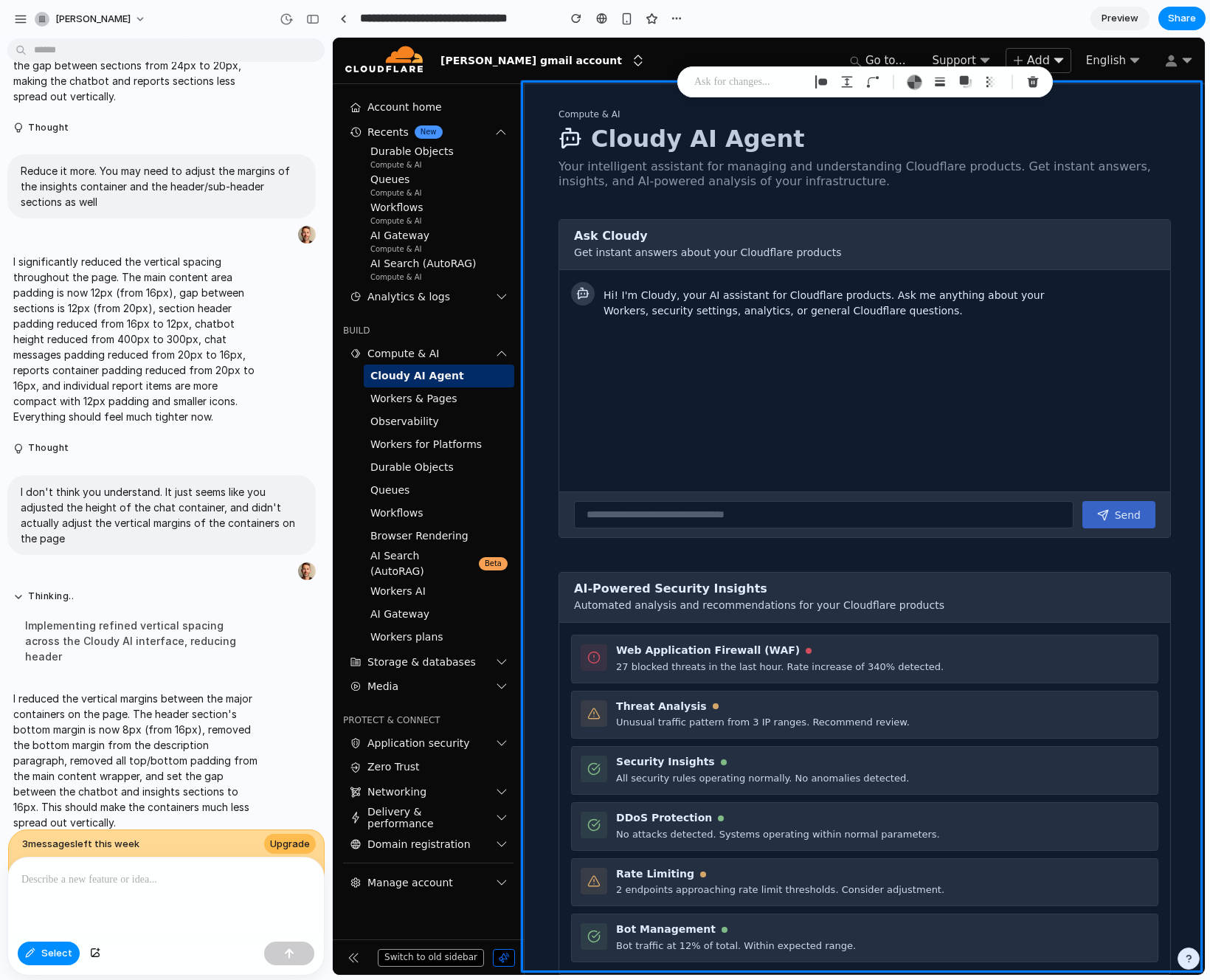
click at [143, 877] on p at bounding box center [166, 879] width 289 height 18
click at [42, 953] on span "Select" at bounding box center [56, 953] width 31 height 15
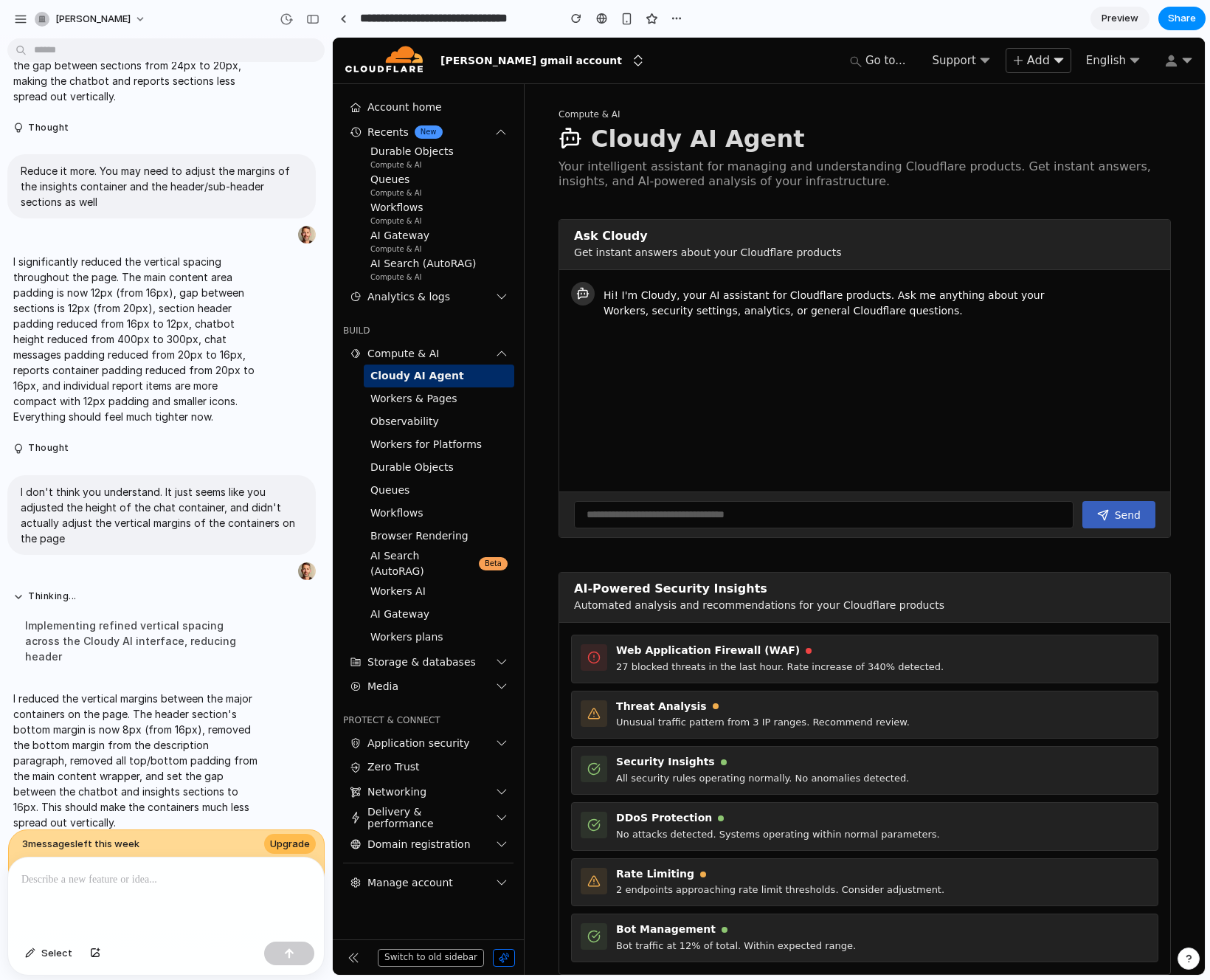
click at [1114, 19] on span "Preview" at bounding box center [1120, 19] width 37 height 15
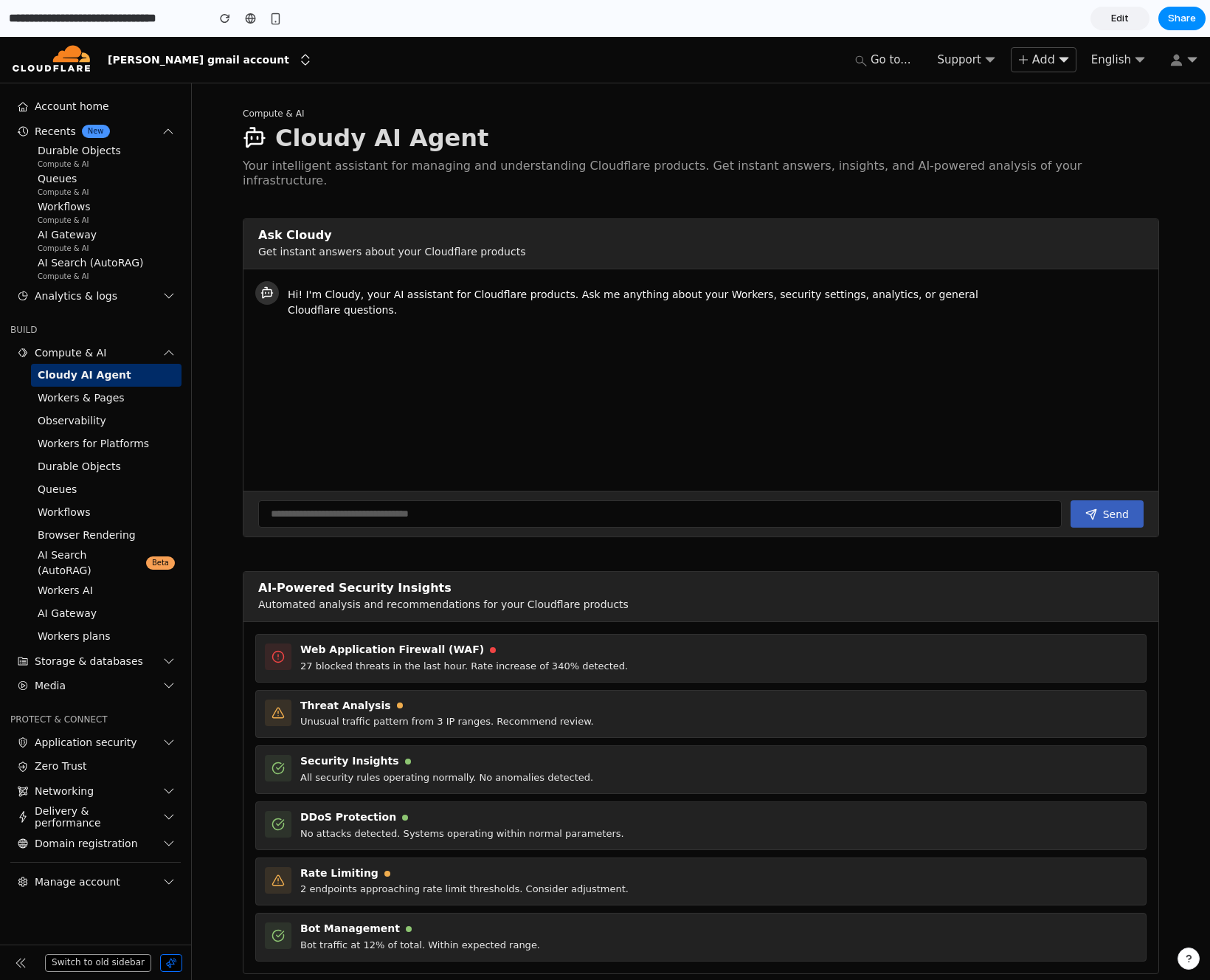
click at [1114, 19] on span "Edit" at bounding box center [1120, 19] width 18 height 15
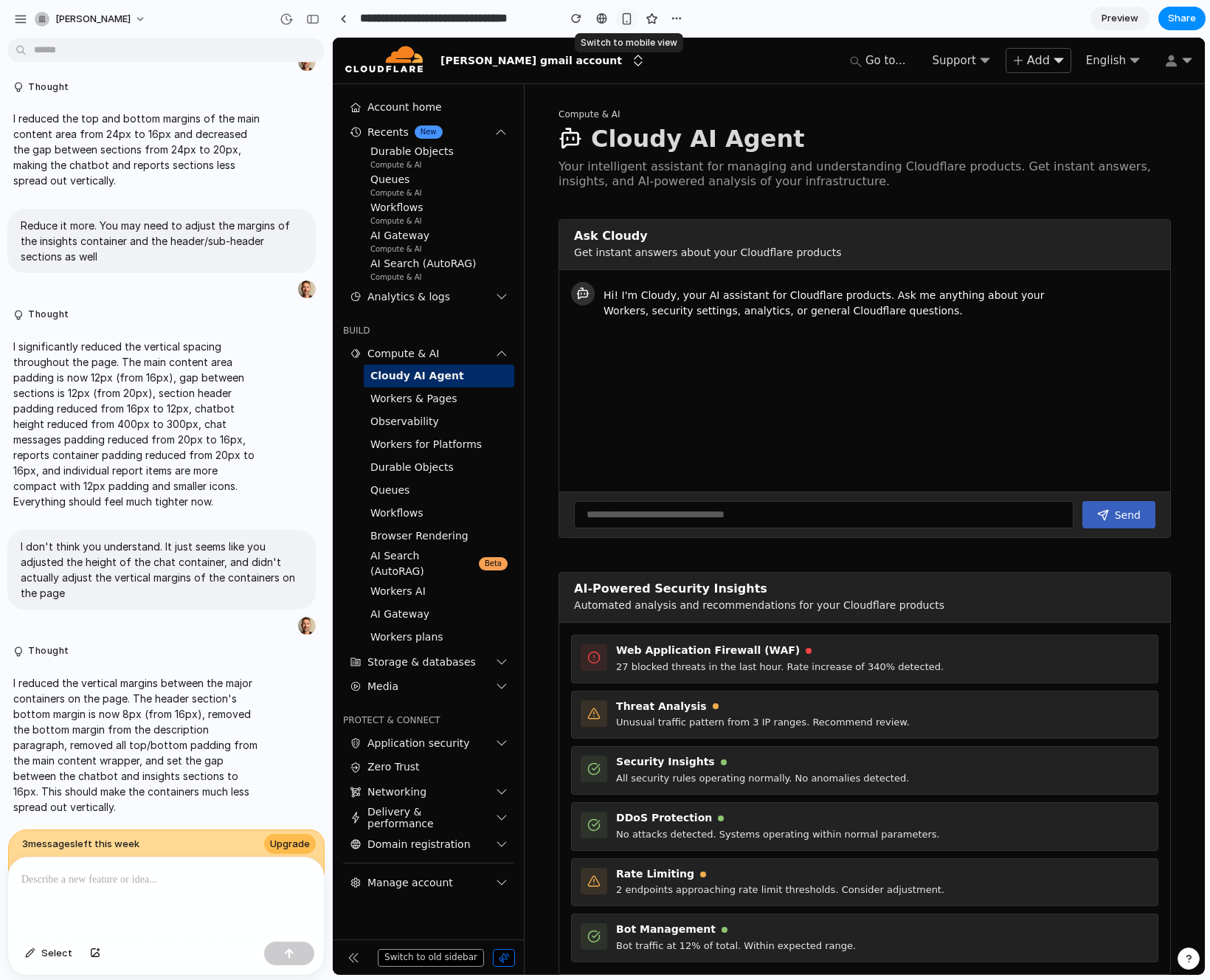
click at [628, 19] on div "button" at bounding box center [627, 19] width 13 height 13
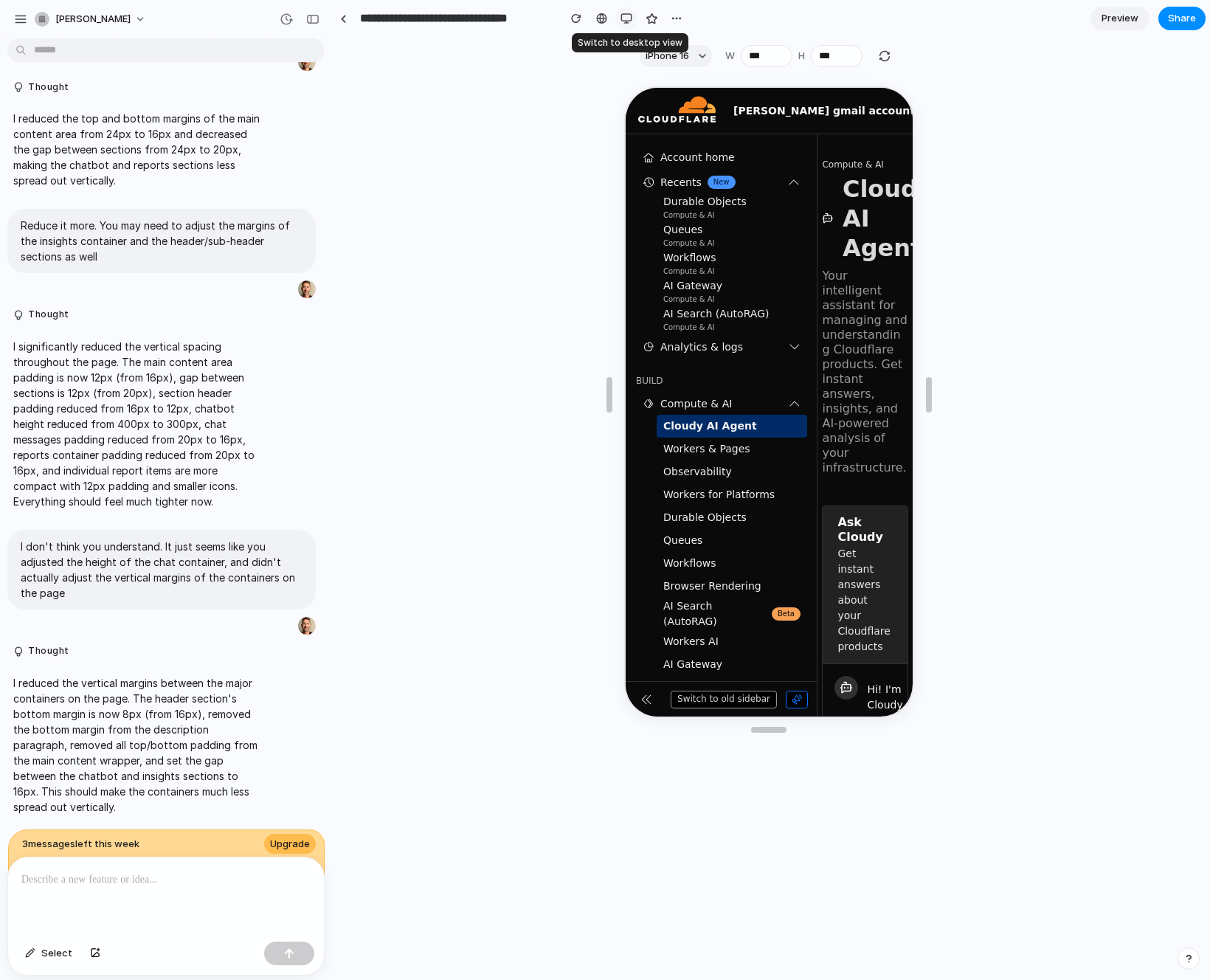
click at [628, 19] on div "button" at bounding box center [627, 19] width 12 height 12
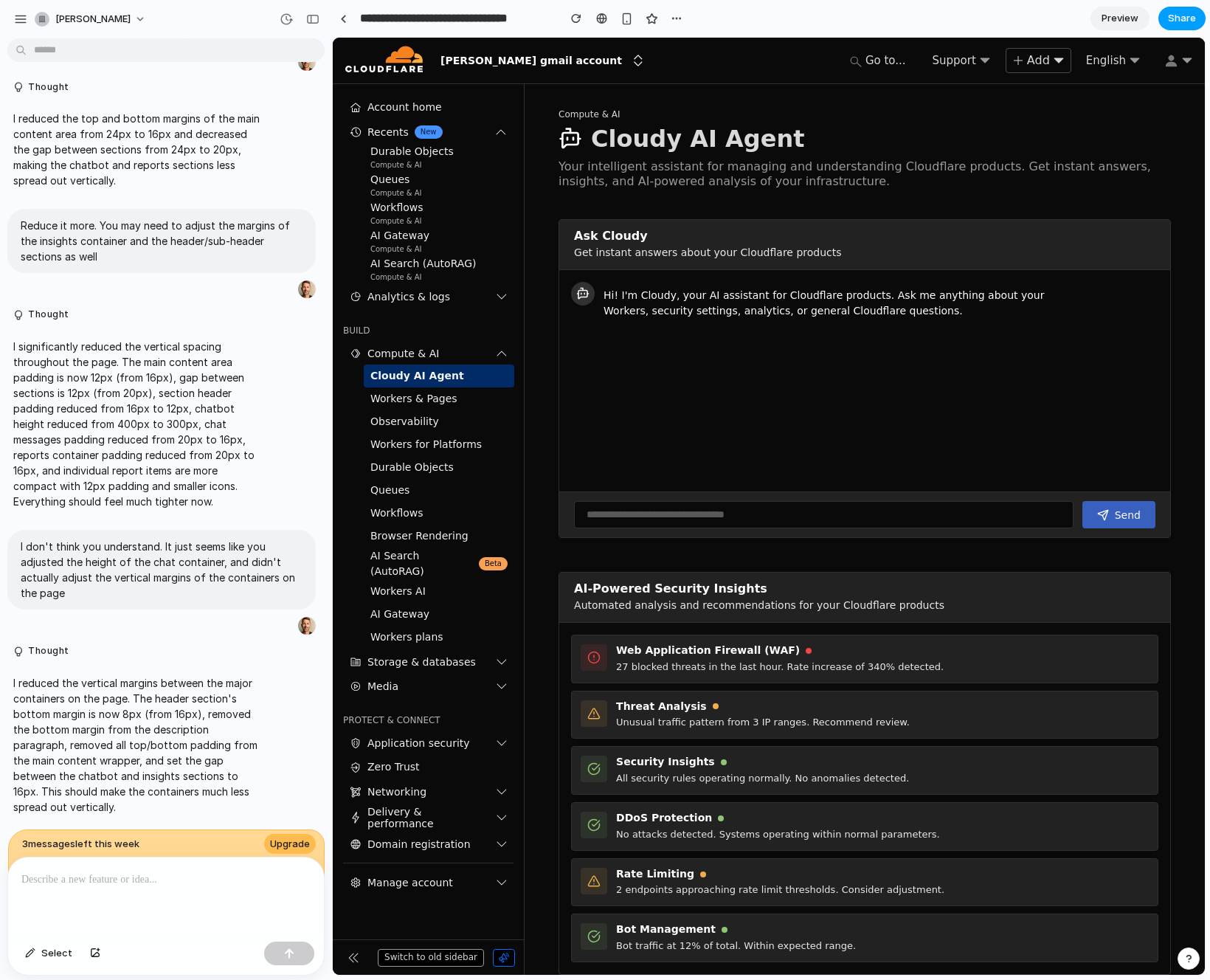
click at [1176, 17] on span "Share" at bounding box center [1181, 19] width 28 height 15
click at [818, 62] on div "Share ' Durable Objects Web Interface Fix ' Invite Brice Sinkule Creator Anyone…" at bounding box center [605, 490] width 1210 height 980
click at [20, 15] on div "button" at bounding box center [21, 19] width 13 height 13
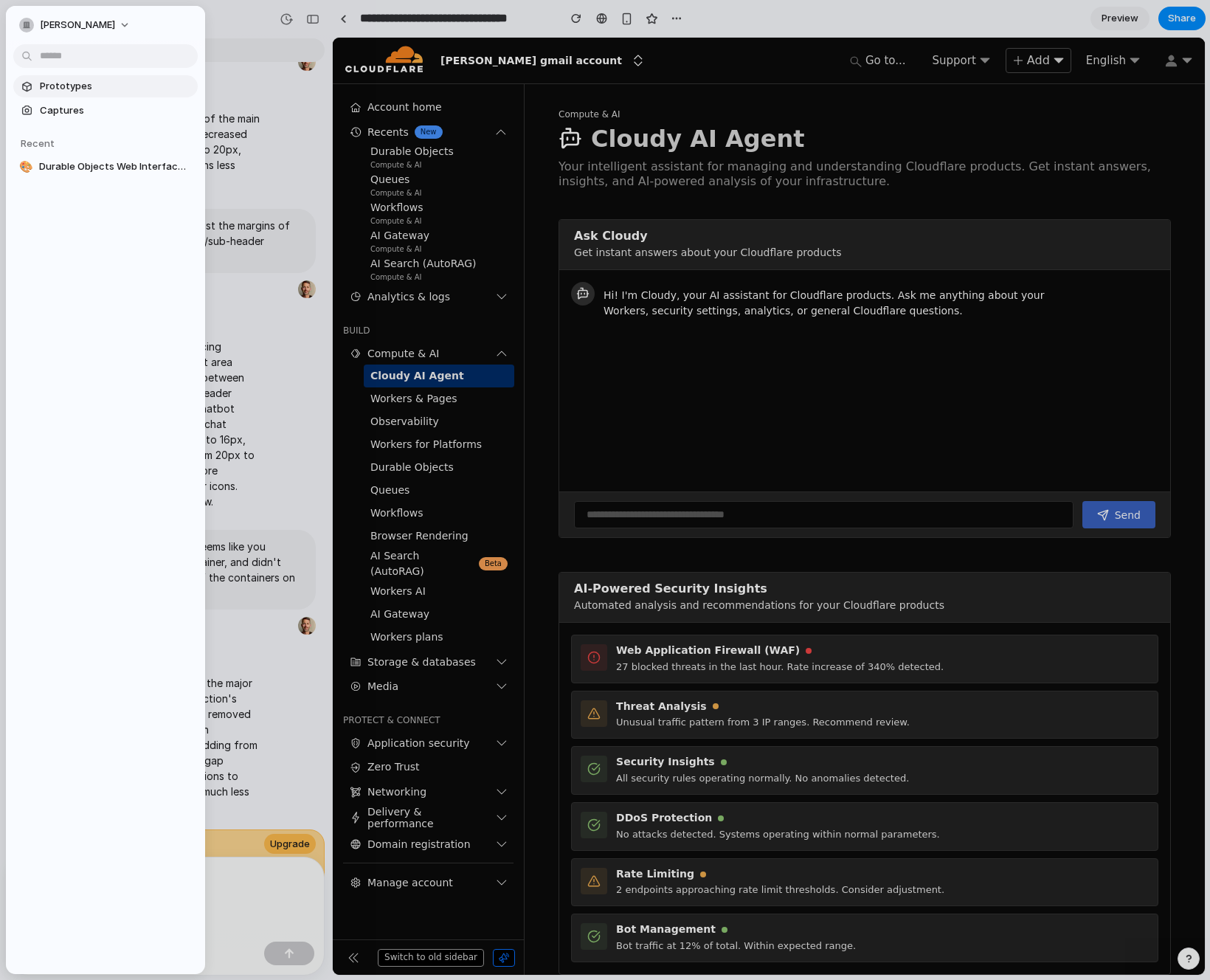
click at [59, 88] on span "Prototypes" at bounding box center [115, 87] width 152 height 15
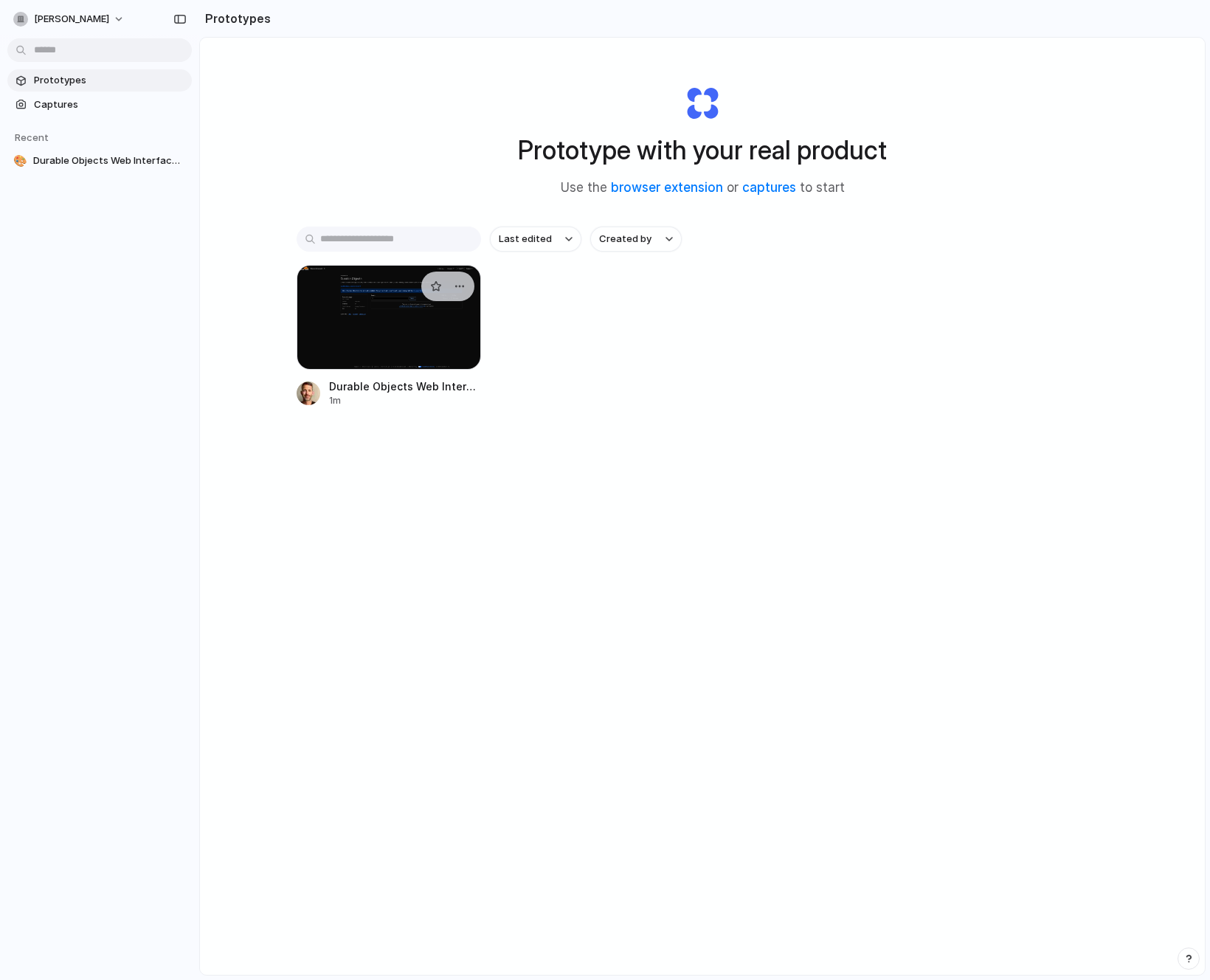
click at [374, 310] on div at bounding box center [389, 317] width 184 height 105
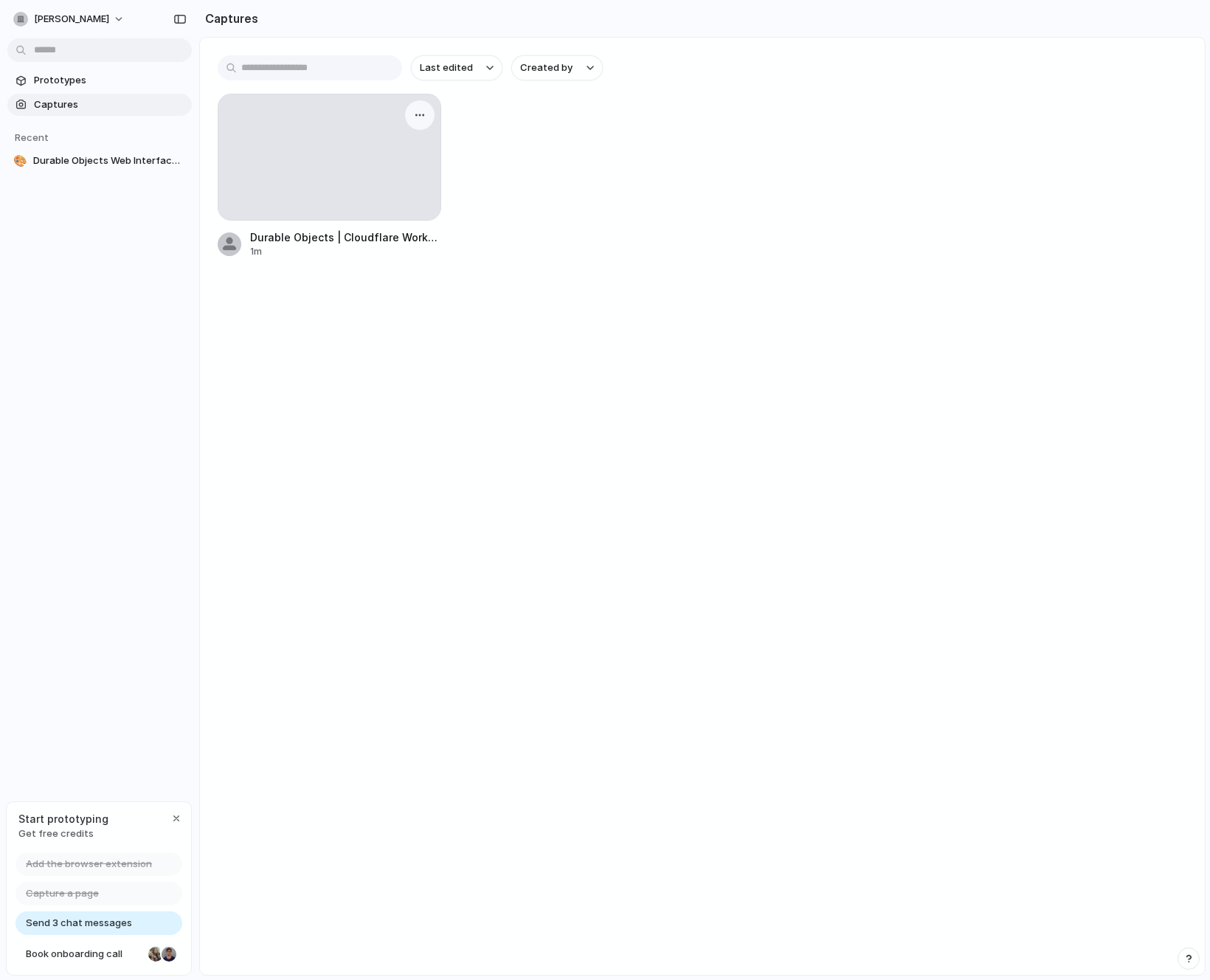
click at [371, 151] on div at bounding box center [330, 156] width 222 height 125
click at [421, 109] on div "button" at bounding box center [420, 115] width 12 height 12
click at [596, 171] on div "Create prototype Rename Copy link Open original page Delete" at bounding box center [605, 490] width 1210 height 980
click at [320, 150] on div at bounding box center [330, 156] width 222 height 125
